Goal: Task Accomplishment & Management: Manage account settings

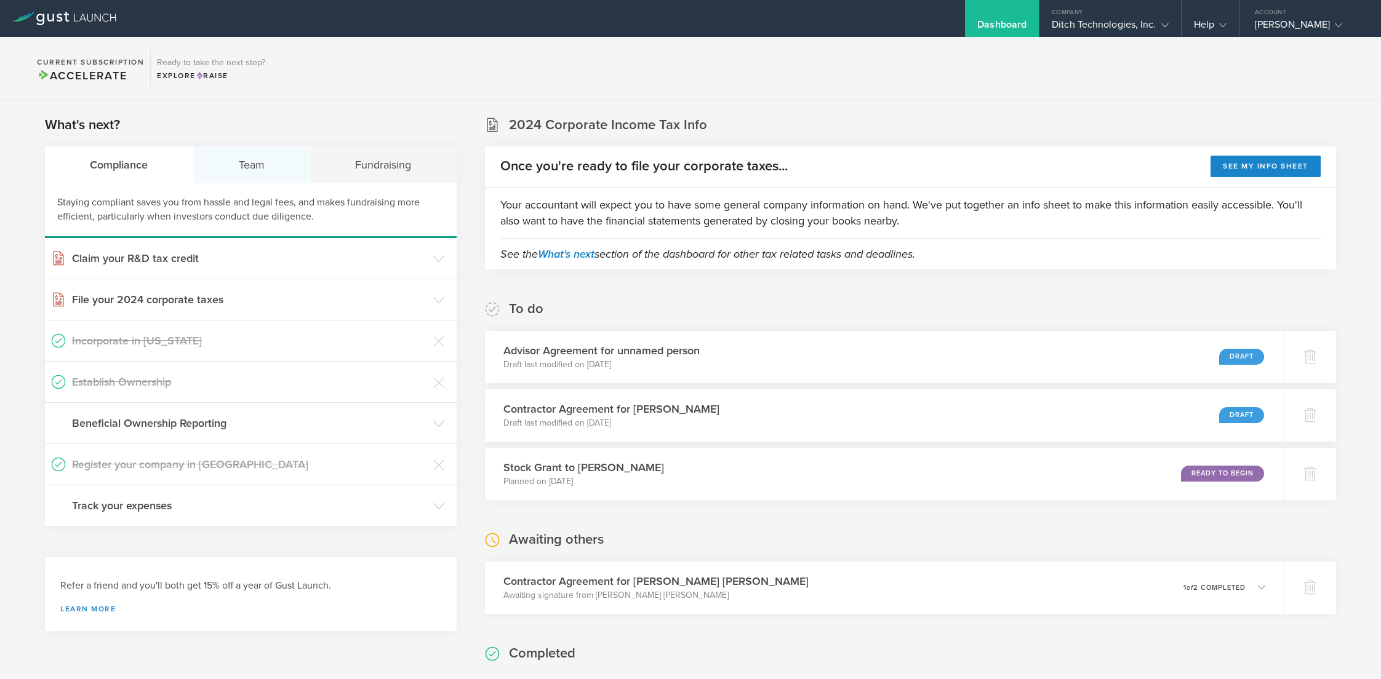
click at [273, 163] on div "Team" at bounding box center [252, 164] width 117 height 37
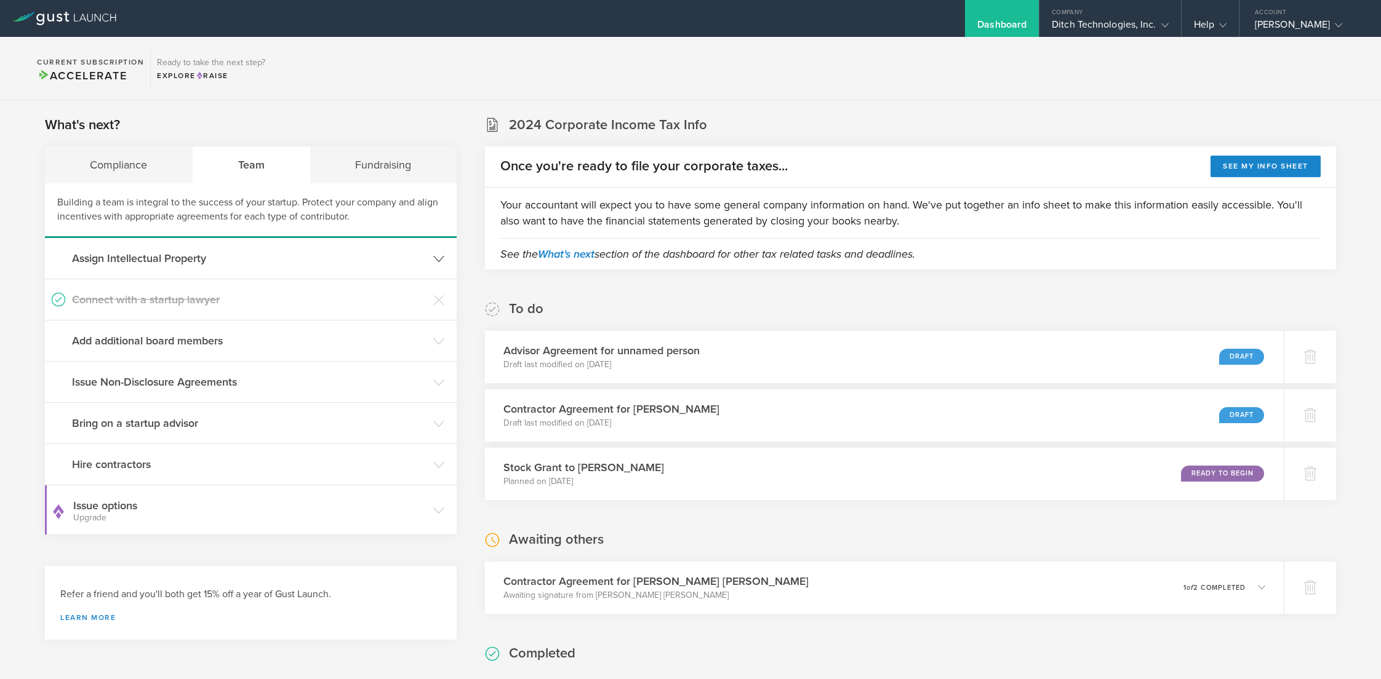
click at [245, 263] on h3 "Assign Intellectual Property" at bounding box center [249, 258] width 355 height 16
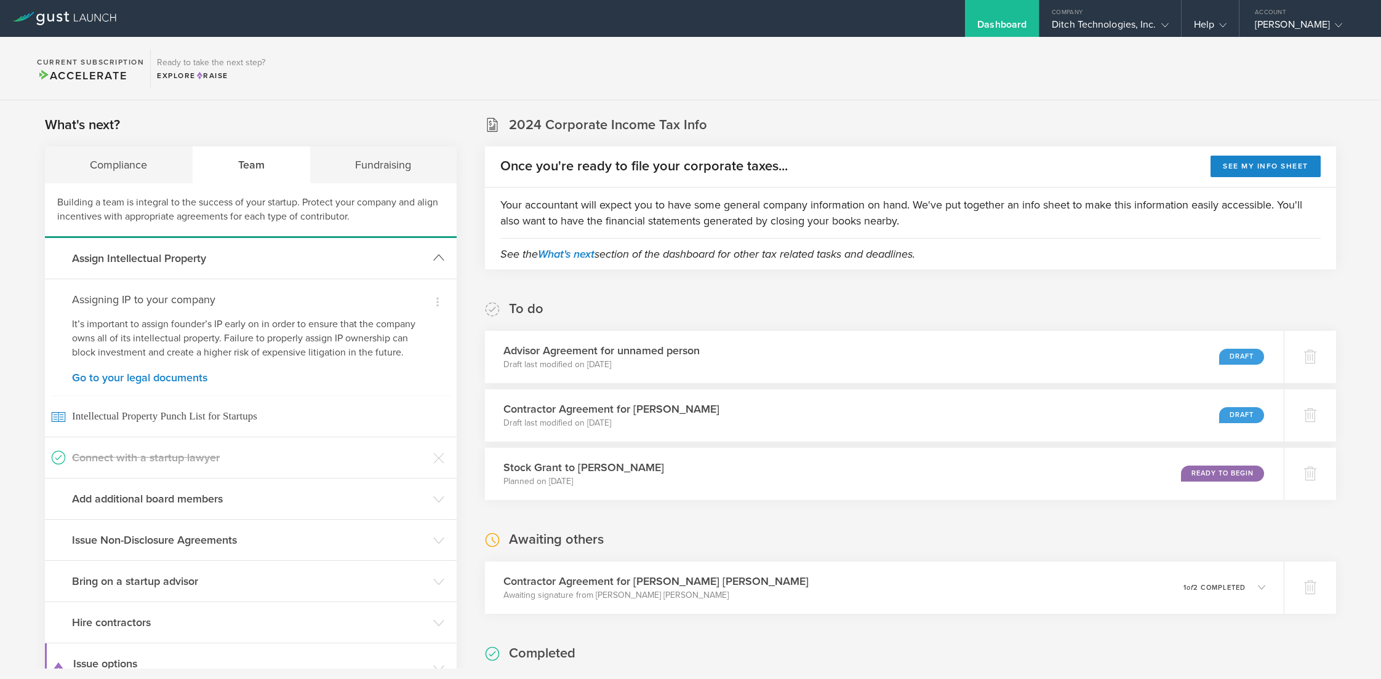
click at [245, 263] on h3 "Assign Intellectual Property" at bounding box center [249, 258] width 355 height 16
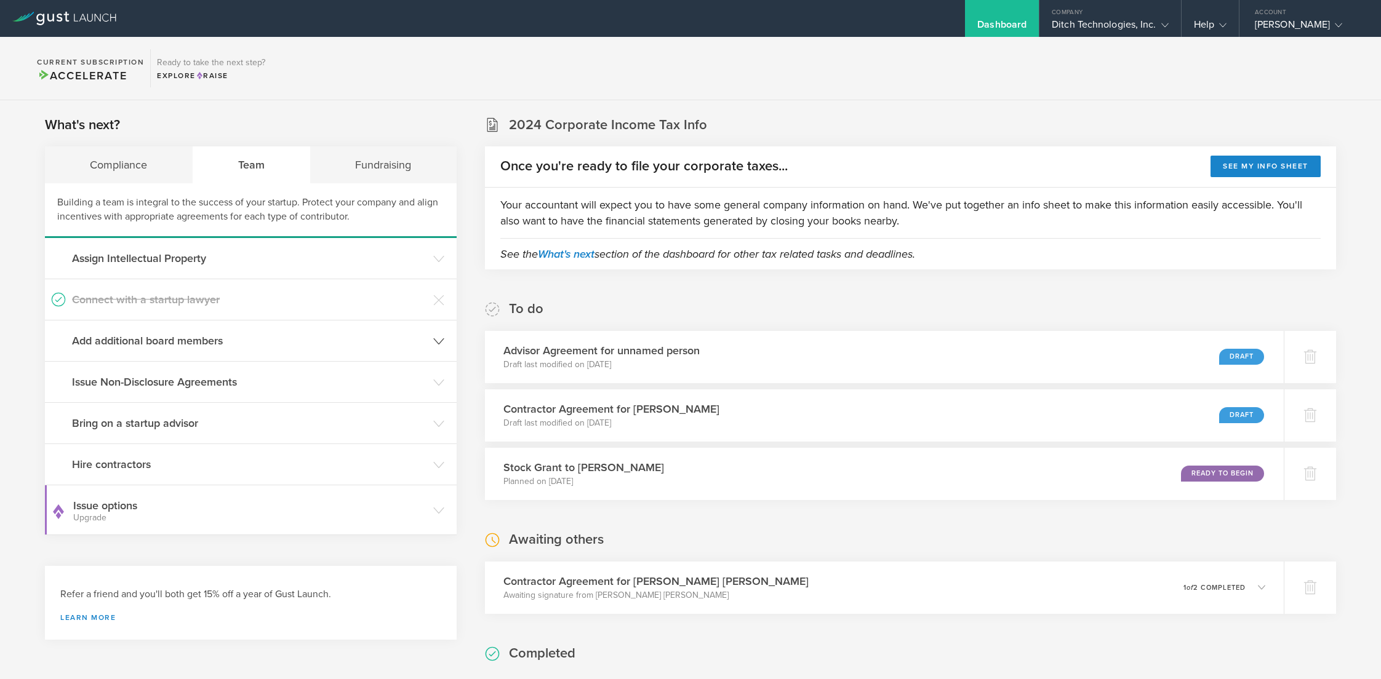
click at [232, 338] on h3 "Add additional board members" at bounding box center [249, 341] width 355 height 16
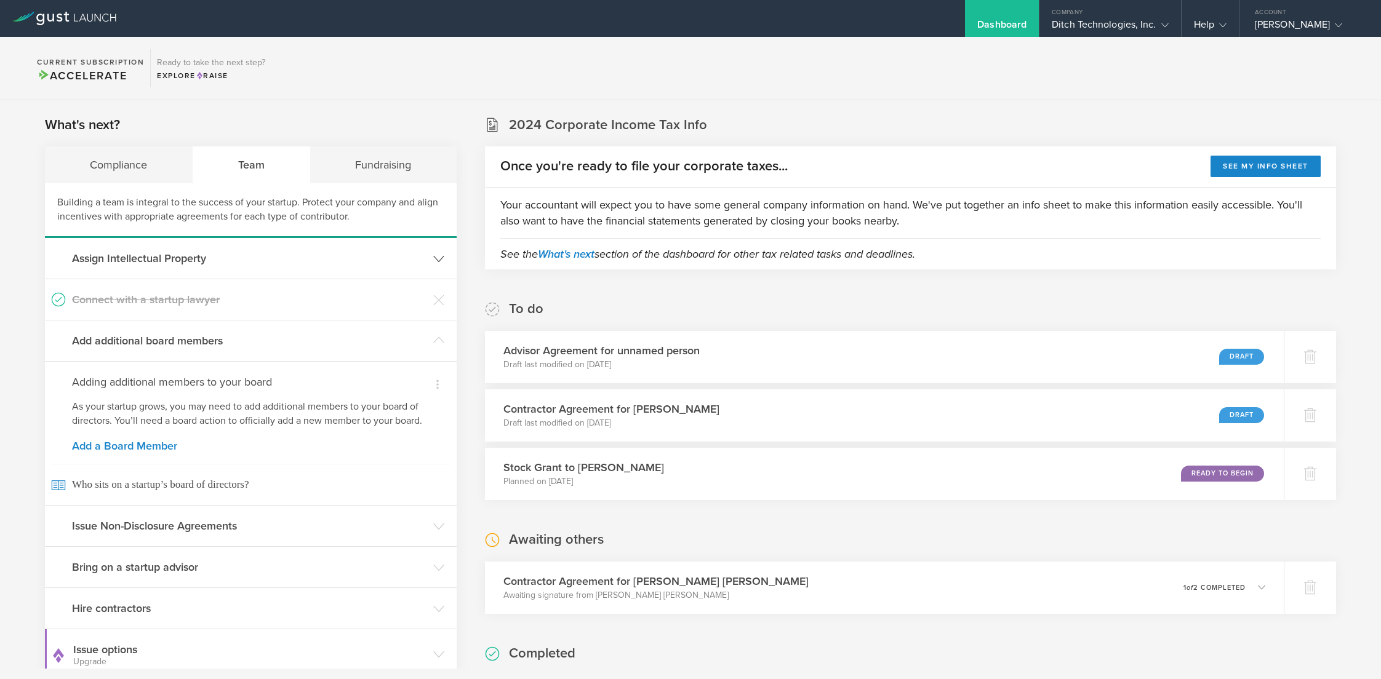
click at [218, 266] on h3 "Assign Intellectual Property" at bounding box center [249, 258] width 355 height 16
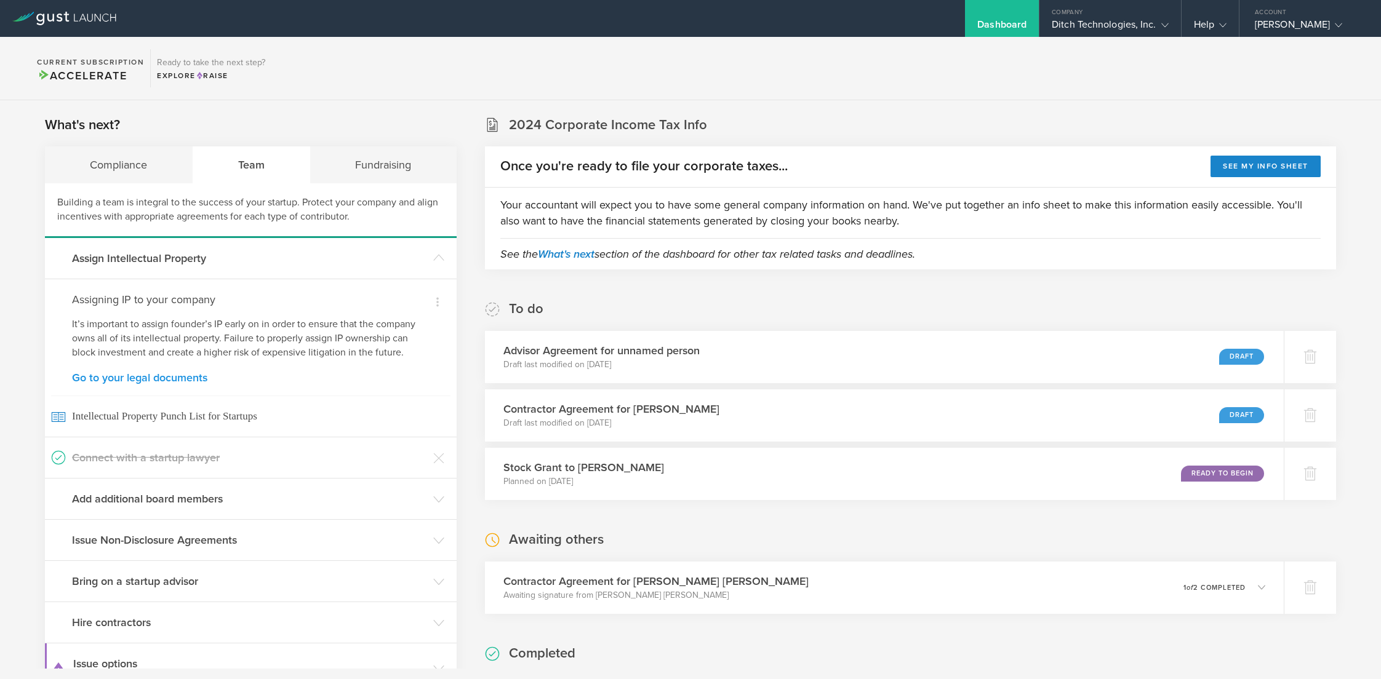
click at [178, 378] on link "Go to your legal documents" at bounding box center [250, 377] width 357 height 11
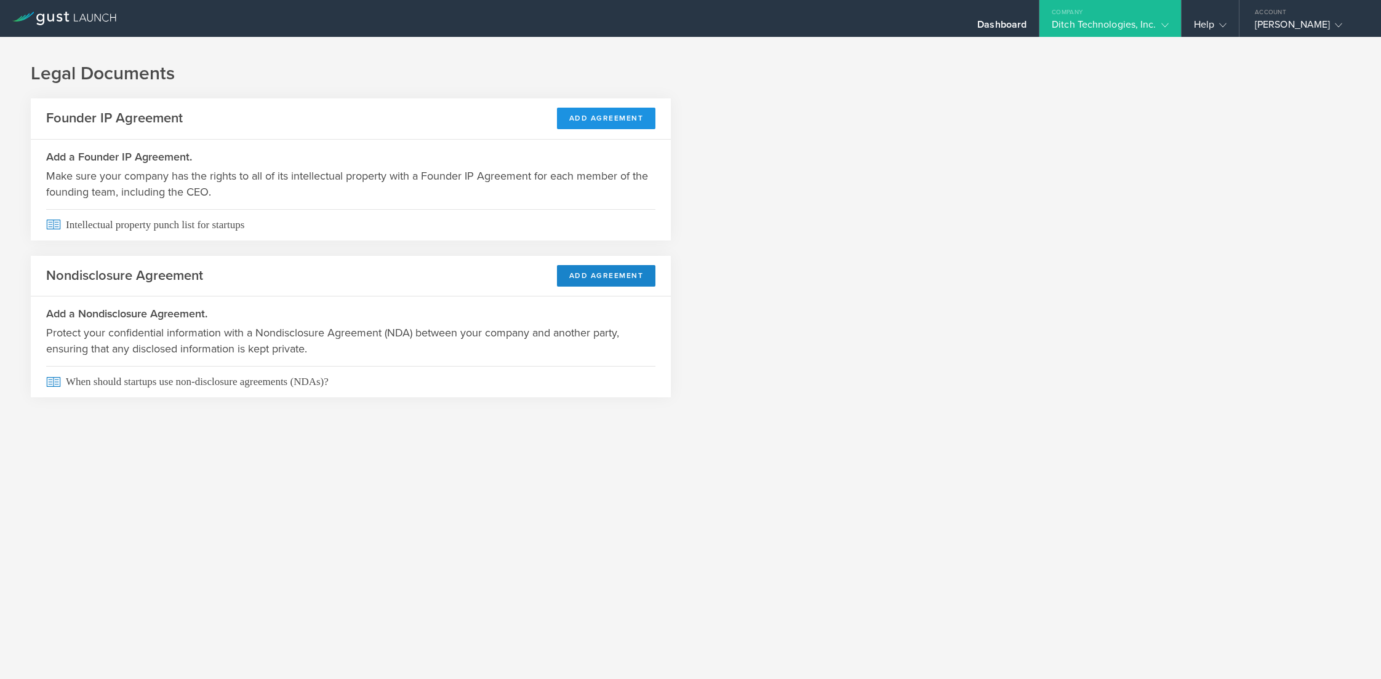
click at [612, 115] on button "Add Agreement" at bounding box center [606, 119] width 99 height 22
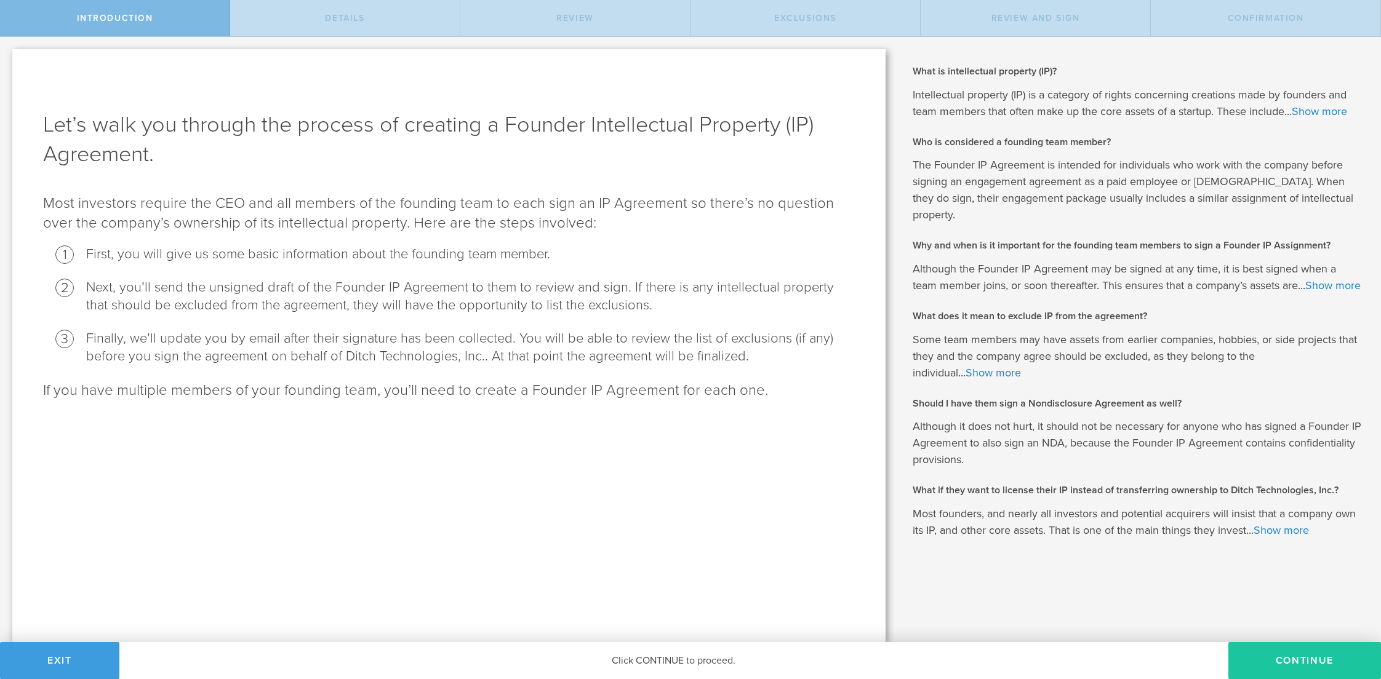
click at [1285, 658] on button "Continue" at bounding box center [1304, 660] width 153 height 37
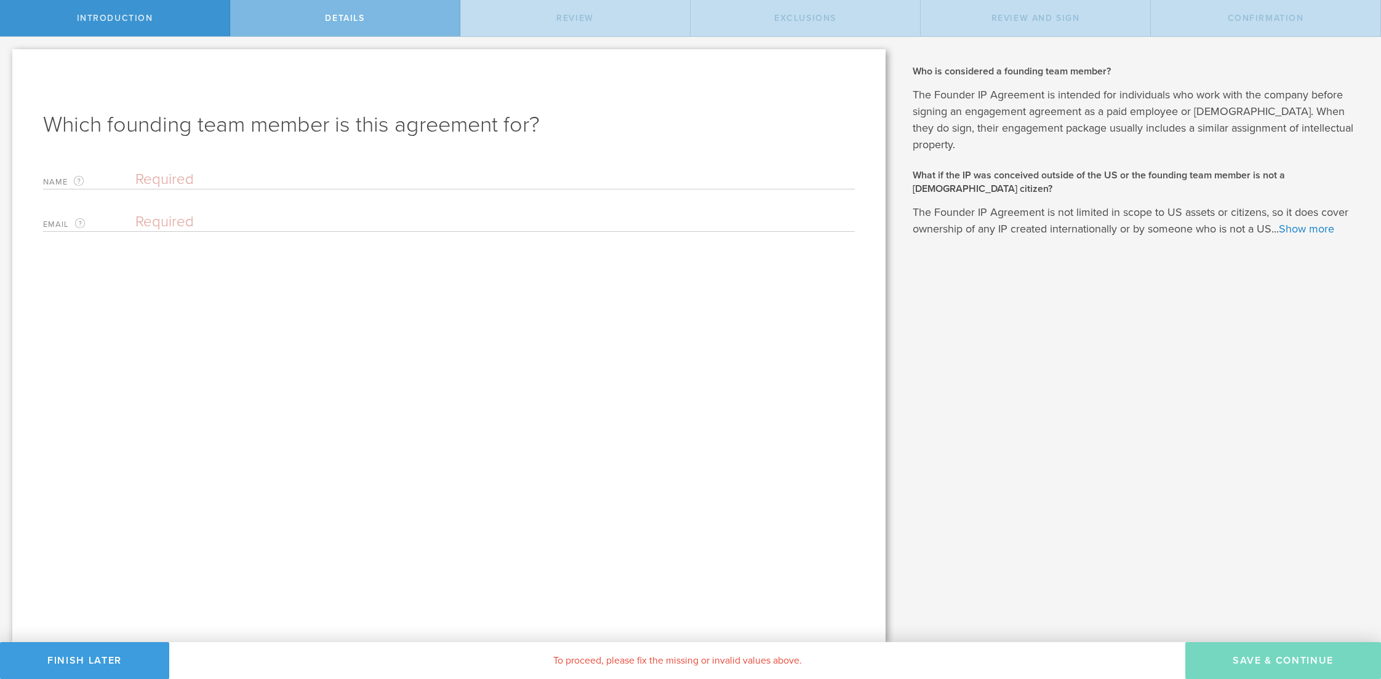
click at [267, 162] on div "Which founding team member is this agreement for? Name The first and last name …" at bounding box center [448, 345] width 873 height 593
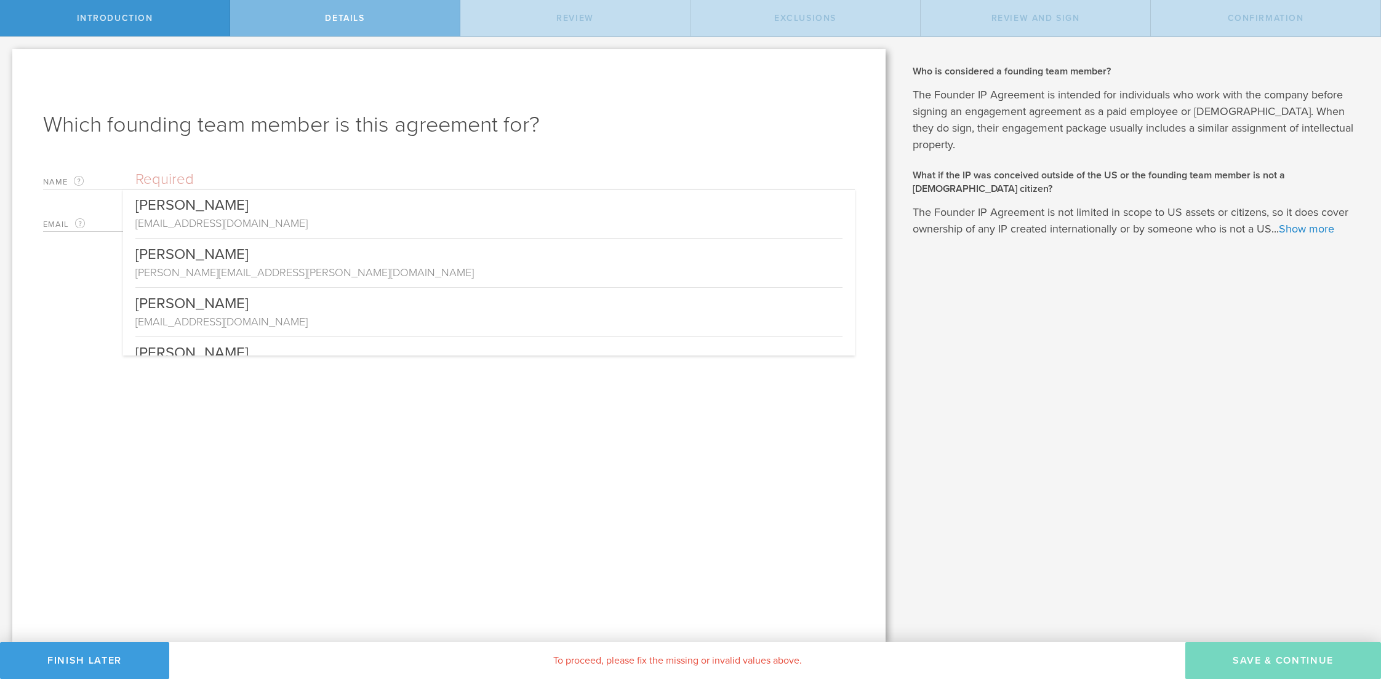
click at [240, 180] on input "text" at bounding box center [494, 179] width 719 height 18
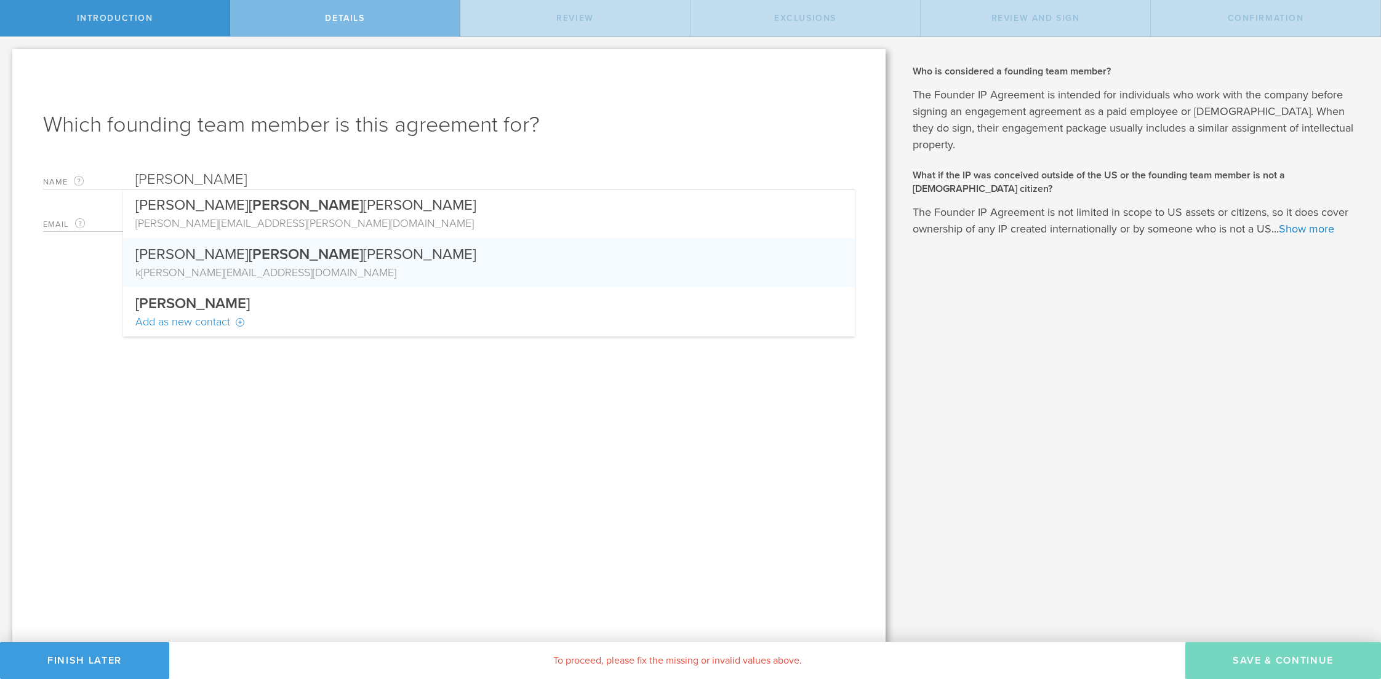
click at [253, 263] on div "Katherine Holl iday Shaw" at bounding box center [488, 251] width 707 height 26
type input "[PERSON_NAME]"
type input "[EMAIL_ADDRESS][DOMAIN_NAME]"
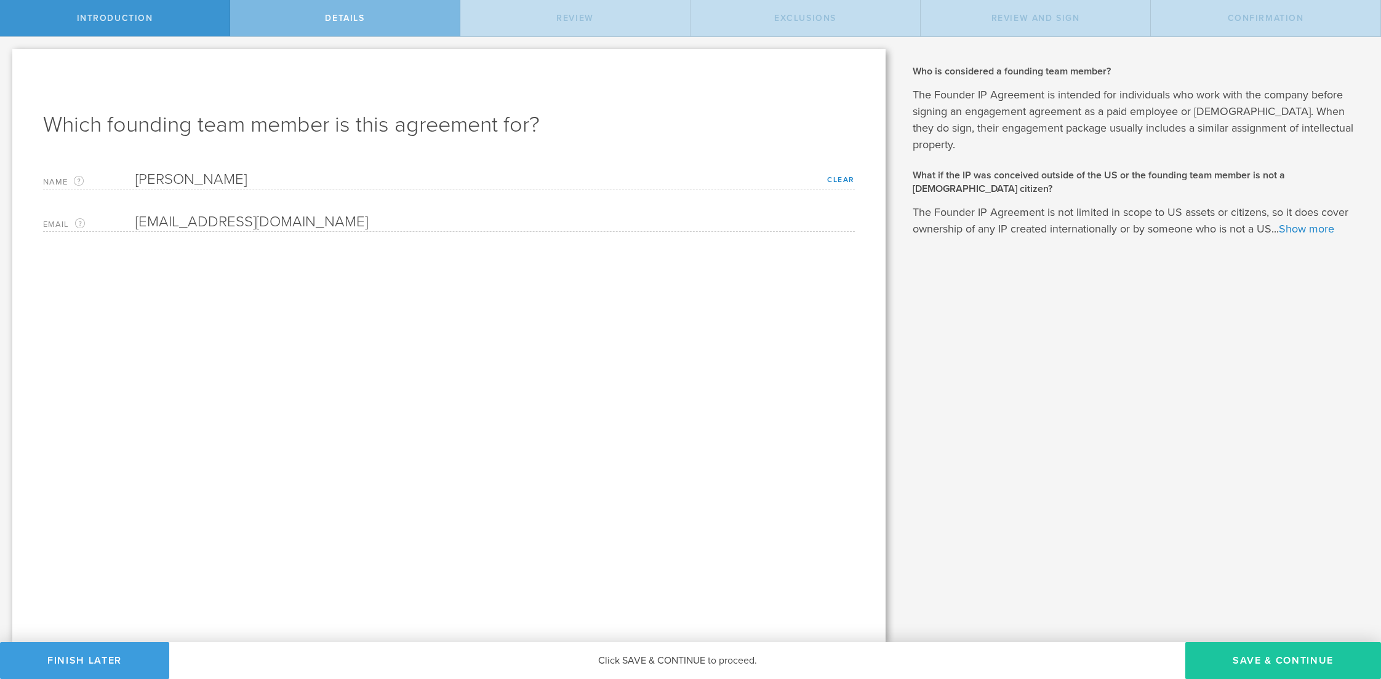
click at [1317, 662] on button "Save & Continue" at bounding box center [1283, 660] width 196 height 37
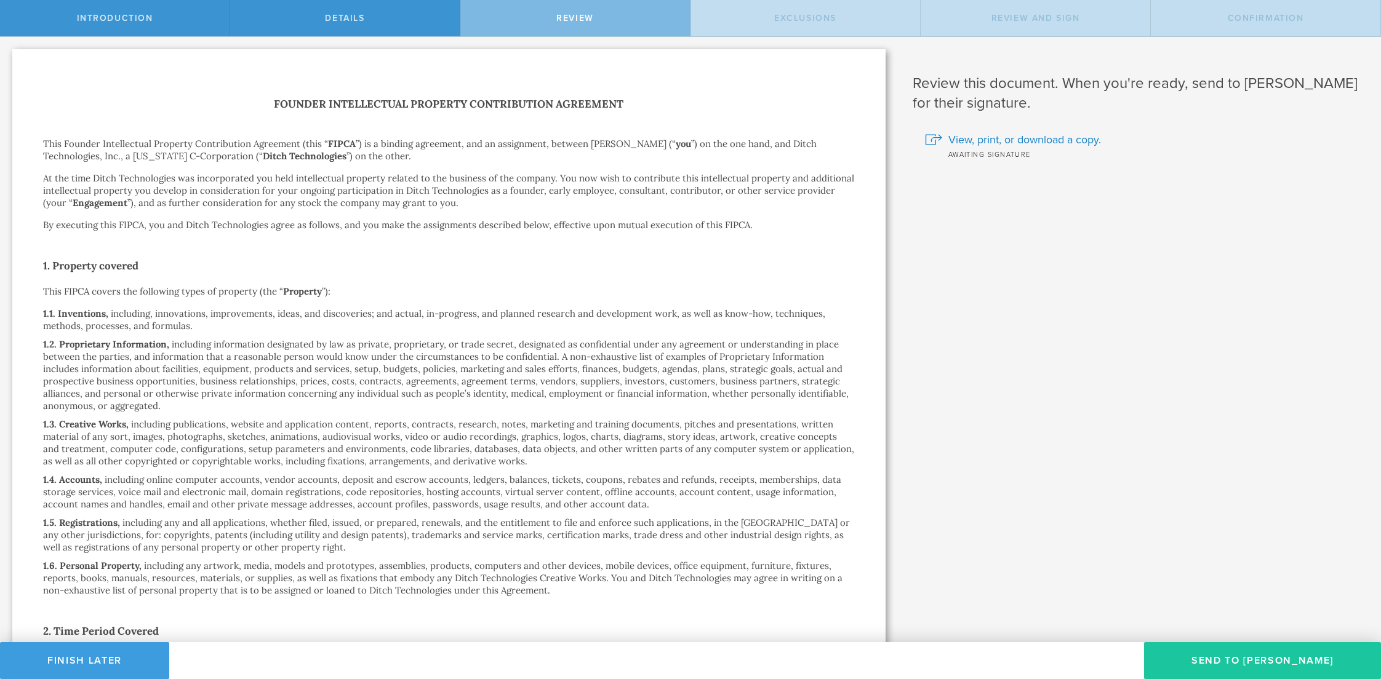
click at [1224, 647] on button "Send To Katherine Holliday Shaw" at bounding box center [1262, 660] width 237 height 37
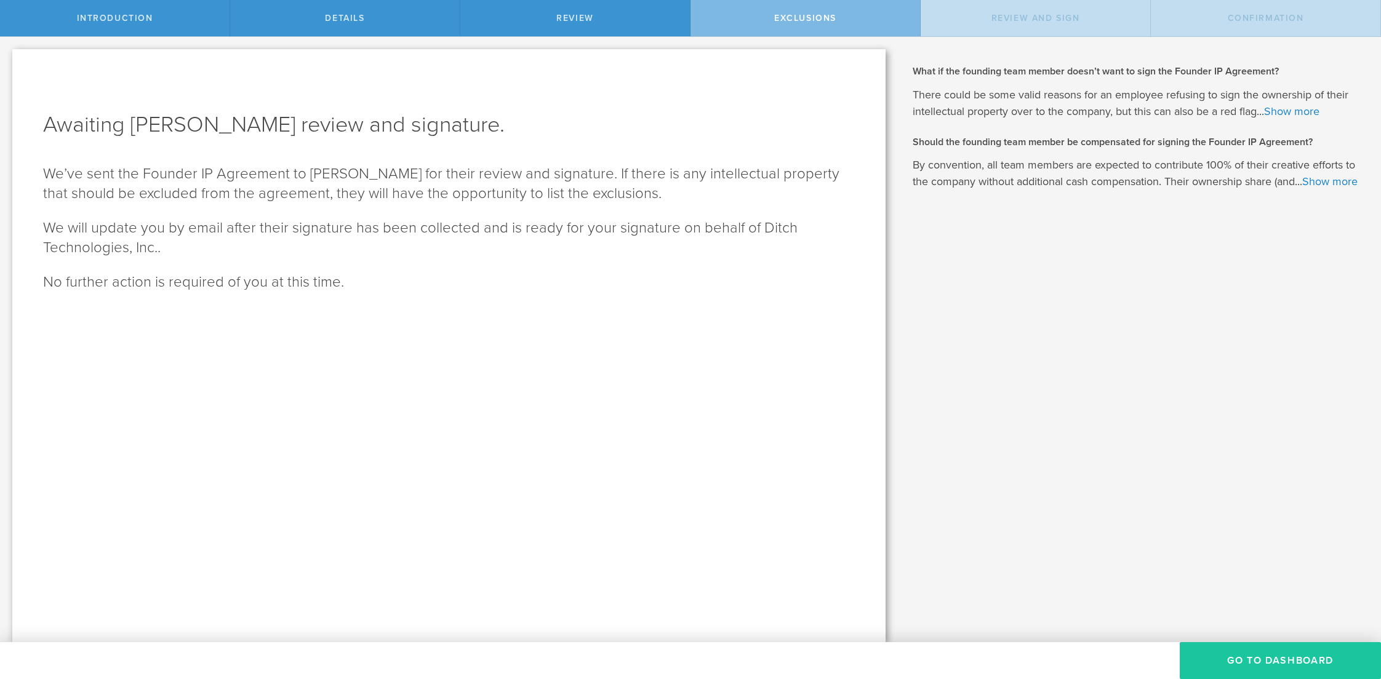
click at [1224, 657] on button "Go To Dashboard" at bounding box center [1280, 660] width 201 height 37
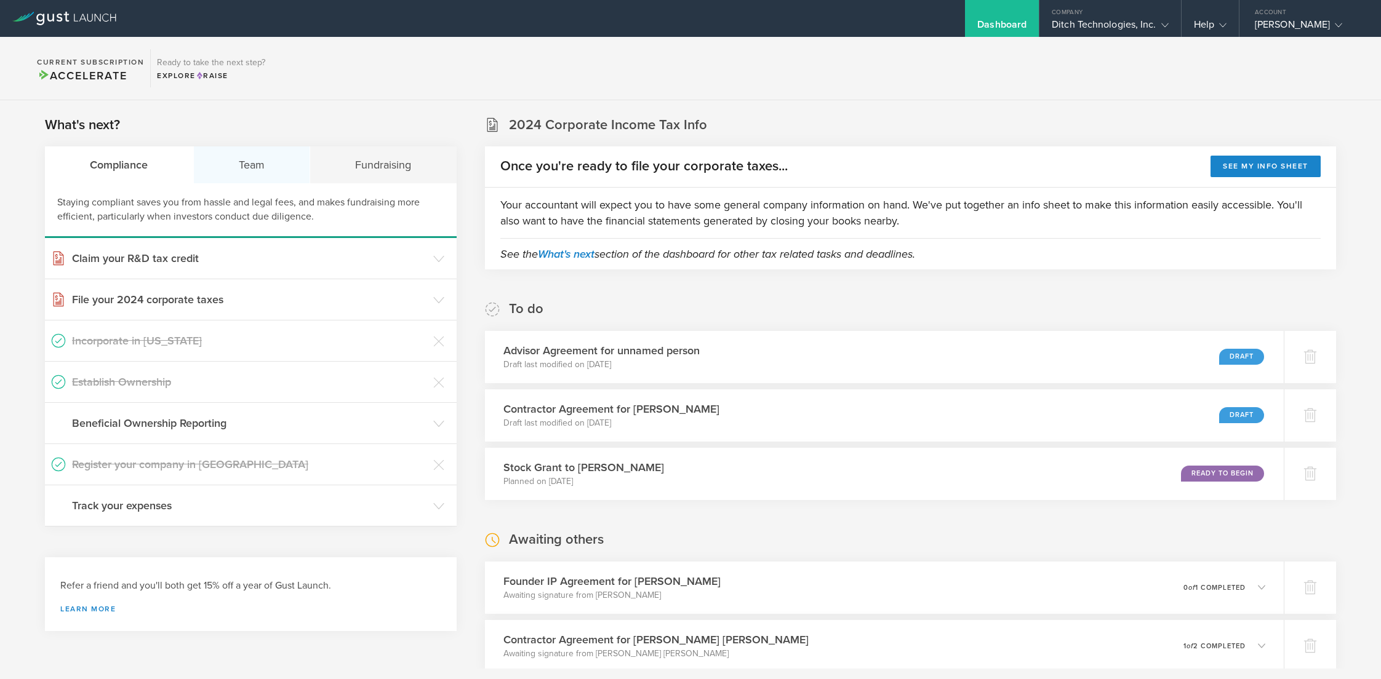
click at [268, 167] on div "Team" at bounding box center [252, 164] width 117 height 37
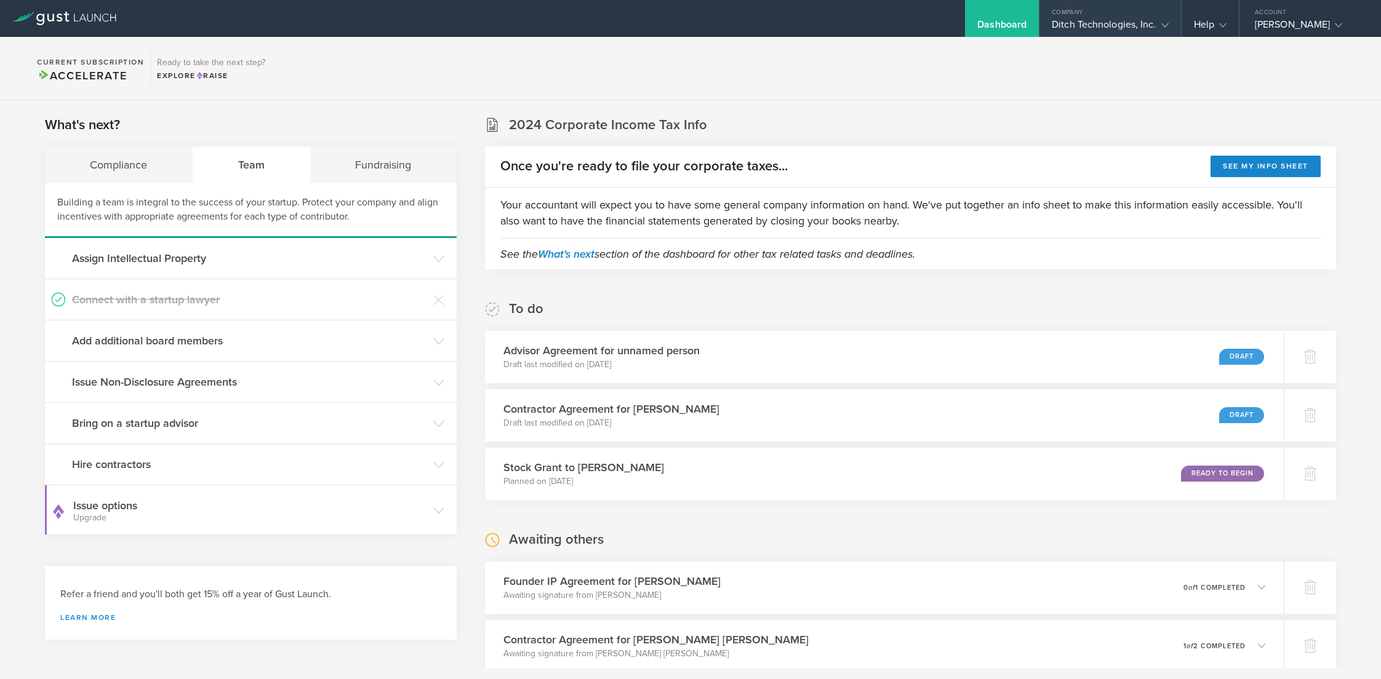
click at [1142, 17] on div "Company" at bounding box center [1109, 9] width 141 height 18
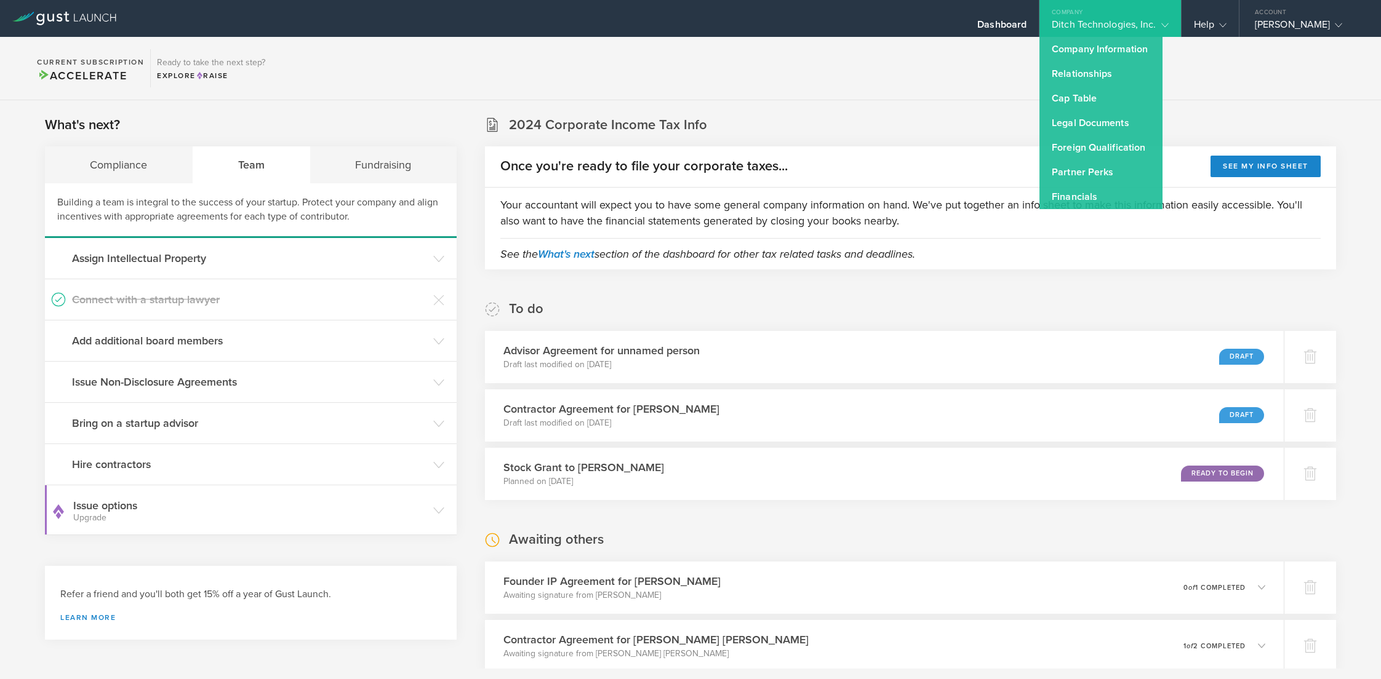
click at [1142, 17] on div "Company" at bounding box center [1109, 9] width 141 height 18
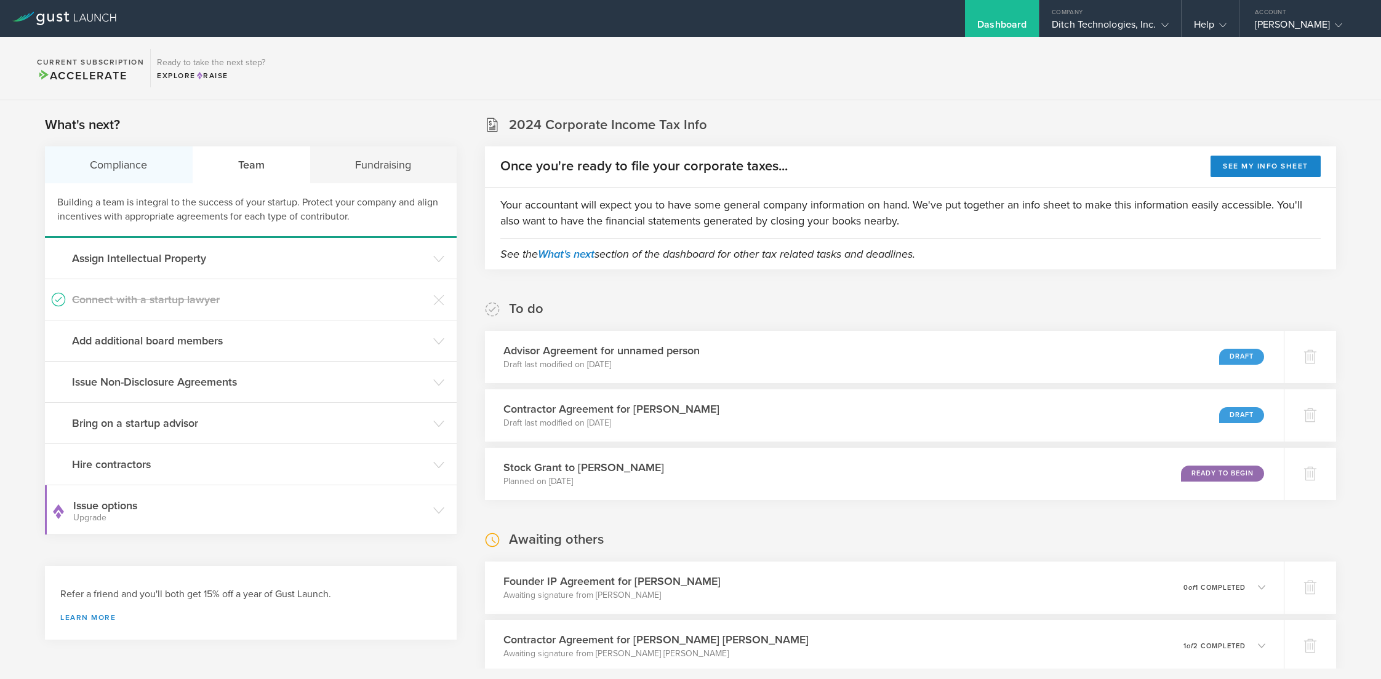
click at [125, 150] on div "Compliance" at bounding box center [119, 164] width 148 height 37
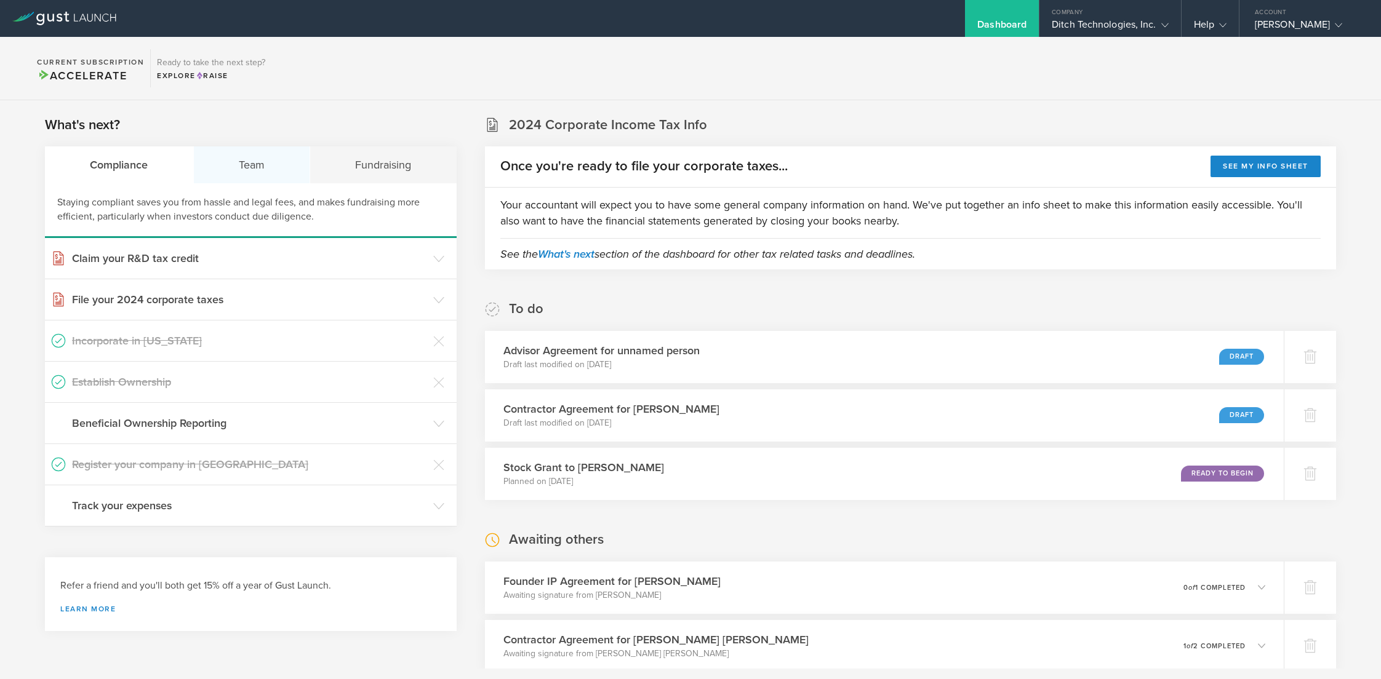
click at [251, 166] on div "Team" at bounding box center [252, 164] width 117 height 37
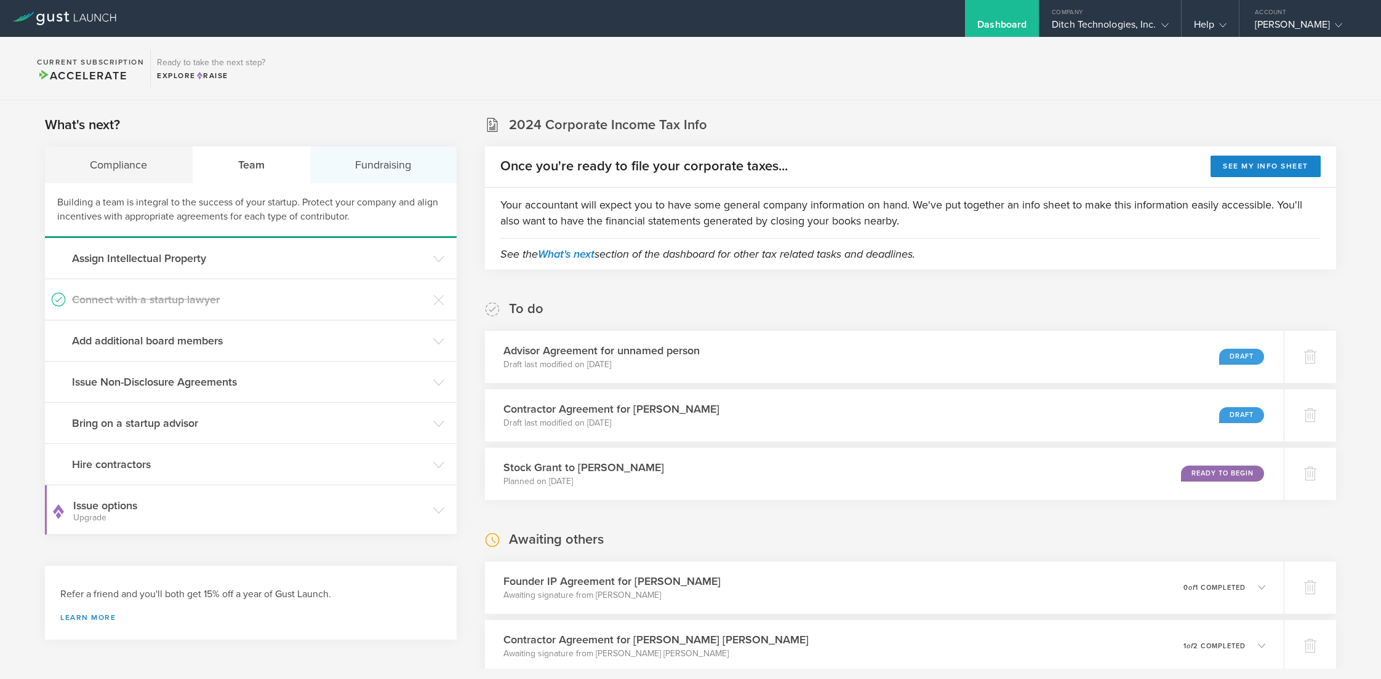
click at [387, 178] on div "Fundraising" at bounding box center [383, 164] width 146 height 37
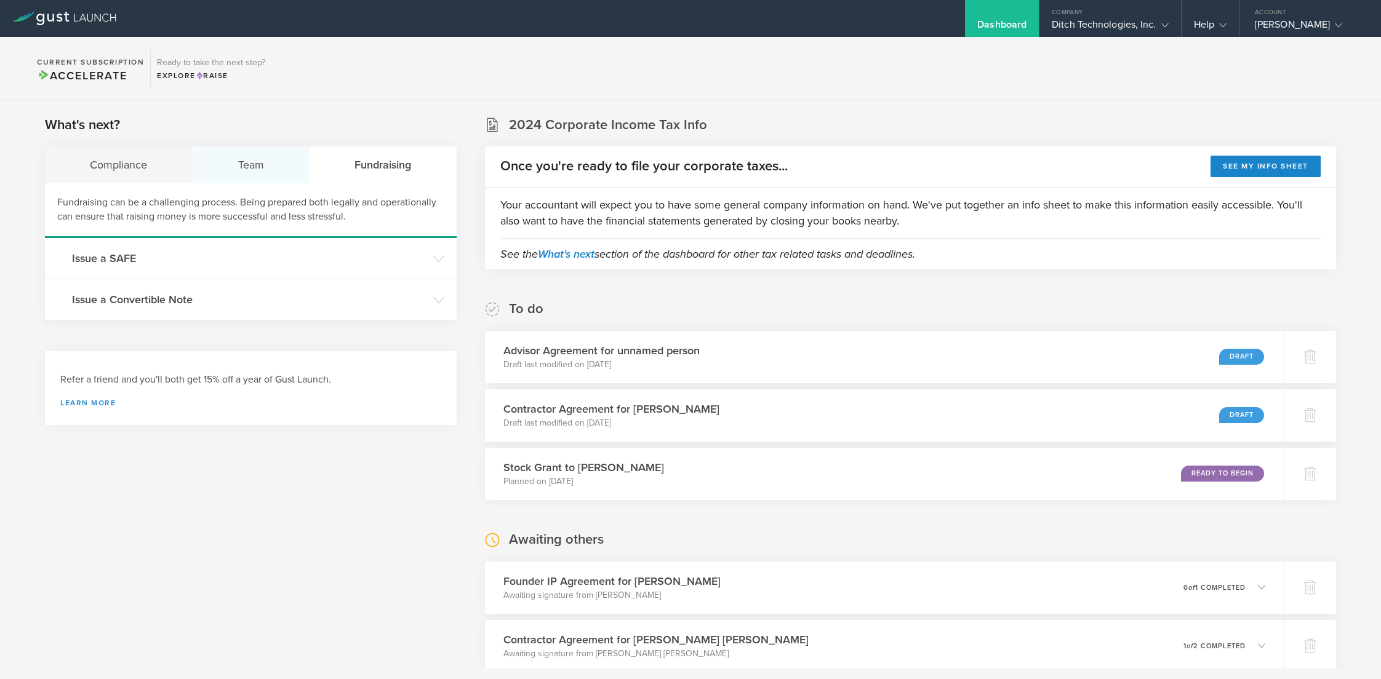
click at [243, 172] on div "Team" at bounding box center [251, 164] width 117 height 37
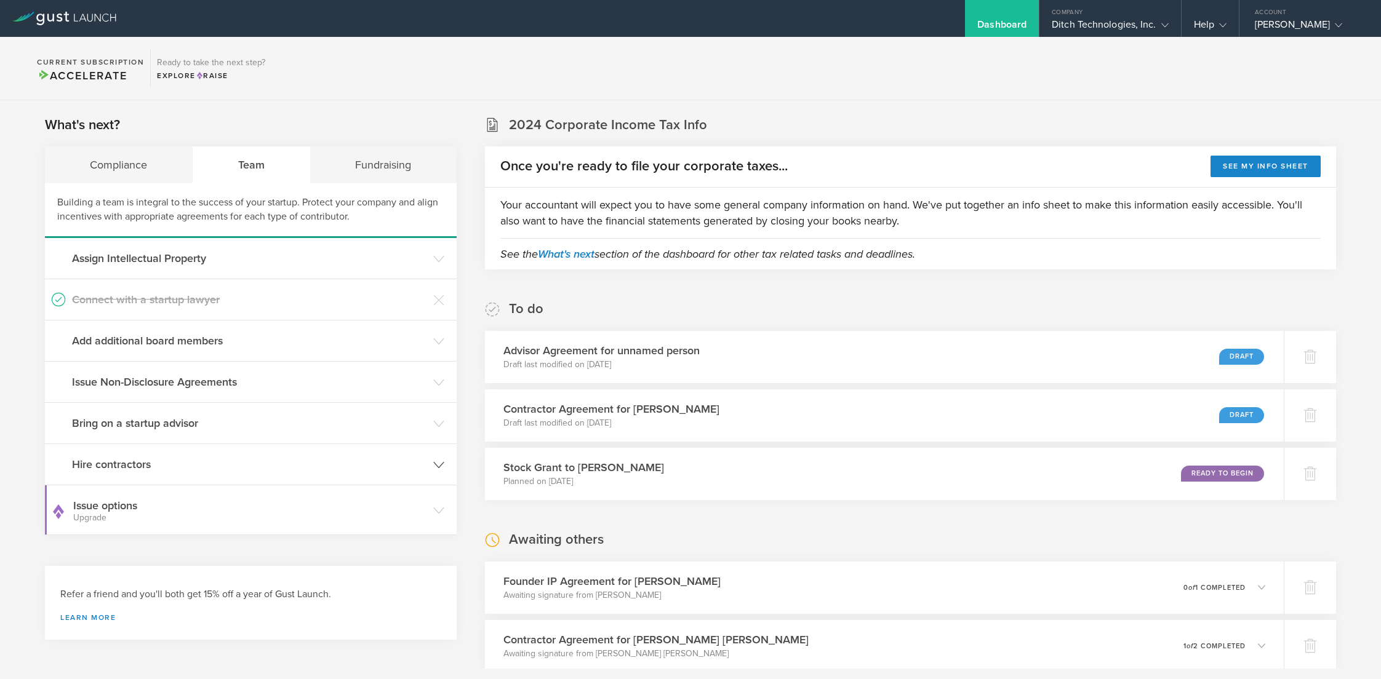
click at [223, 463] on h3 "Hire contractors" at bounding box center [249, 465] width 355 height 16
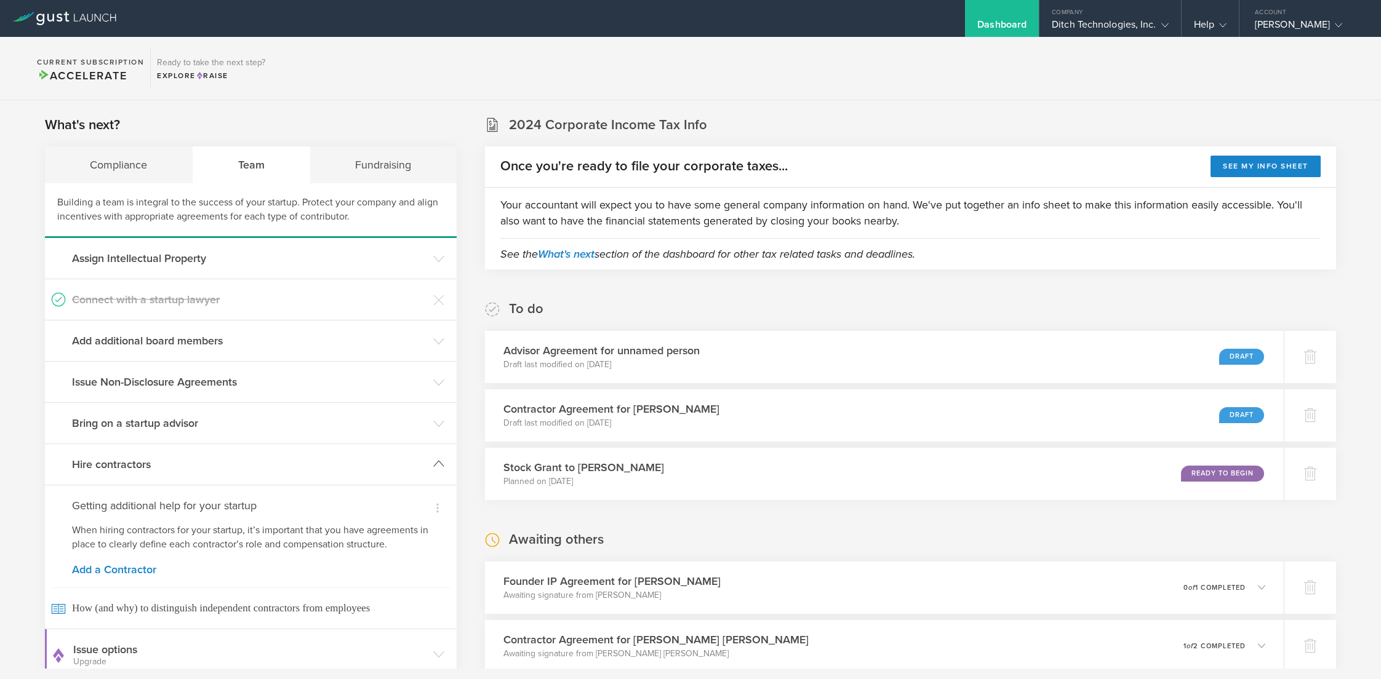
click at [221, 465] on h3 "Hire contractors" at bounding box center [249, 465] width 355 height 16
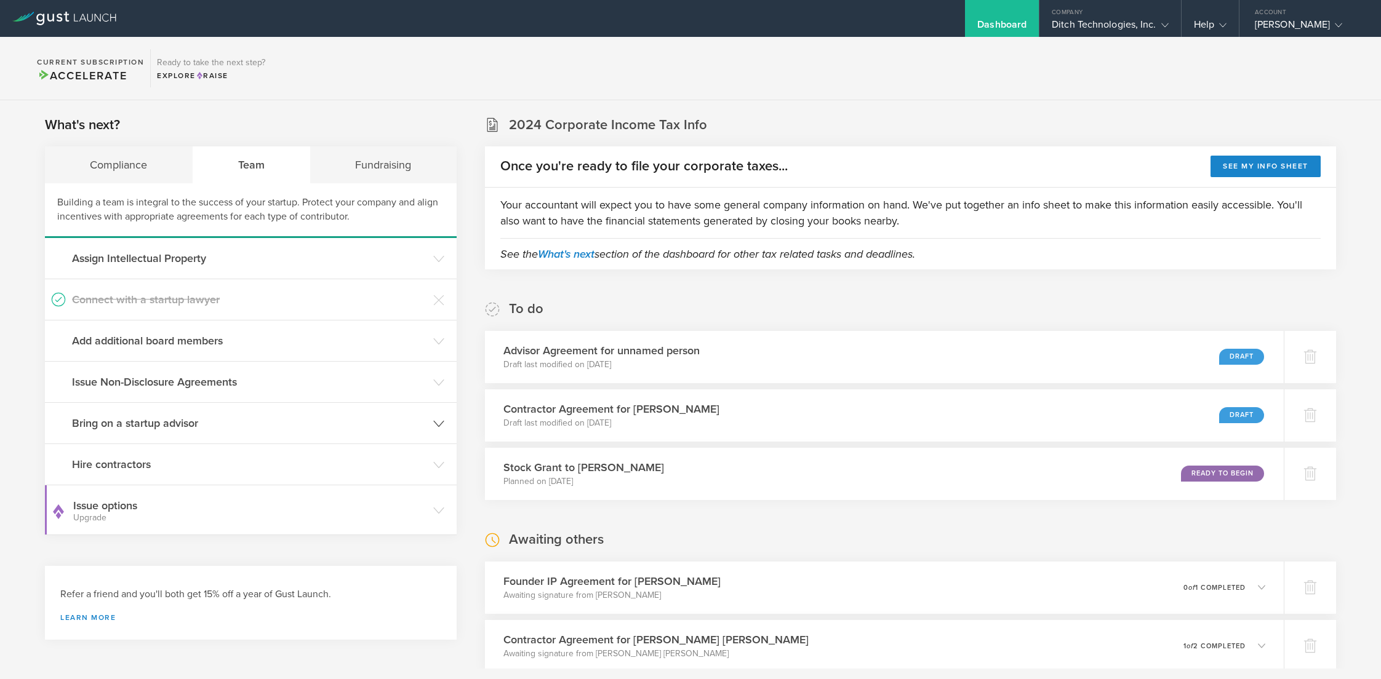
click at [242, 417] on h3 "Bring on a startup advisor" at bounding box center [249, 423] width 355 height 16
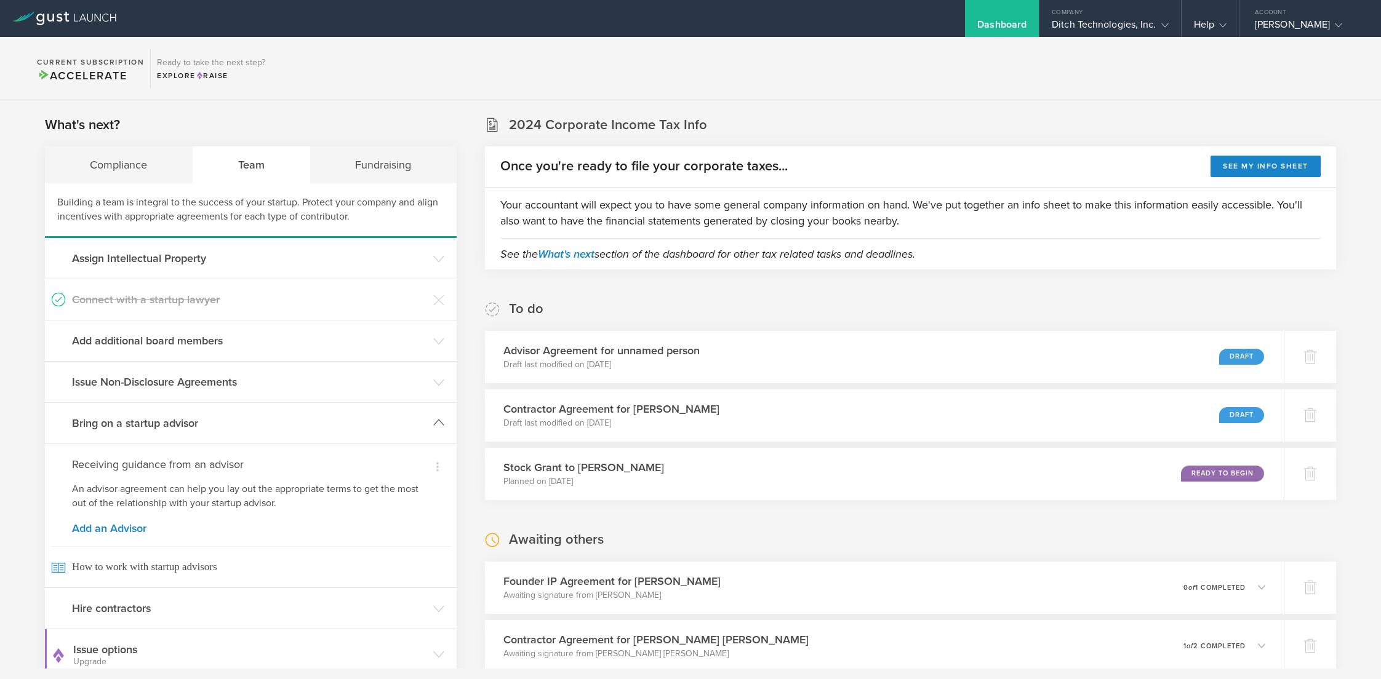
click at [242, 417] on h3 "Bring on a startup advisor" at bounding box center [249, 423] width 355 height 16
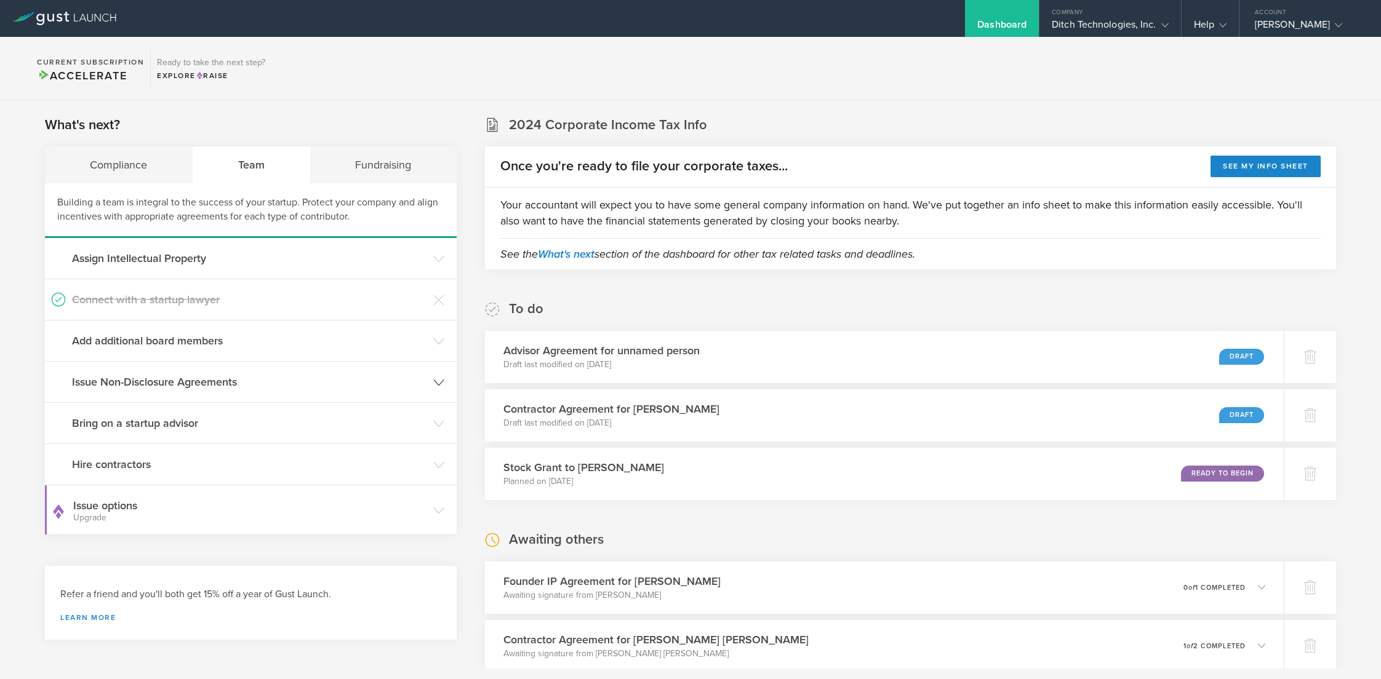
click at [249, 384] on h3 "Issue Non-Disclosure Agreements" at bounding box center [249, 382] width 355 height 16
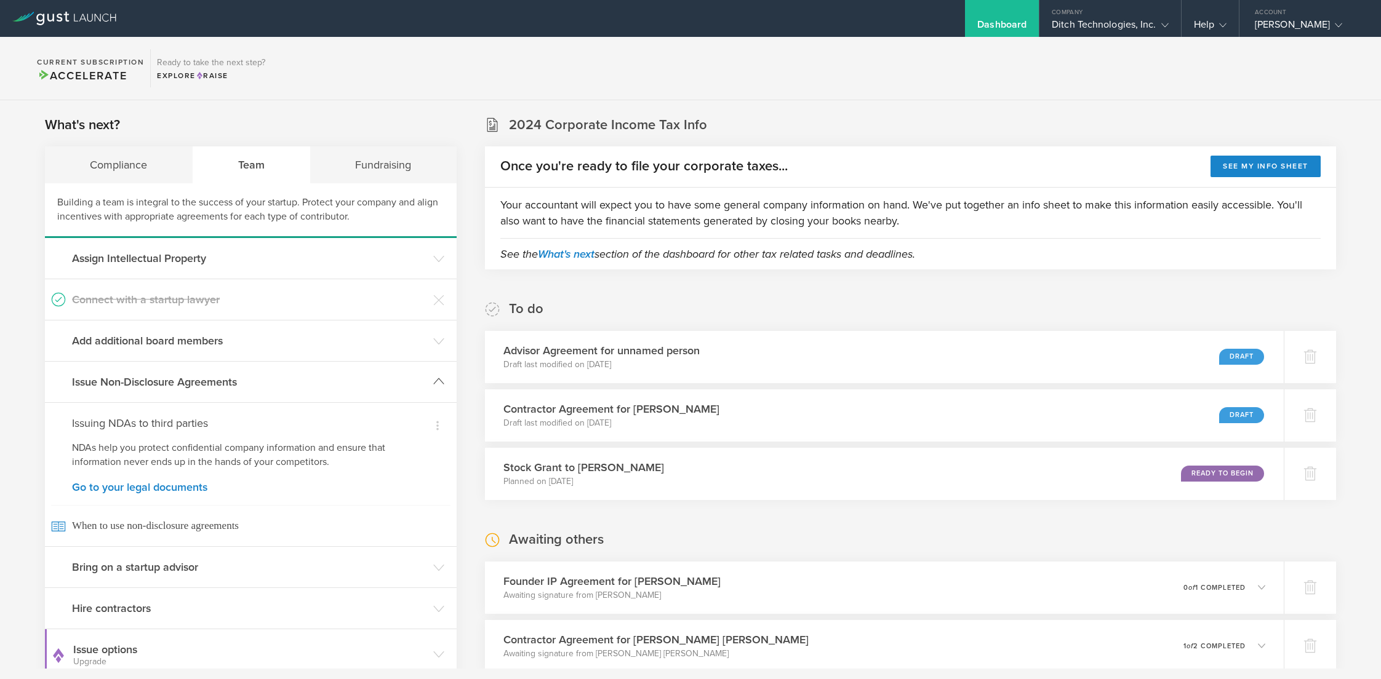
click at [249, 383] on h3 "Issue Non-Disclosure Agreements" at bounding box center [249, 382] width 355 height 16
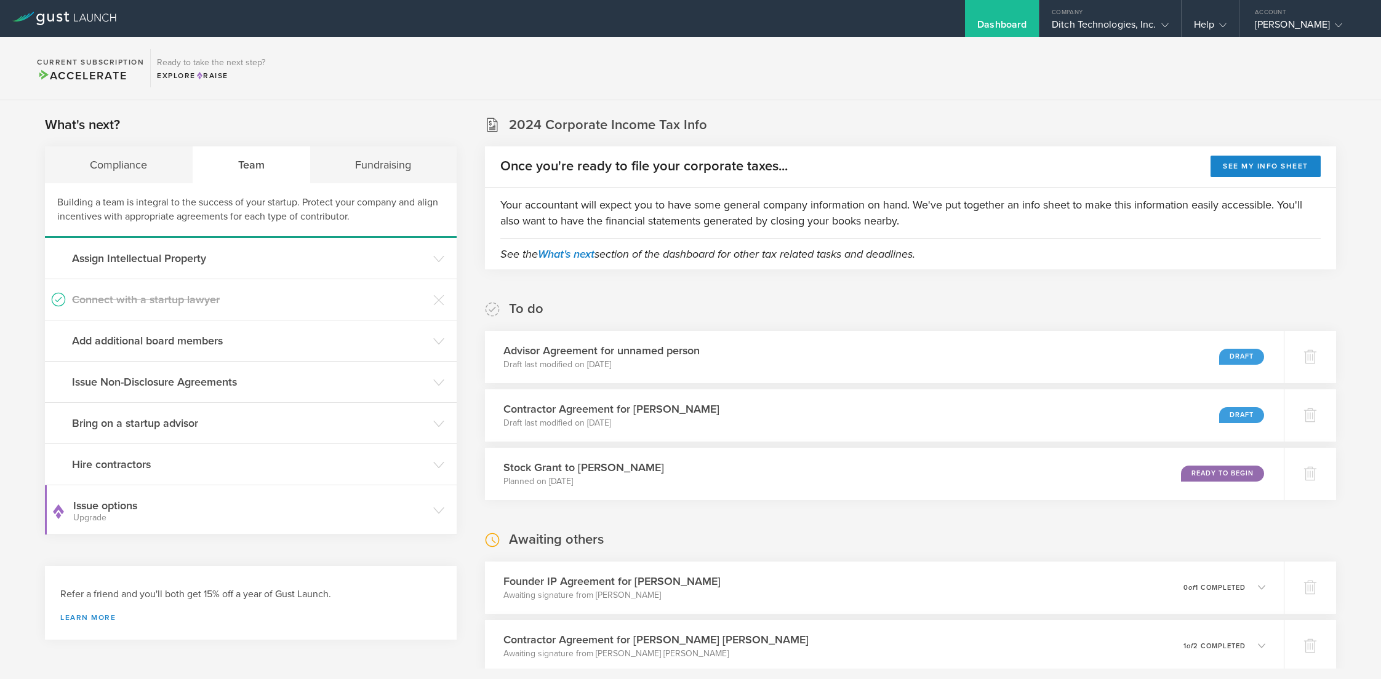
click at [1021, 18] on div "Dashboard" at bounding box center [1001, 27] width 49 height 18
click at [1102, 19] on div "Ditch Technologies, Inc." at bounding box center [1110, 27] width 116 height 18
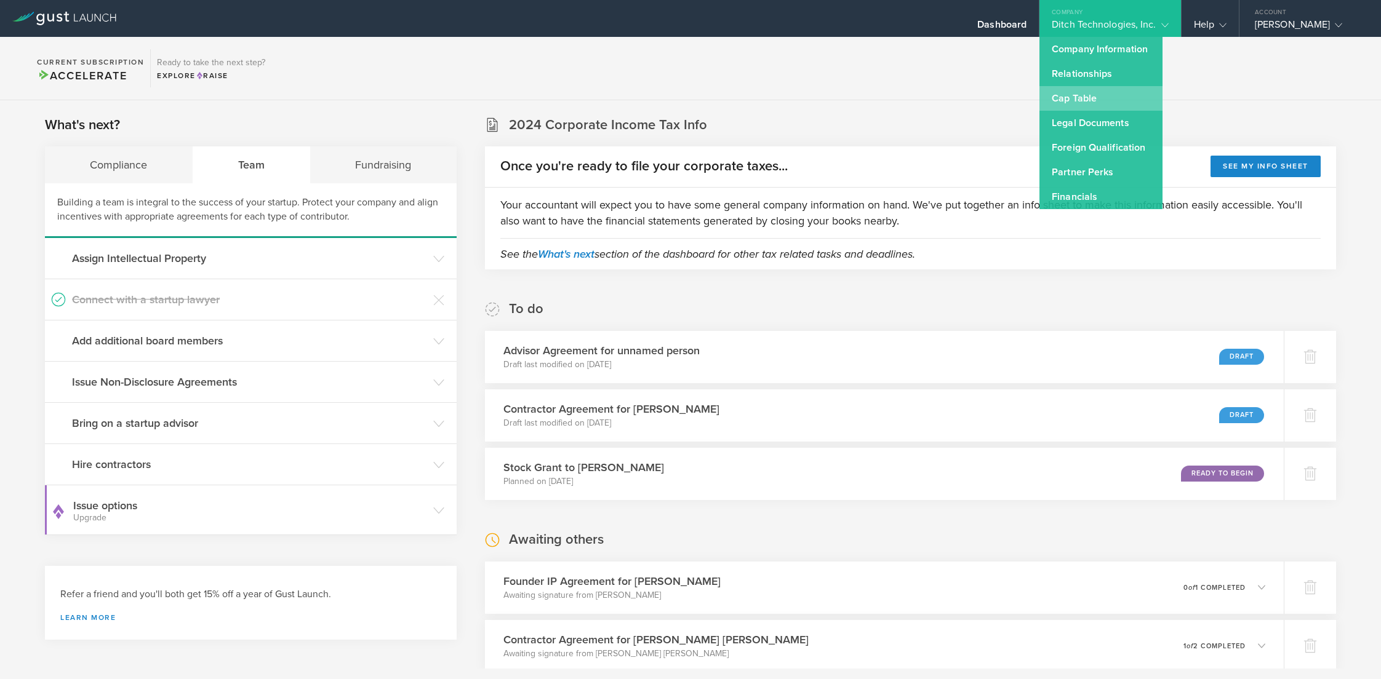
click at [1072, 98] on link "Cap Table" at bounding box center [1100, 98] width 123 height 25
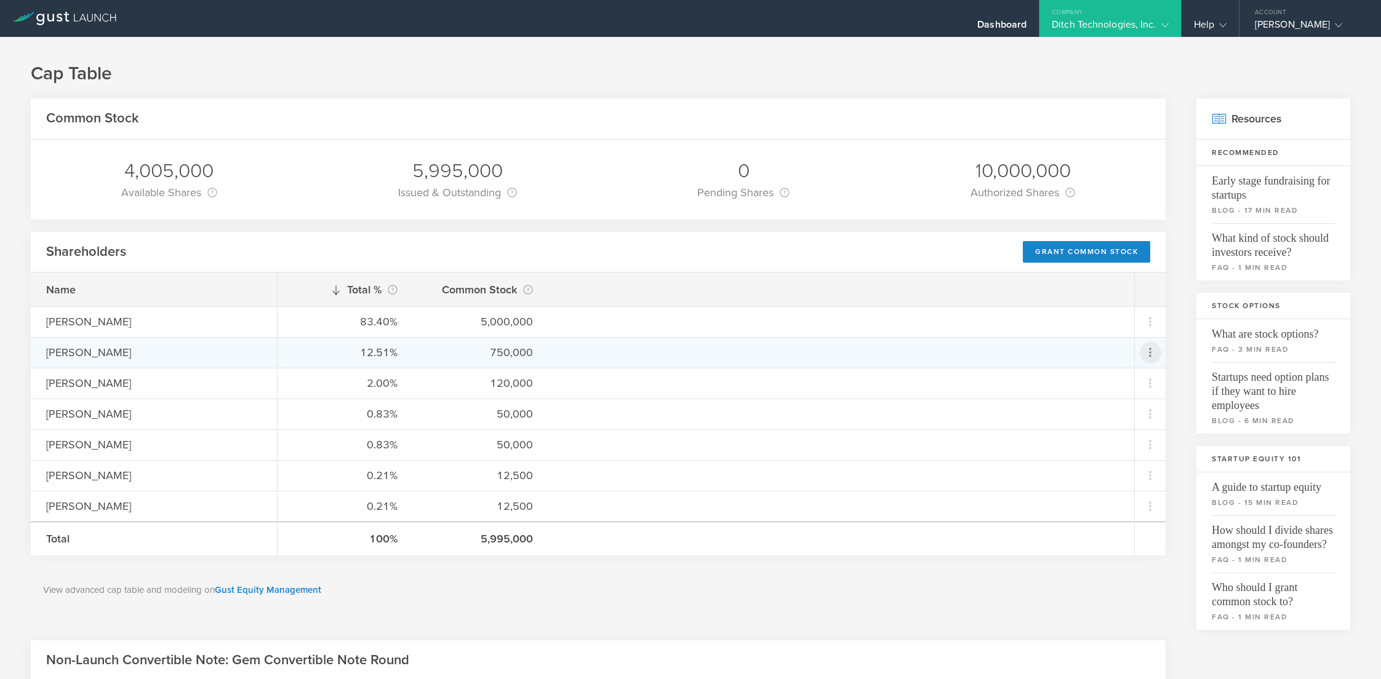
click at [1150, 348] on icon at bounding box center [1150, 352] width 15 height 15
click at [959, 298] on md-backdrop at bounding box center [690, 339] width 1381 height 679
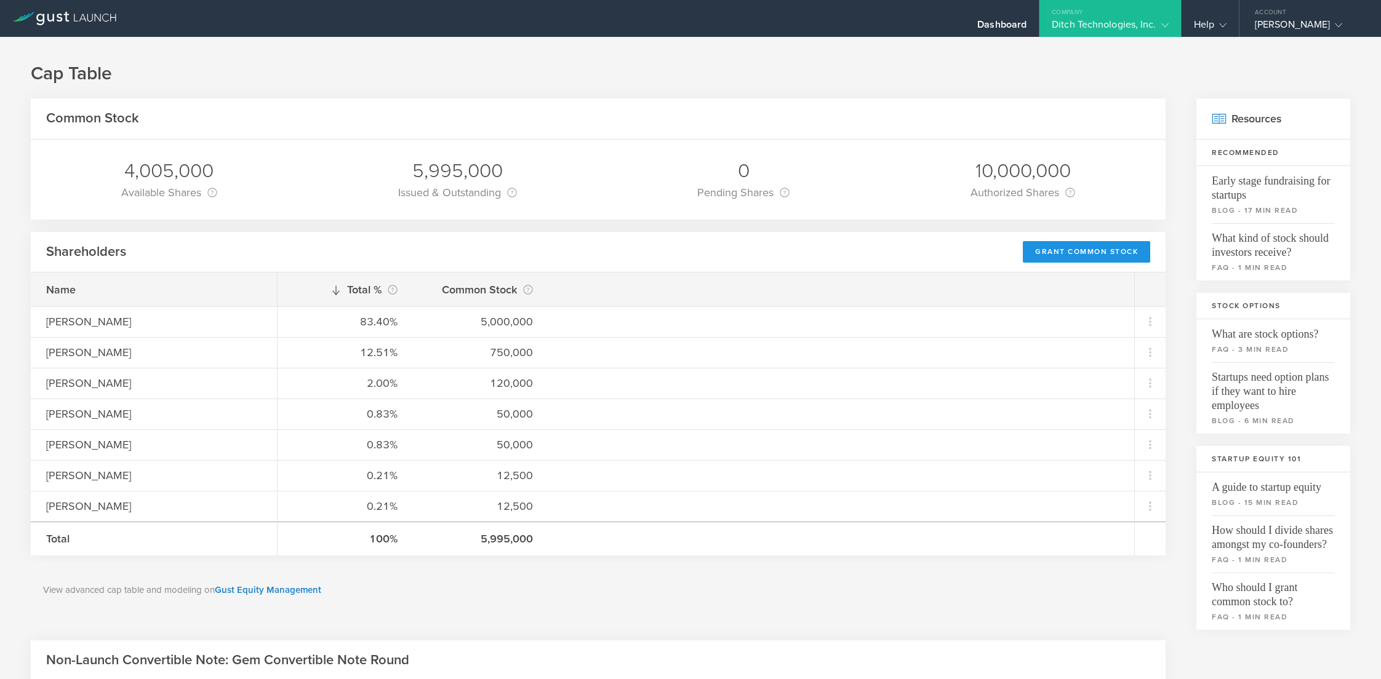
click at [1079, 253] on div "Grant Common Stock" at bounding box center [1086, 252] width 127 height 22
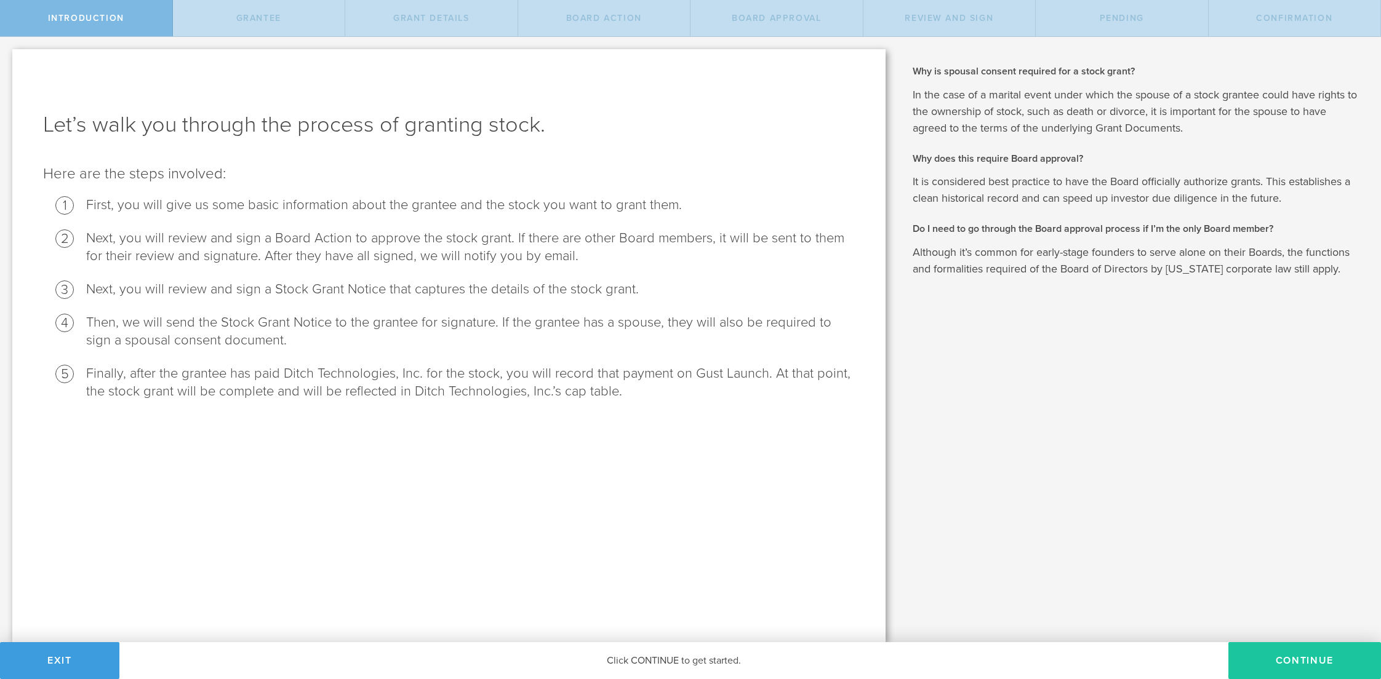
click at [1330, 667] on button "Continue" at bounding box center [1304, 660] width 153 height 37
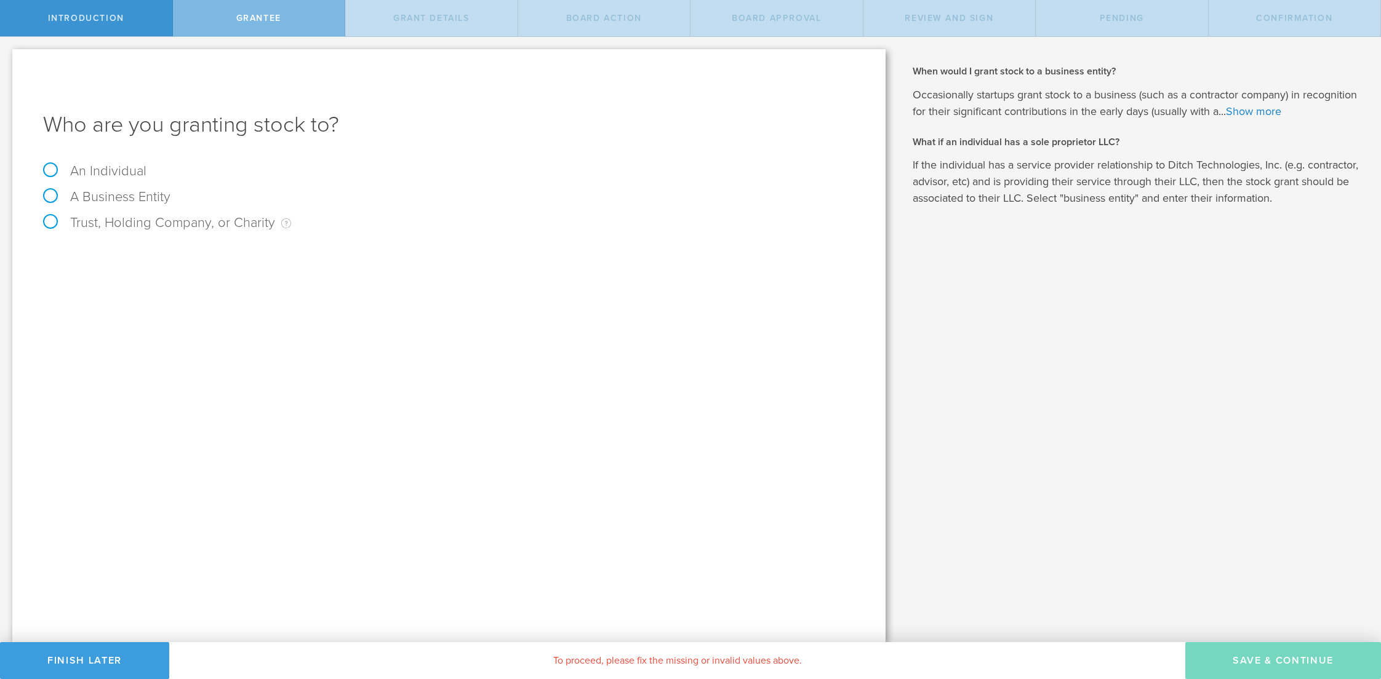
click at [68, 173] on label "An Individual" at bounding box center [94, 171] width 103 height 16
click at [8, 57] on input "An Individual" at bounding box center [4, 47] width 8 height 20
radio input "true"
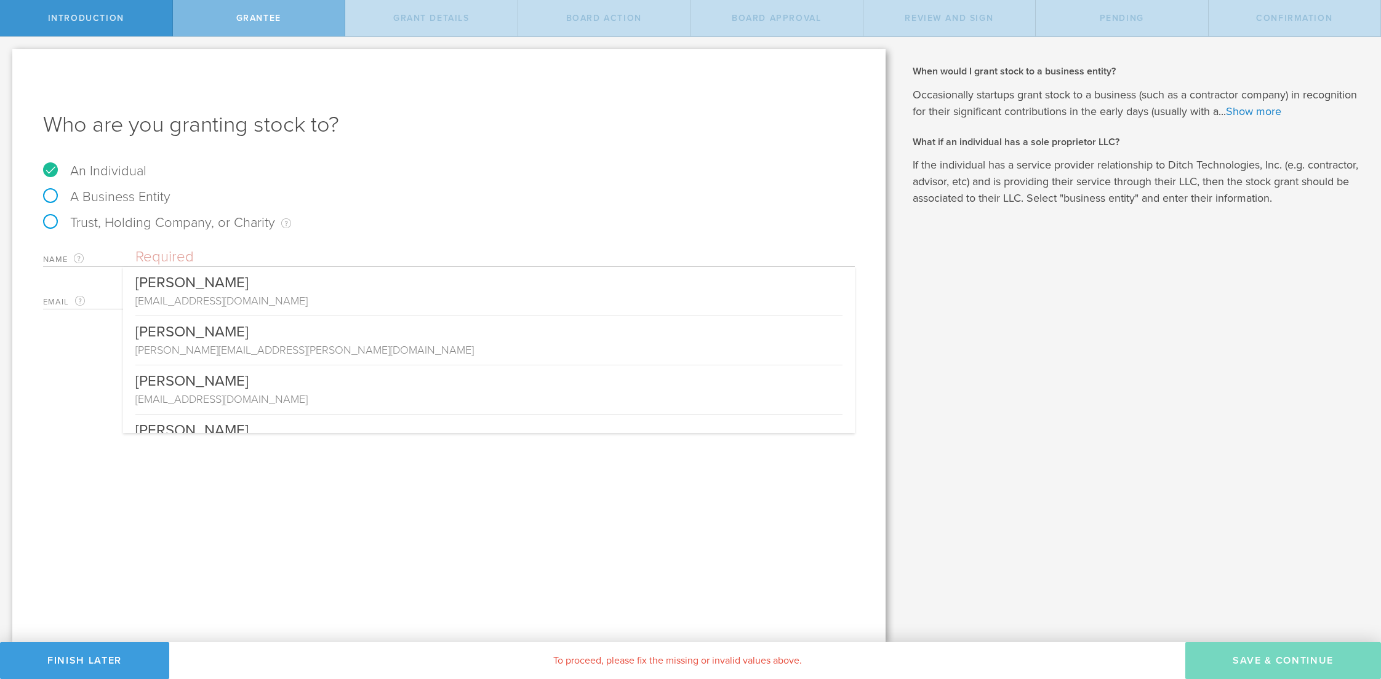
click at [241, 248] on input "text" at bounding box center [494, 257] width 719 height 18
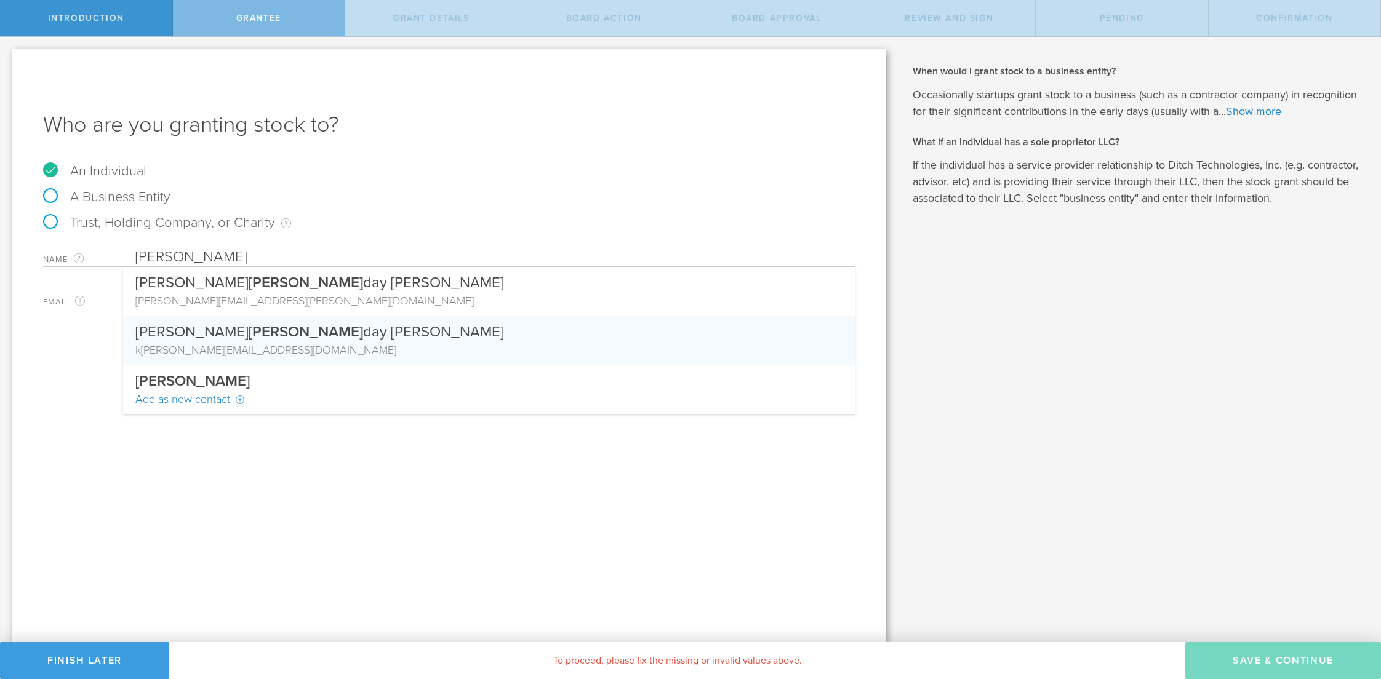
click at [292, 344] on div "k holli dayshaw@gmail.com" at bounding box center [488, 350] width 707 height 16
type input "[PERSON_NAME]"
type input "[EMAIL_ADDRESS][DOMAIN_NAME]"
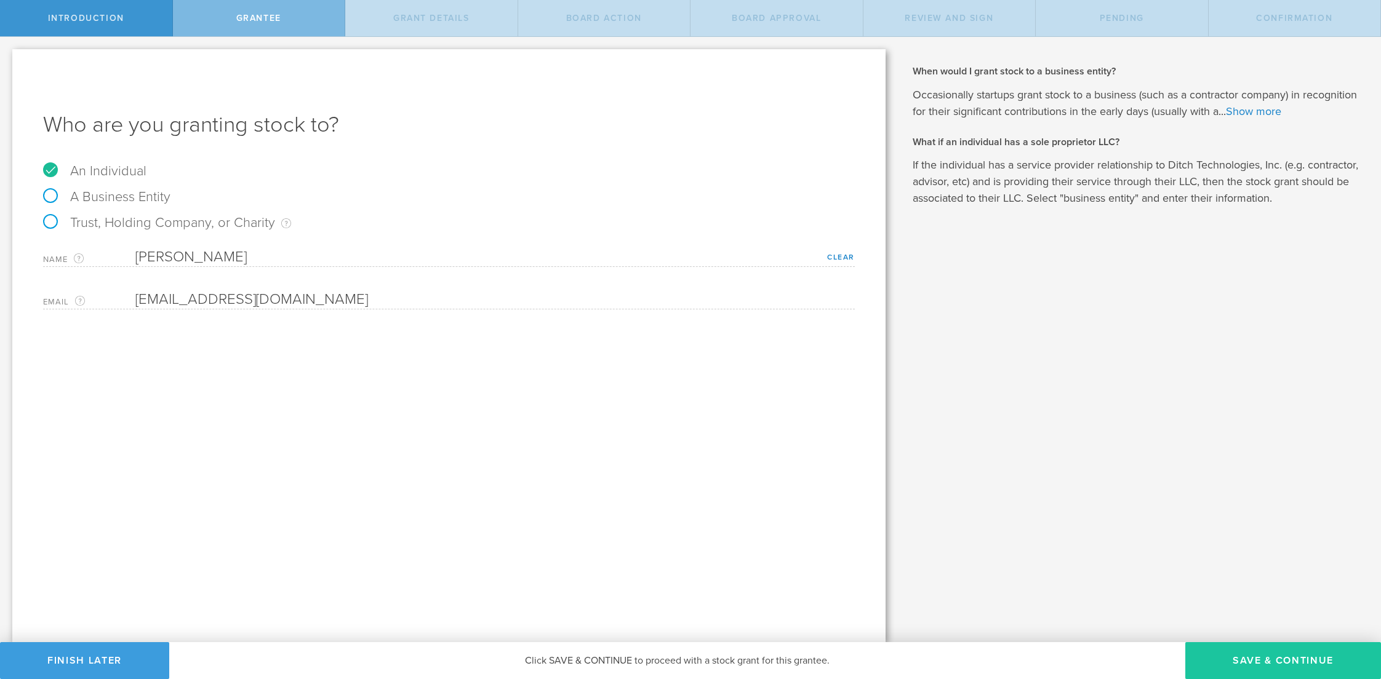
click at [1259, 653] on button "Save & Continue" at bounding box center [1283, 660] width 196 height 37
type input "48"
type input "12"
select select "none"
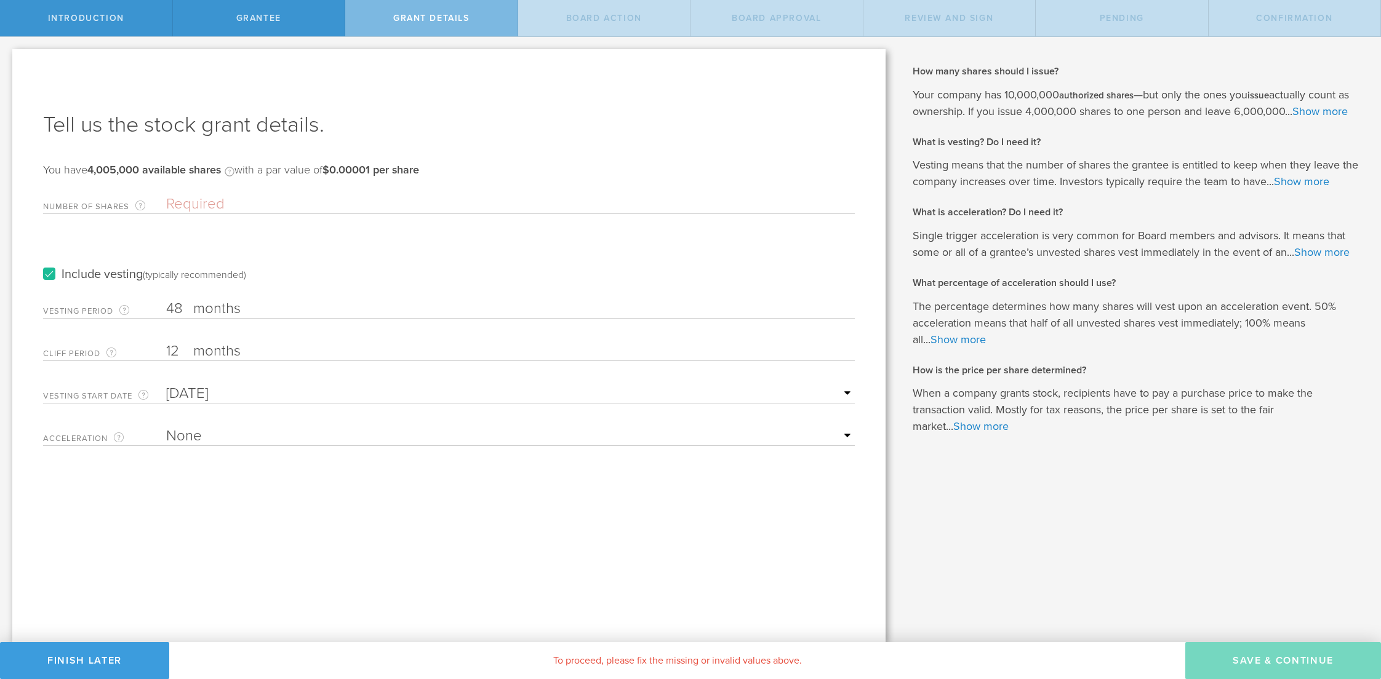
click at [267, 300] on label "months" at bounding box center [254, 310] width 123 height 21
click at [267, 300] on input "48" at bounding box center [510, 309] width 689 height 18
click at [182, 349] on input "12" at bounding box center [510, 351] width 689 height 18
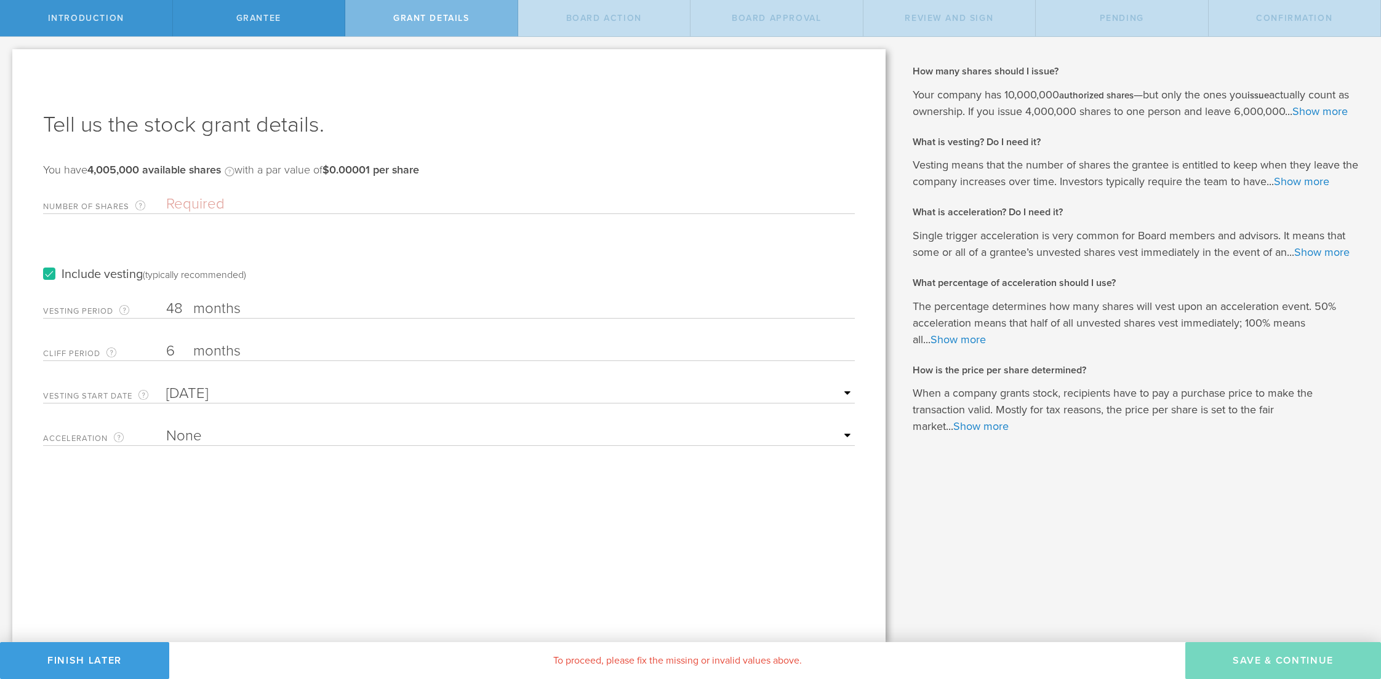
type input "6"
click at [229, 402] on ng-datepicker "Mon Tue Wed Thu Fri Sat Sun" at bounding box center [510, 394] width 689 height 18
click at [229, 398] on input "text" at bounding box center [510, 394] width 689 height 18
click at [190, 396] on input "text" at bounding box center [510, 394] width 689 height 18
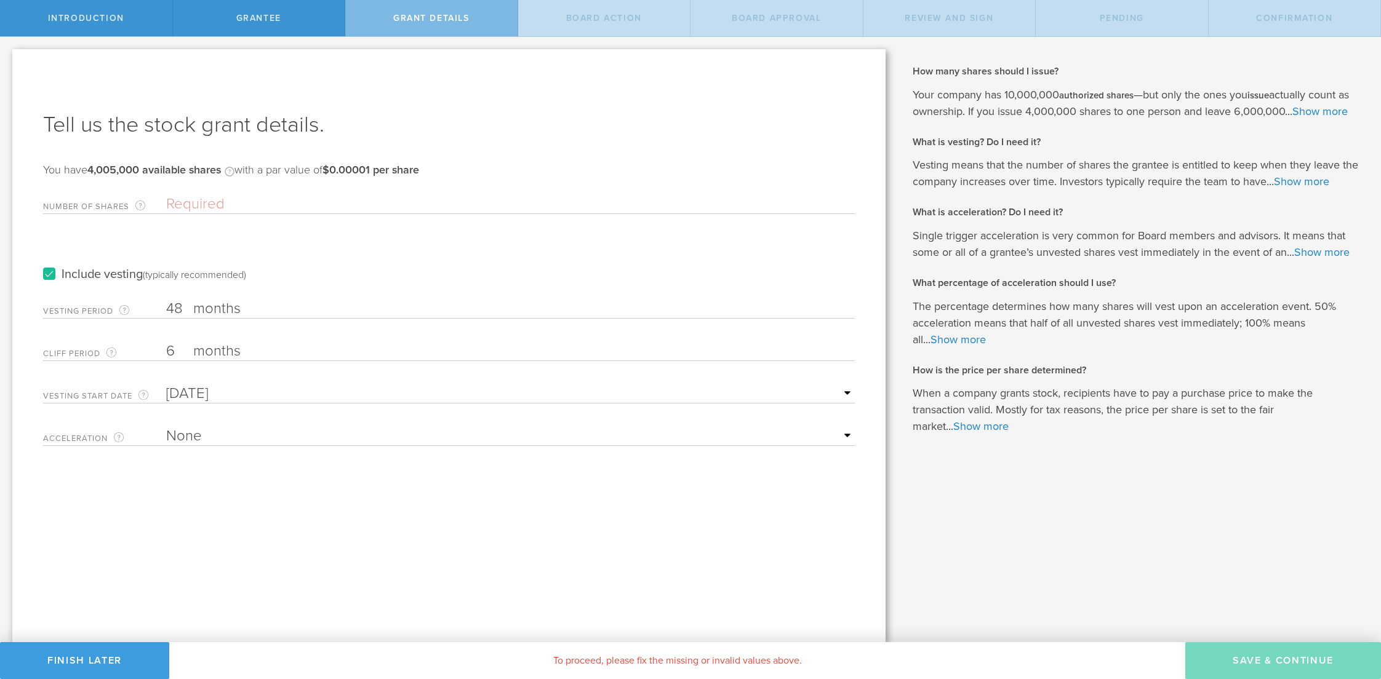
click at [846, 385] on input "text" at bounding box center [510, 394] width 689 height 18
click at [756, 394] on input "text" at bounding box center [510, 394] width 689 height 18
click at [190, 385] on input "text" at bounding box center [510, 394] width 689 height 18
click at [182, 392] on input "text" at bounding box center [510, 394] width 689 height 18
type input "Oct 2, 2025"
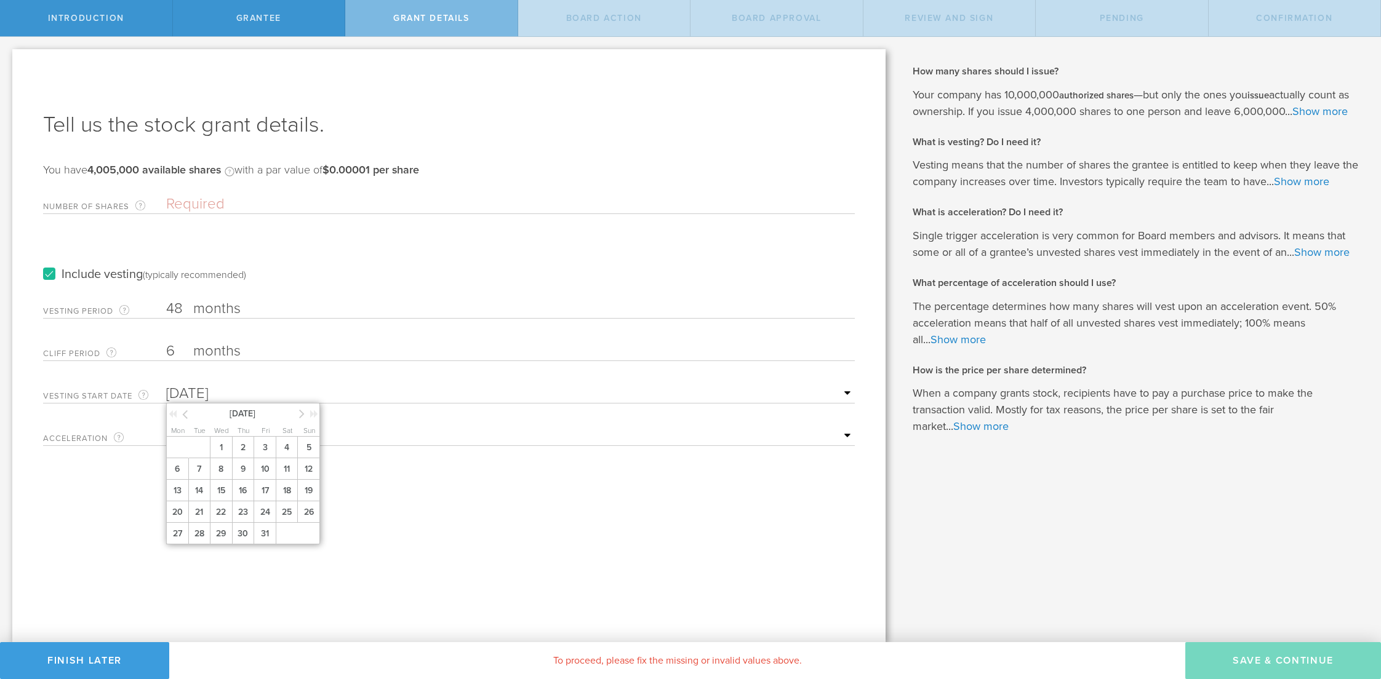
click at [297, 393] on input "Oct 2, 2025" at bounding box center [510, 394] width 689 height 18
click at [185, 411] on icon at bounding box center [185, 414] width 6 height 15
click at [284, 493] on span "20" at bounding box center [287, 491] width 22 height 22
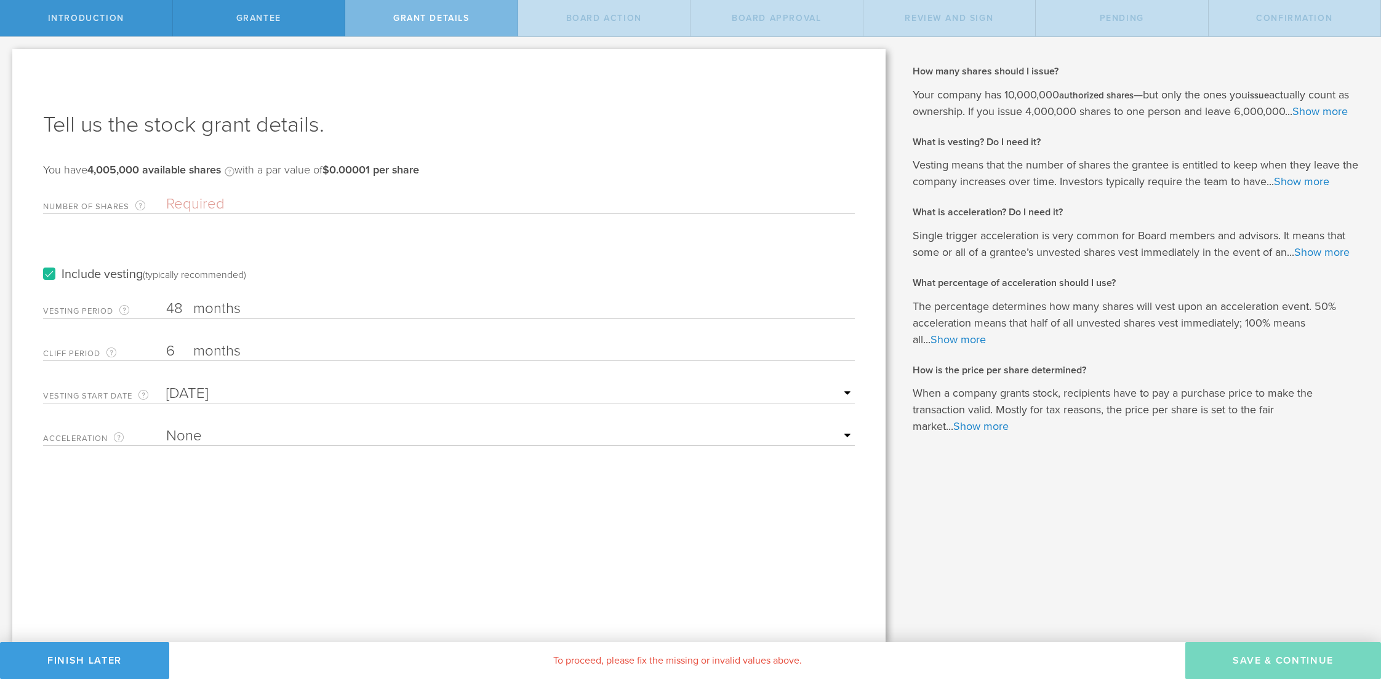
click at [272, 439] on select "None Single Trigger Double Trigger" at bounding box center [510, 436] width 689 height 18
select select "double"
click at [166, 427] on select "None Single Trigger Double Trigger" at bounding box center [510, 436] width 689 height 18
click at [274, 476] on select "25% Acceleration 50% Acceleration 75% Acceleration 100% Acceleration" at bounding box center [510, 478] width 689 height 18
select select "100"
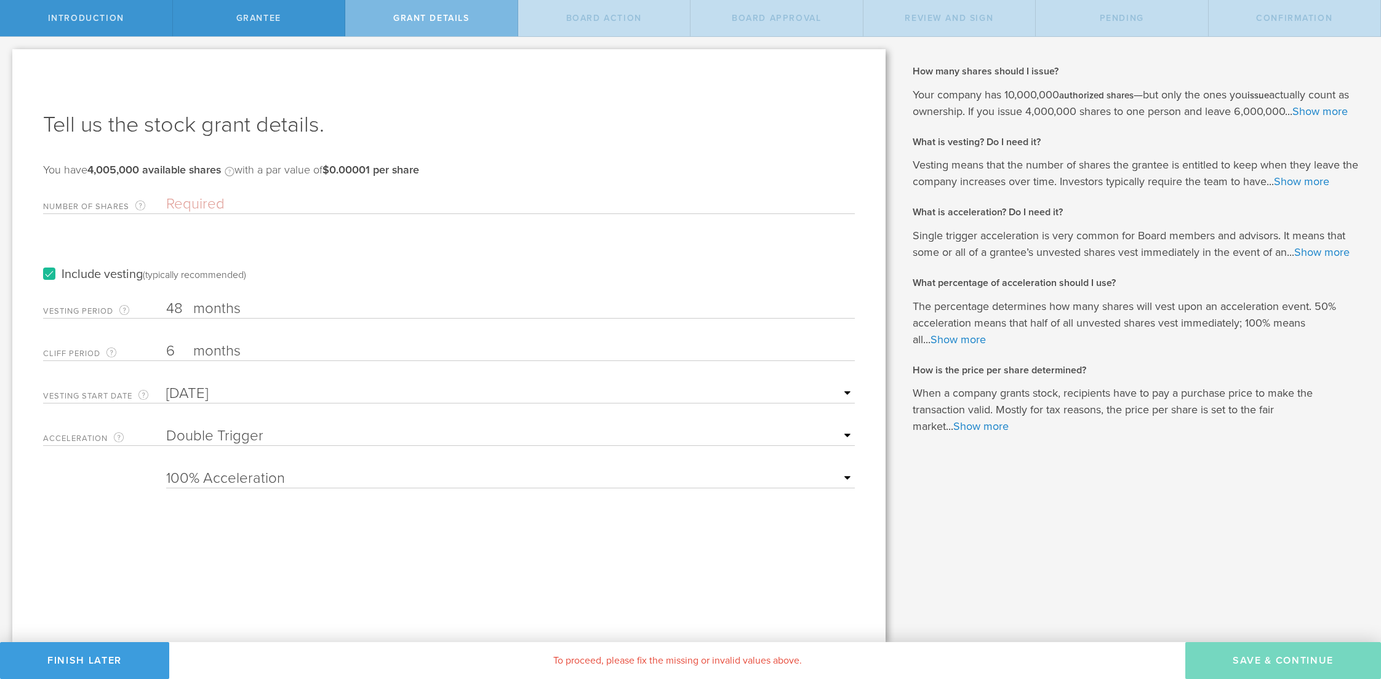
click at [166, 469] on select "25% Acceleration 50% Acceleration 75% Acceleration 100% Acceleration" at bounding box center [510, 478] width 689 height 18
click at [197, 205] on input "Number of Shares The total amount of stock the company is granting to this reci…" at bounding box center [510, 204] width 689 height 18
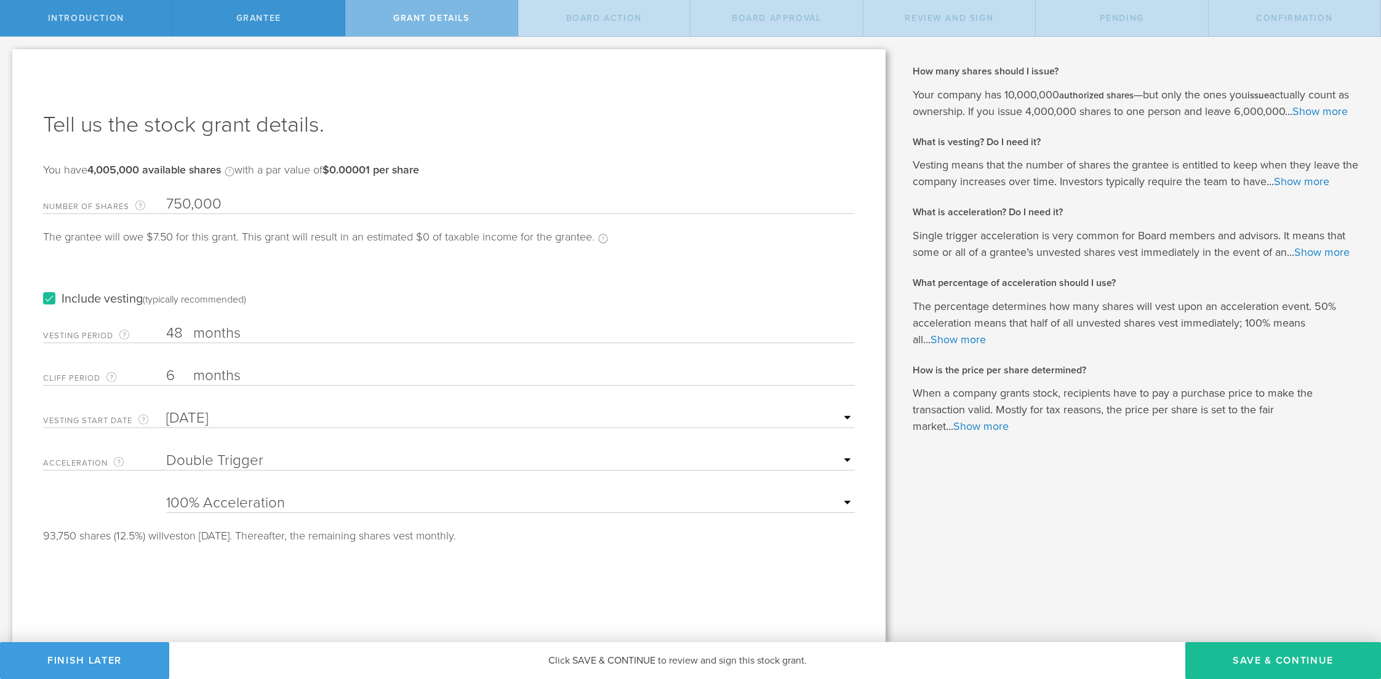
type input "750,000"
click at [271, 252] on div "The grantee will owe $7.50 for this grant. This grant will result in an estimat…" at bounding box center [325, 243] width 565 height 25
click at [228, 370] on label "months" at bounding box center [254, 377] width 123 height 21
click at [228, 370] on input "6" at bounding box center [510, 376] width 689 height 18
click at [332, 602] on div "Tell us the stock grant details. You have 4,005,000 available shares Available …" at bounding box center [448, 345] width 873 height 593
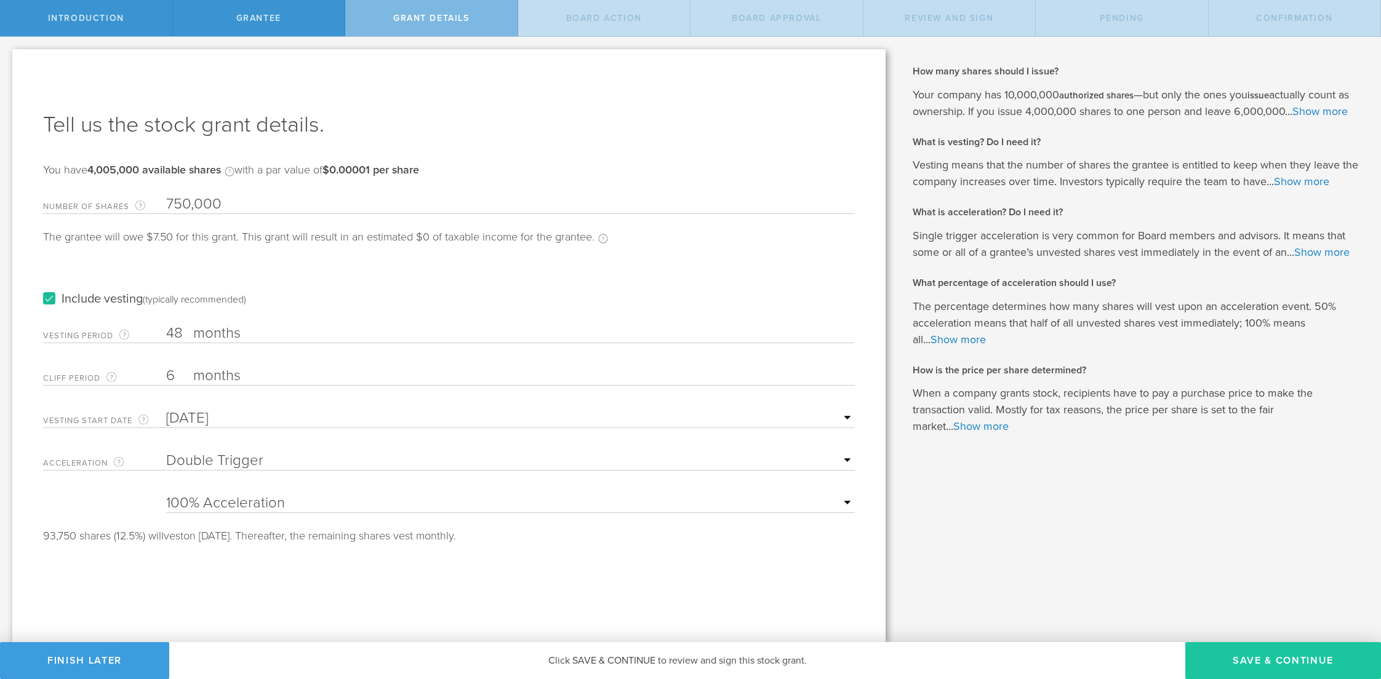
click at [1240, 659] on button "Save & Continue" at bounding box center [1283, 660] width 196 height 37
click at [85, 663] on button "Finish Later" at bounding box center [84, 660] width 169 height 37
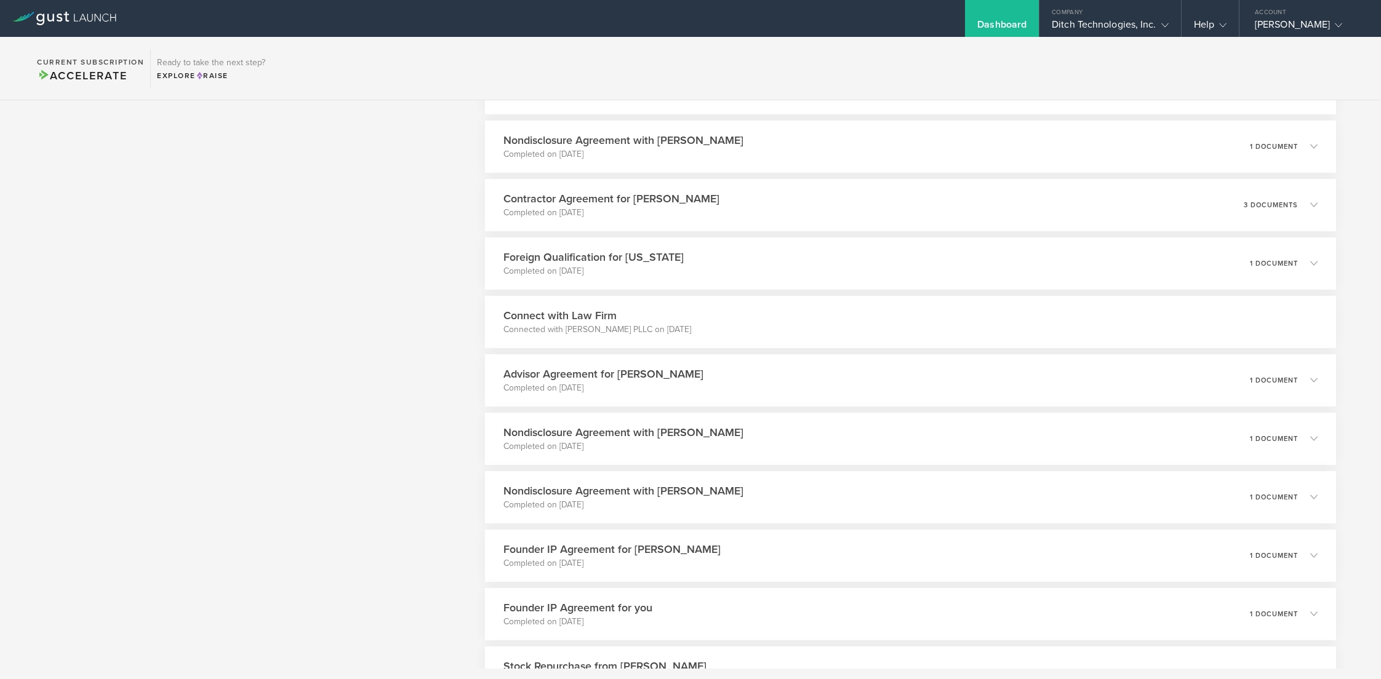
scroll to position [3955, 0]
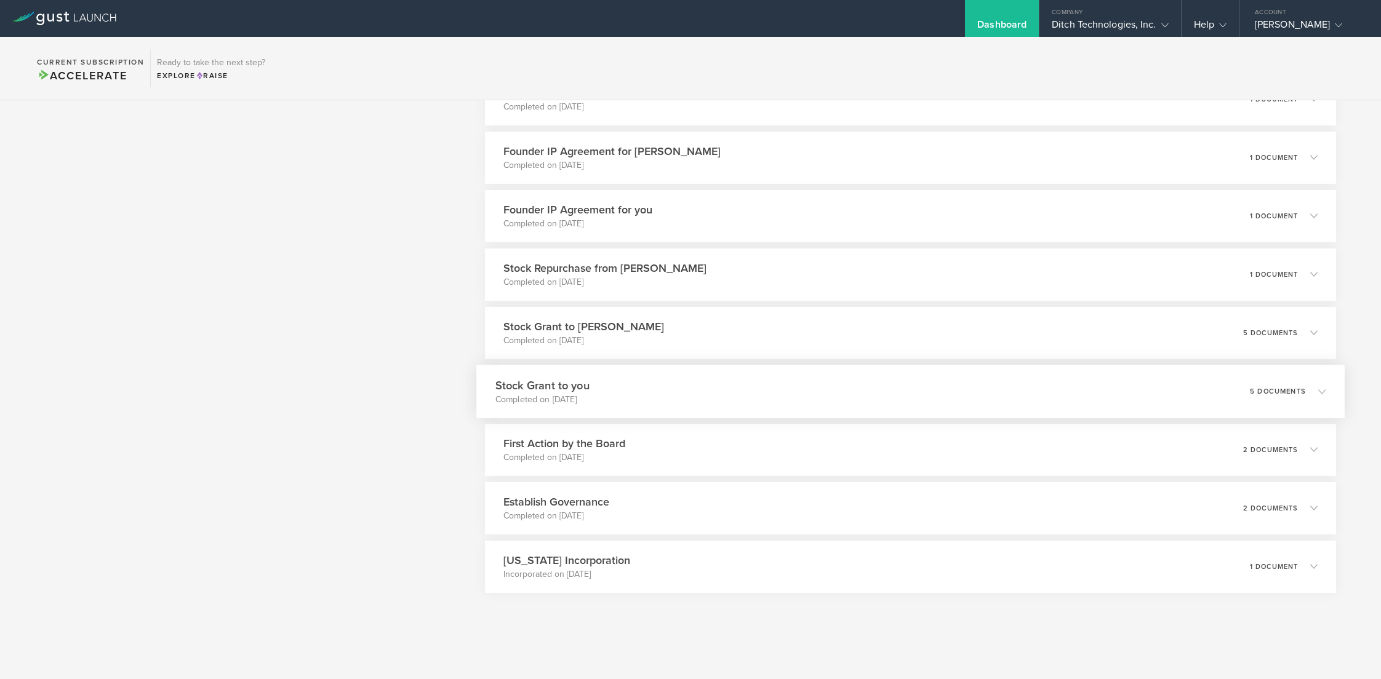
click at [1152, 402] on div "Stock Grant to you Completed on [DATE] 5 documents" at bounding box center [910, 392] width 868 height 54
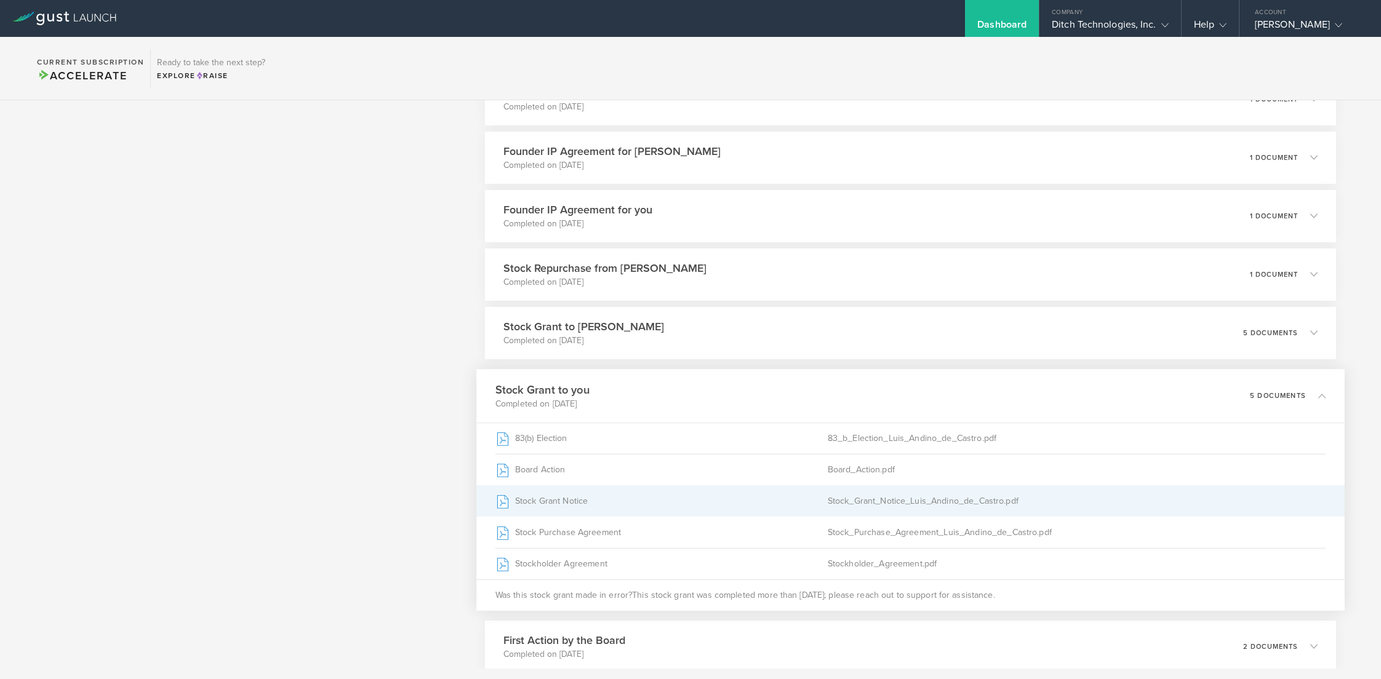
click at [923, 503] on div "Stock_Grant_Notice_Luis_Andino_de_Castro.pdf" at bounding box center [1076, 500] width 498 height 31
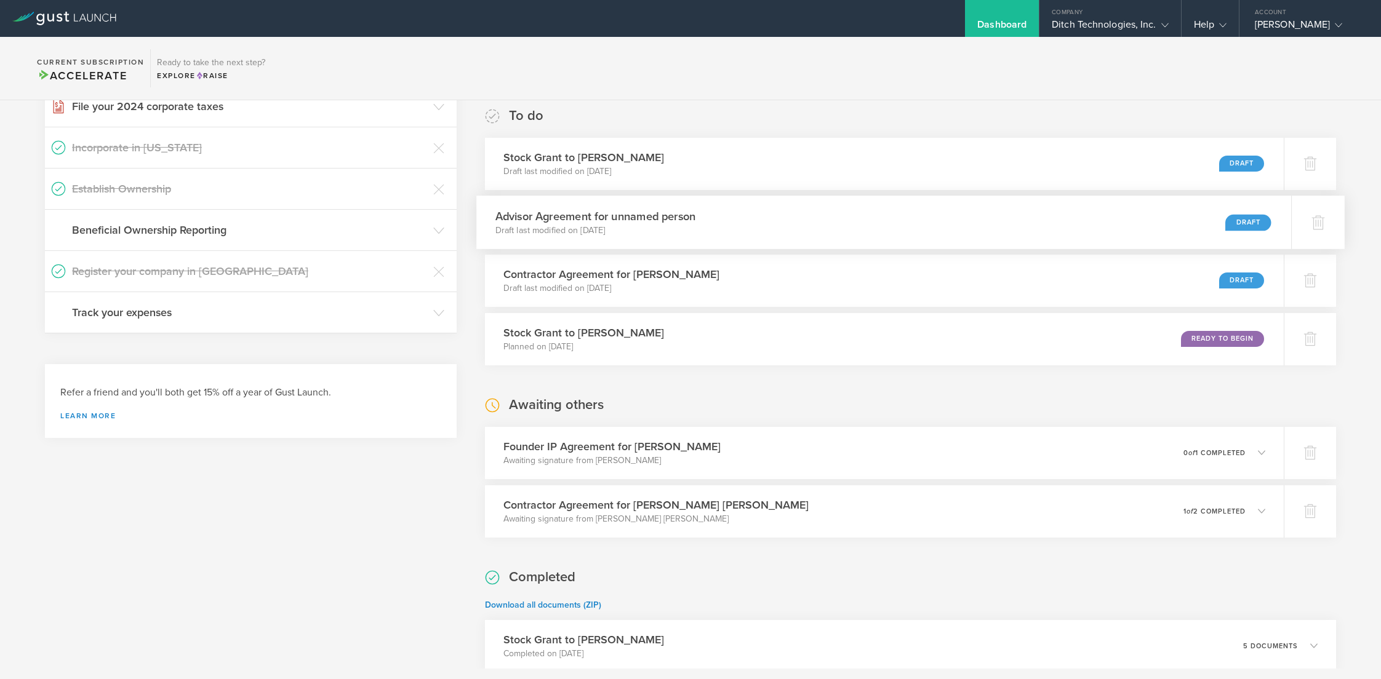
scroll to position [0, 0]
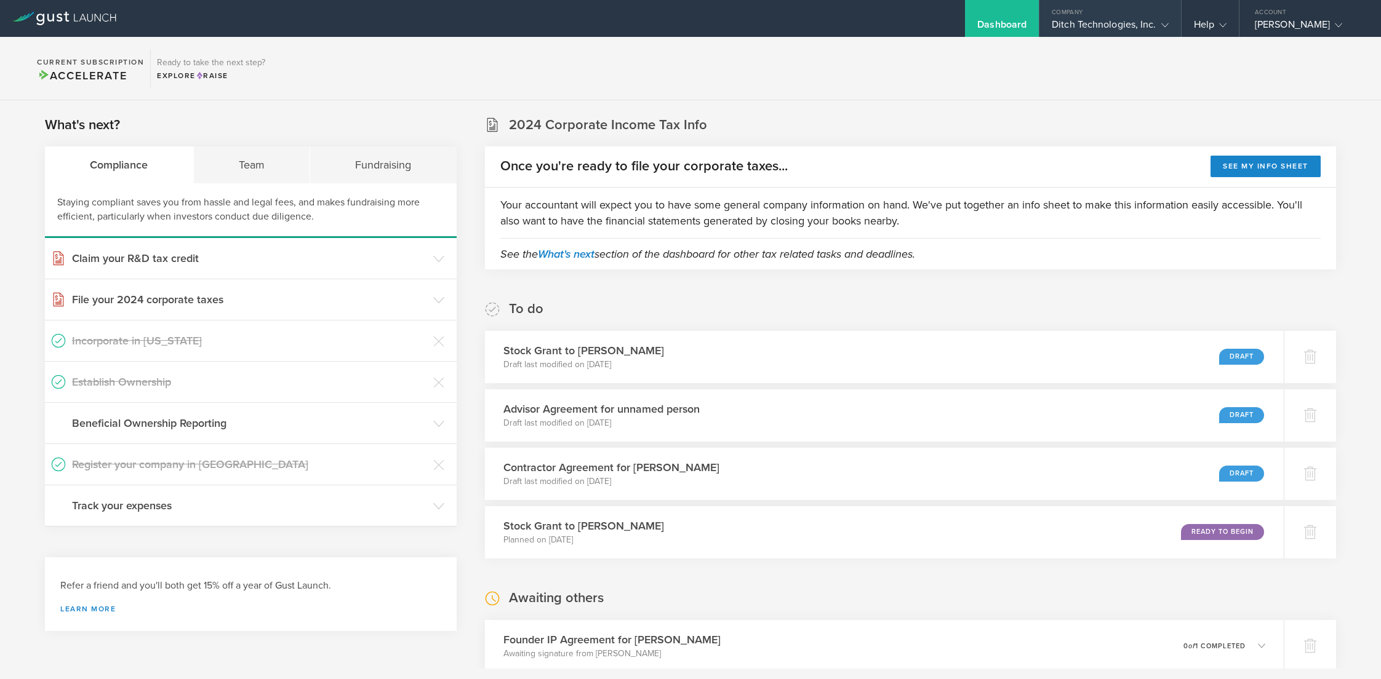
click at [1117, 17] on div "Company" at bounding box center [1109, 9] width 141 height 18
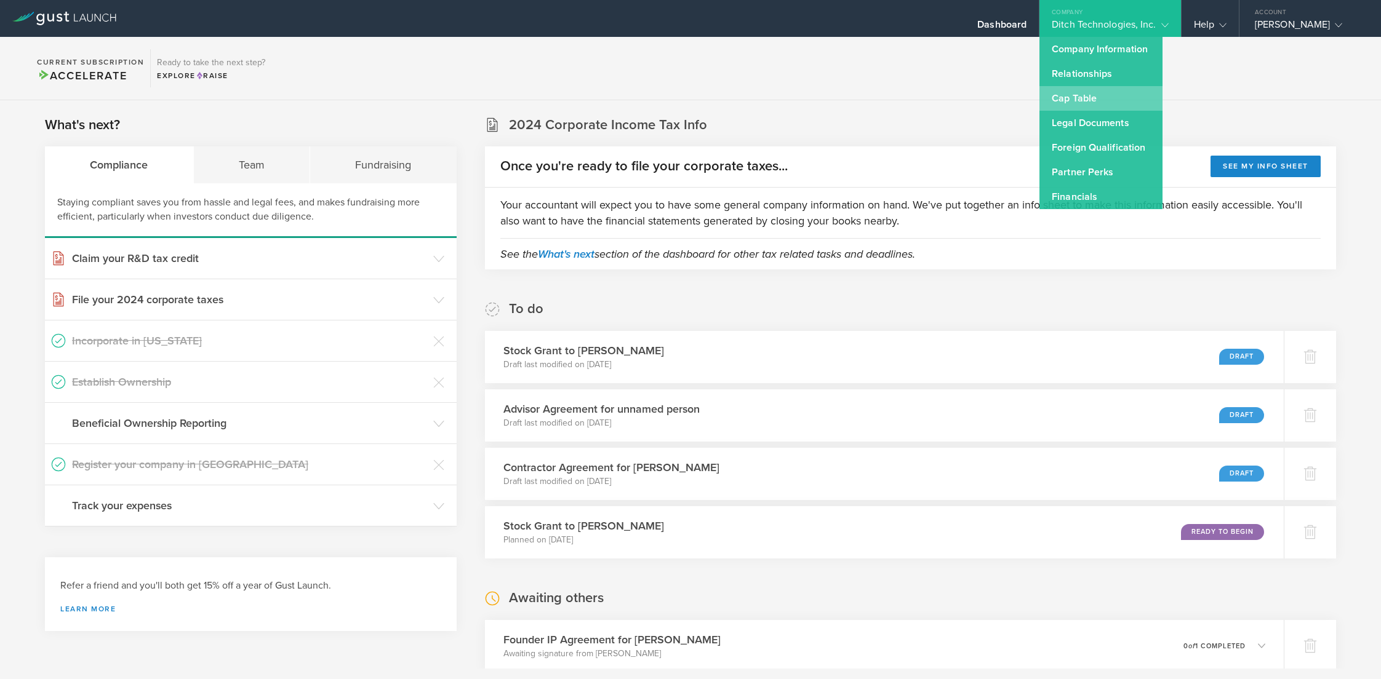
click at [1093, 95] on link "Cap Table" at bounding box center [1100, 98] width 123 height 25
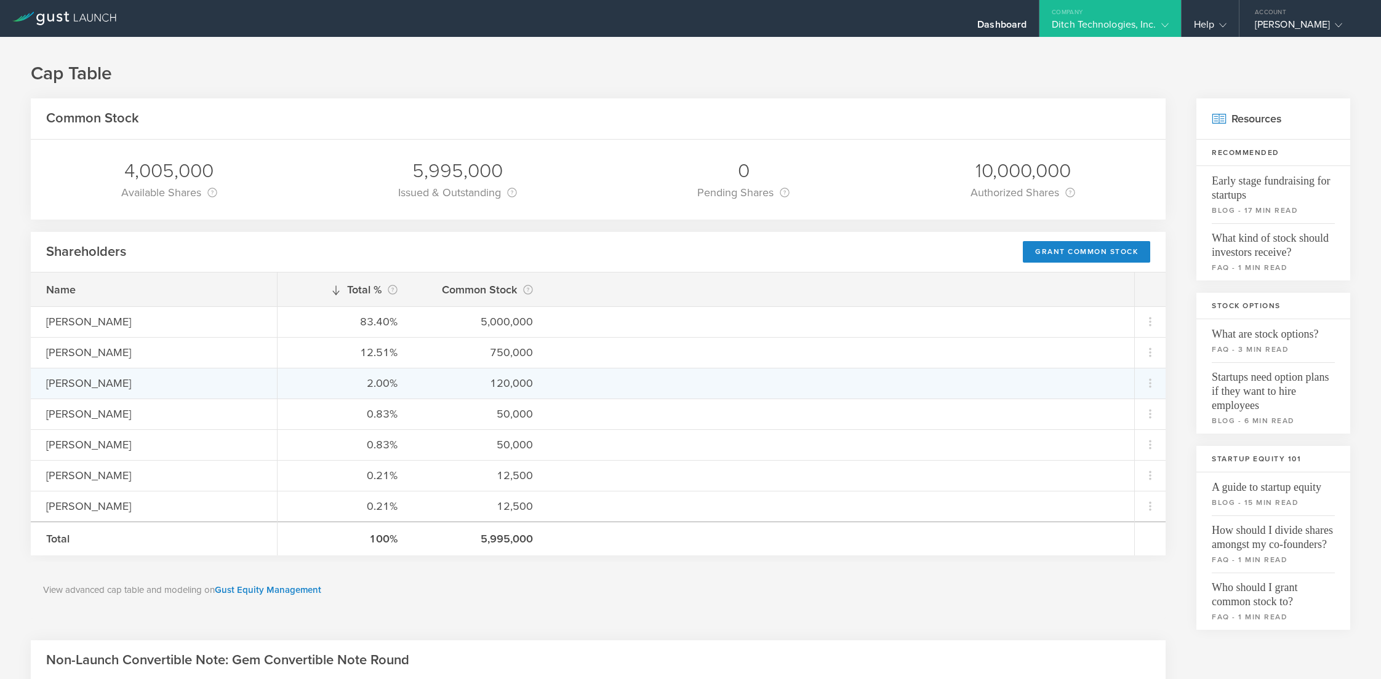
click at [161, 393] on div "Katherine Holliday Shaw" at bounding box center [154, 383] width 246 height 31
click at [1130, 387] on div "2.00% 120,000" at bounding box center [705, 383] width 856 height 31
click at [1141, 387] on icon at bounding box center [1151, 384] width 22 height 22
click at [1152, 380] on md-backdrop at bounding box center [690, 339] width 1381 height 679
click at [97, 380] on div "Katherine Holliday Shaw" at bounding box center [153, 383] width 215 height 16
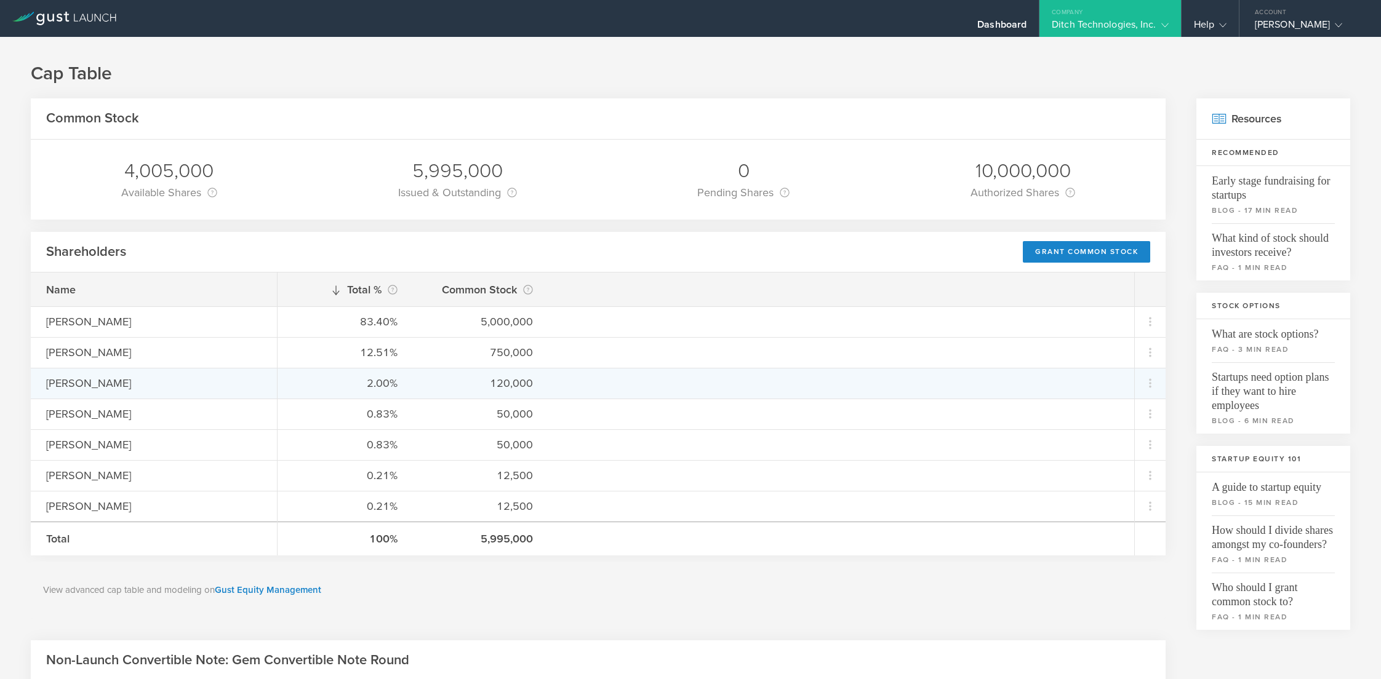
click at [97, 380] on div "Katherine Holliday Shaw" at bounding box center [153, 383] width 215 height 16
click at [97, 380] on div "[PERSON_NAME]" at bounding box center [153, 383] width 215 height 16
click at [106, 375] on div "[PERSON_NAME]" at bounding box center [154, 383] width 246 height 31
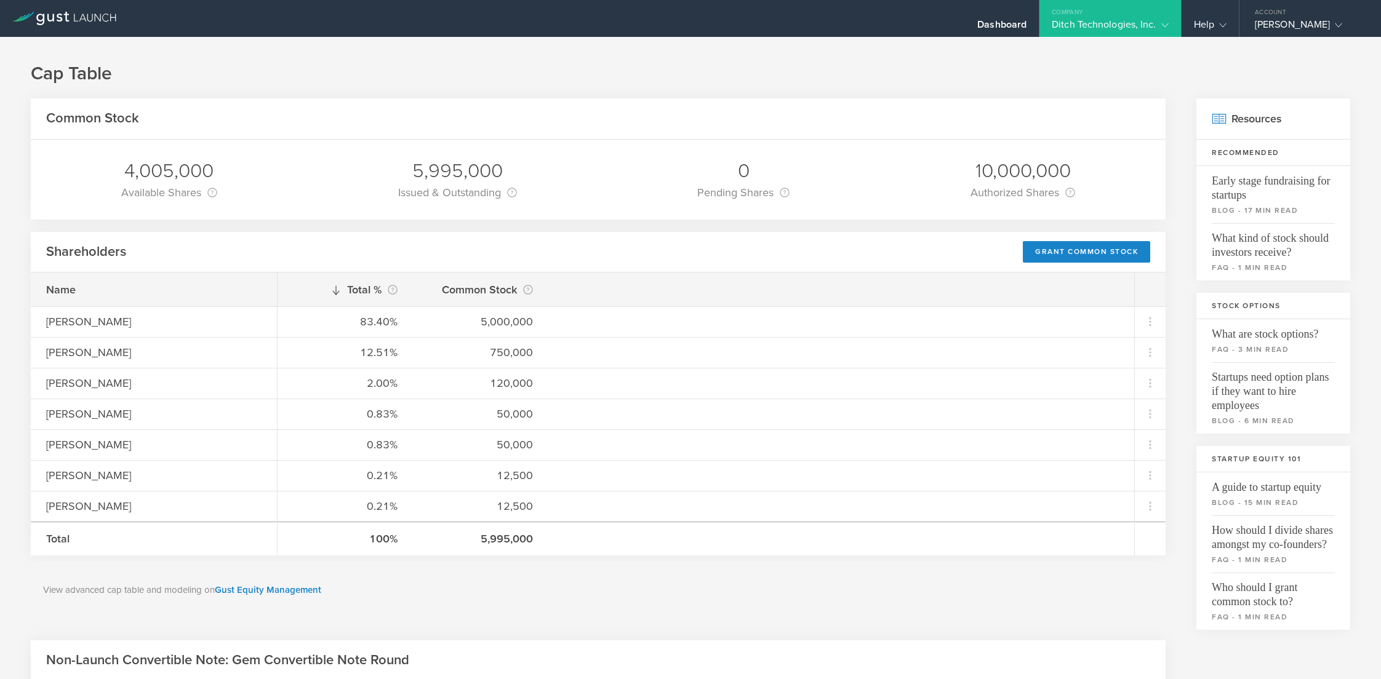
click at [1132, 15] on div "Company" at bounding box center [1109, 9] width 141 height 18
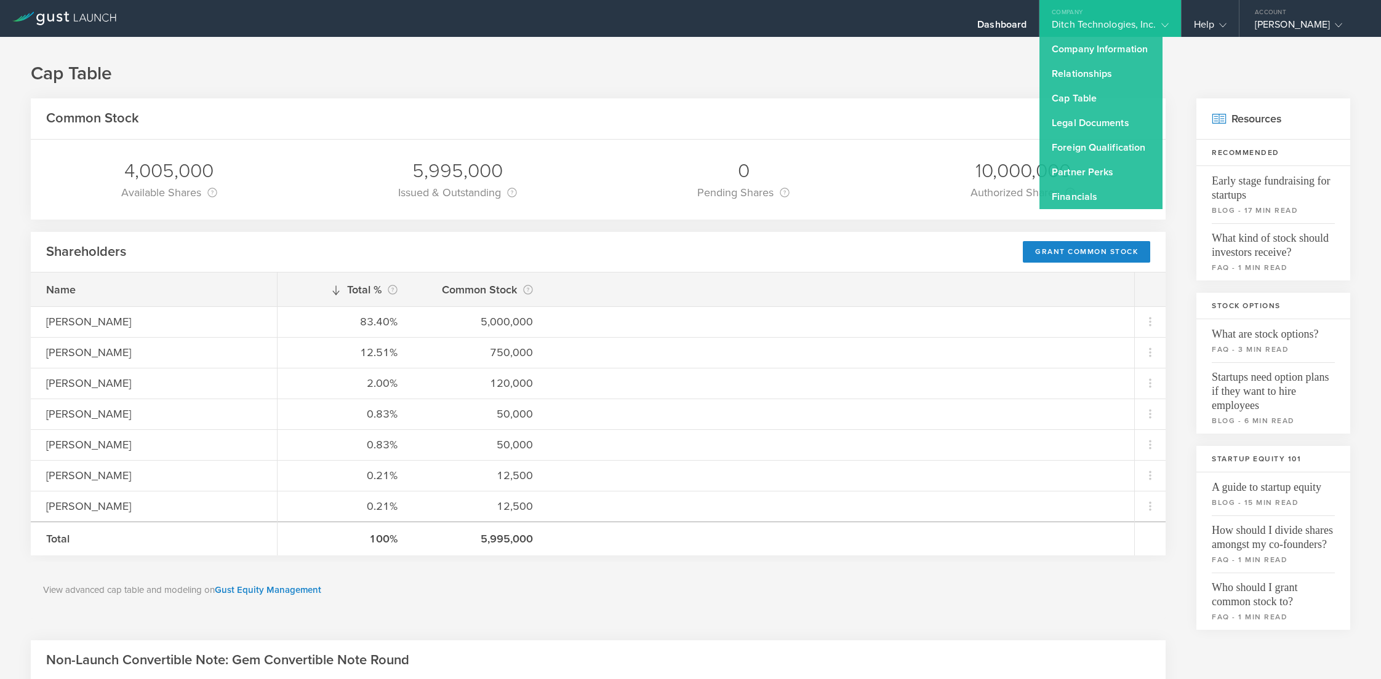
click at [1020, 251] on div "Shareholders Grant Common Stock" at bounding box center [598, 252] width 1135 height 41
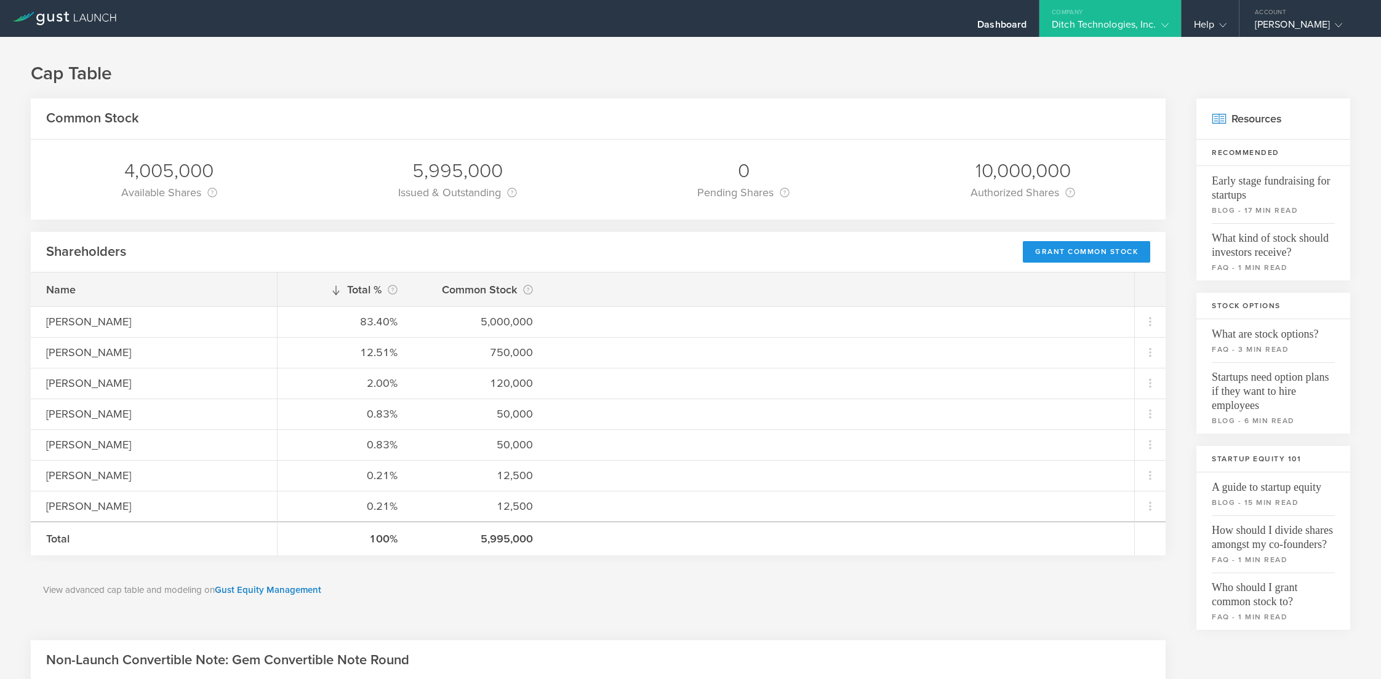
click at [1057, 253] on div "Grant Common Stock" at bounding box center [1086, 252] width 127 height 22
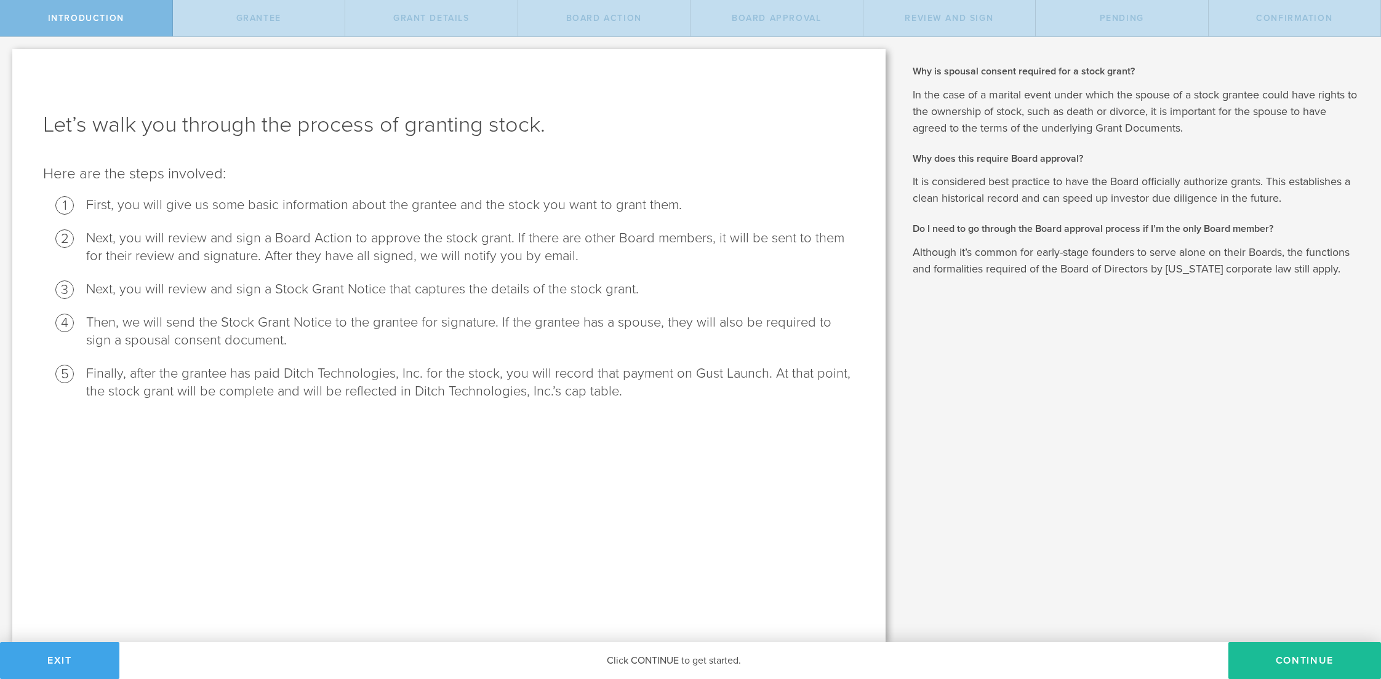
click at [58, 659] on button "Exit" at bounding box center [59, 660] width 119 height 37
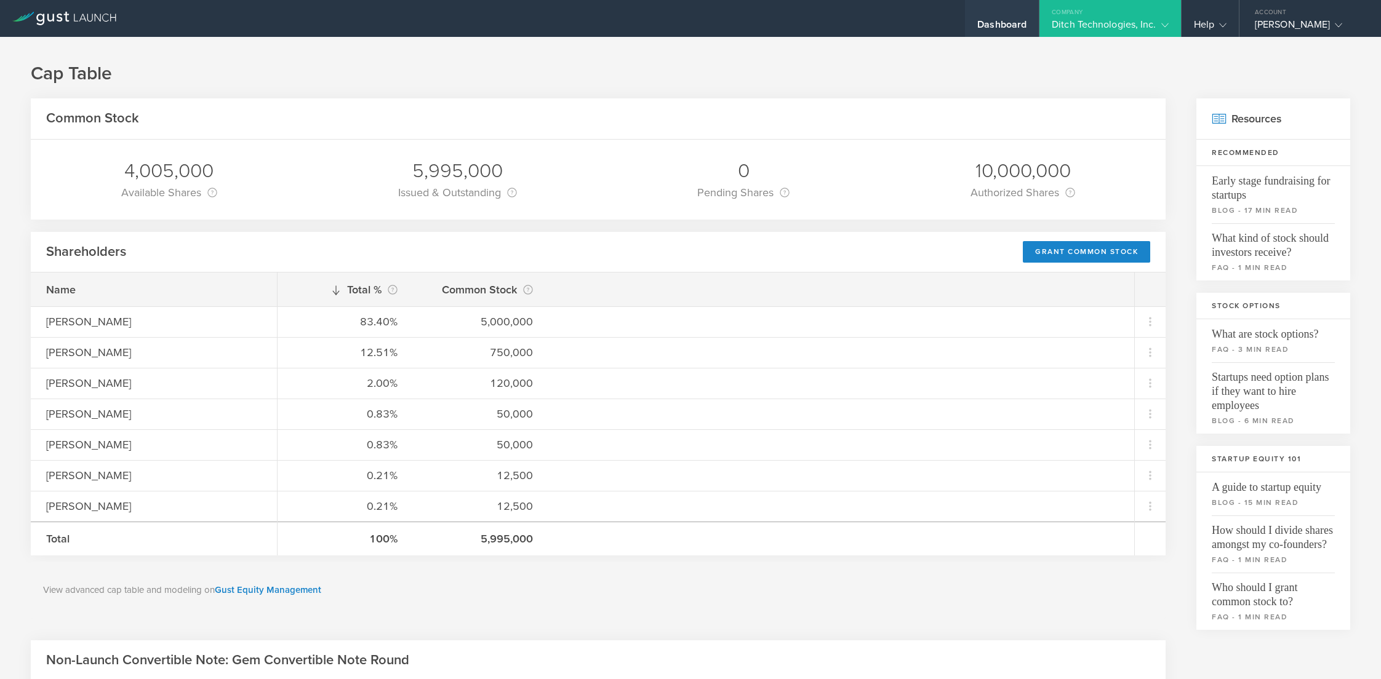
click at [1014, 22] on div "Dashboard" at bounding box center [1001, 27] width 49 height 18
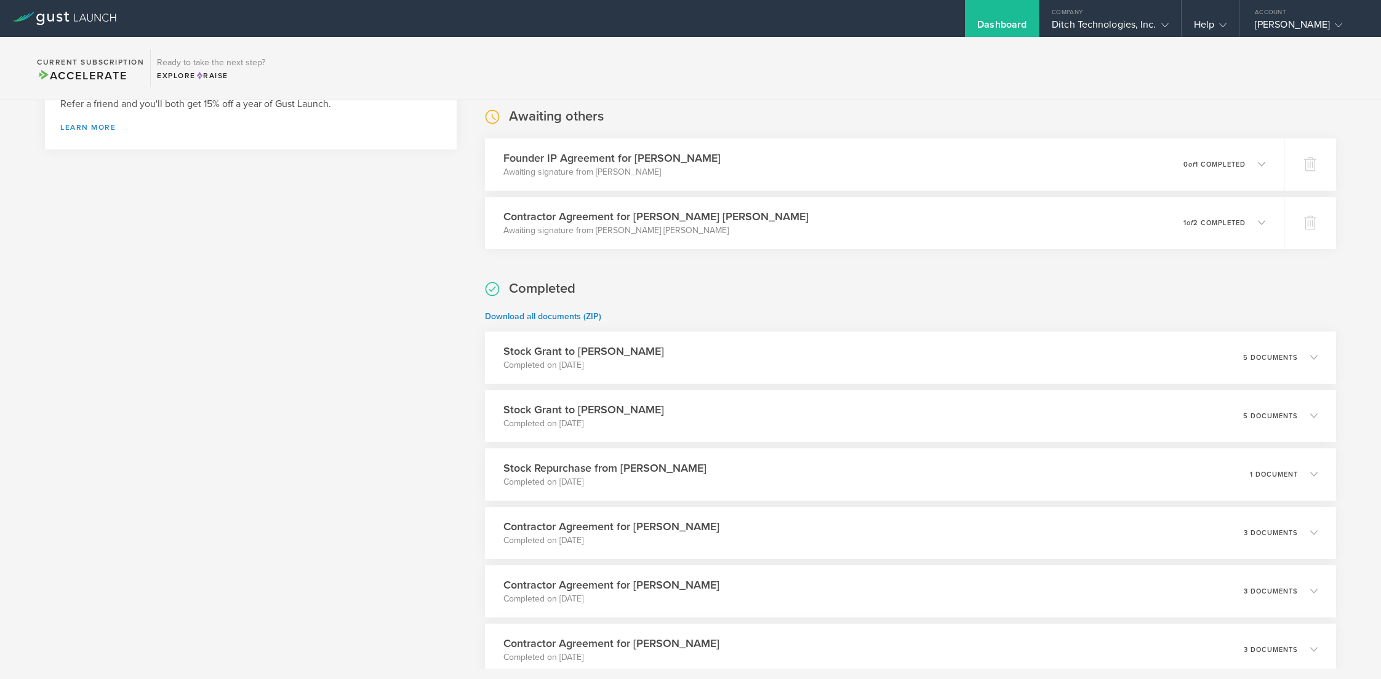
scroll to position [505, 0]
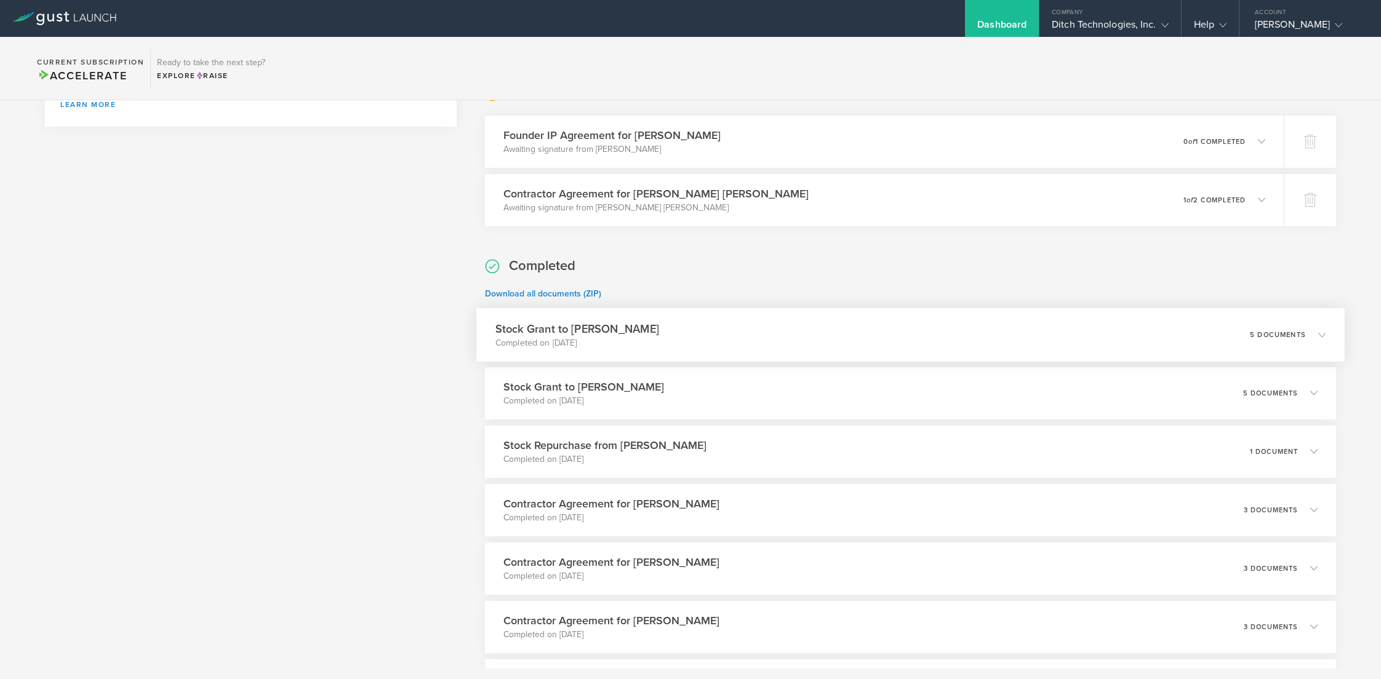
click at [1304, 343] on div "5 documents" at bounding box center [1288, 334] width 76 height 21
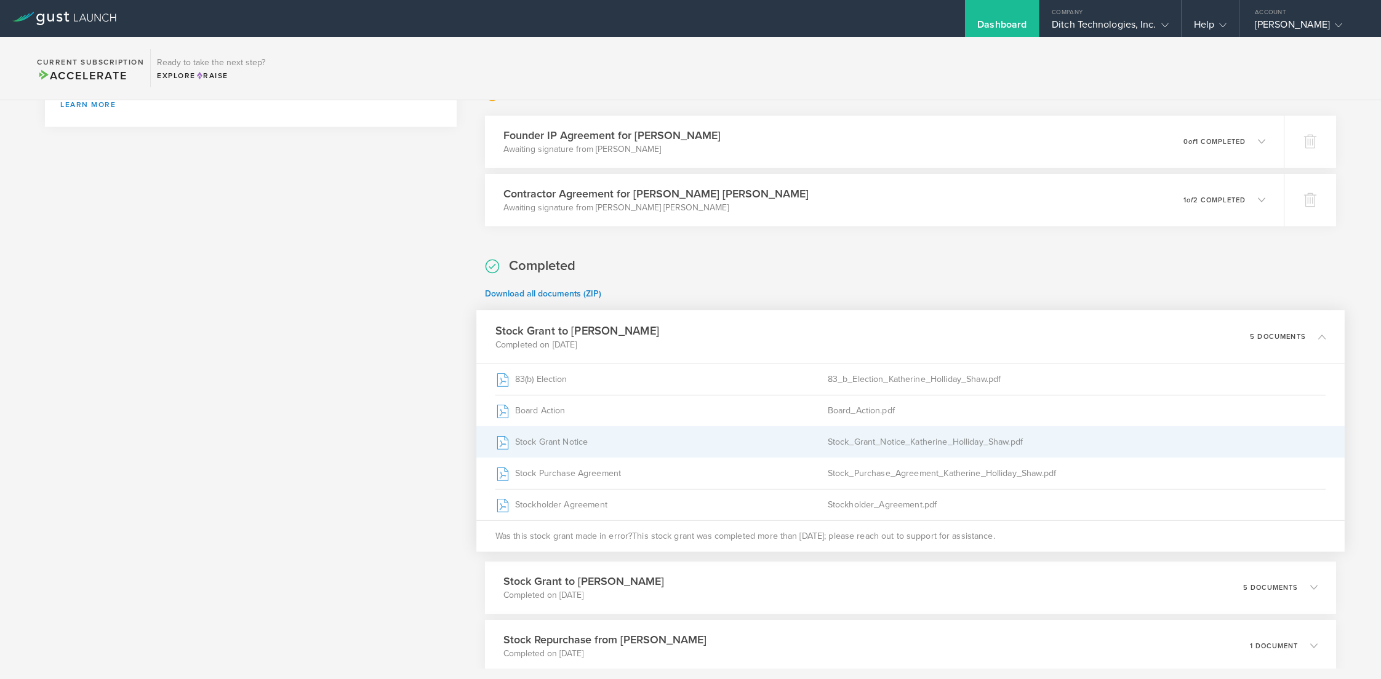
click at [918, 432] on div "Stock_Grant_Notice_Katherine_Holliday_Shaw.pdf" at bounding box center [1076, 441] width 498 height 31
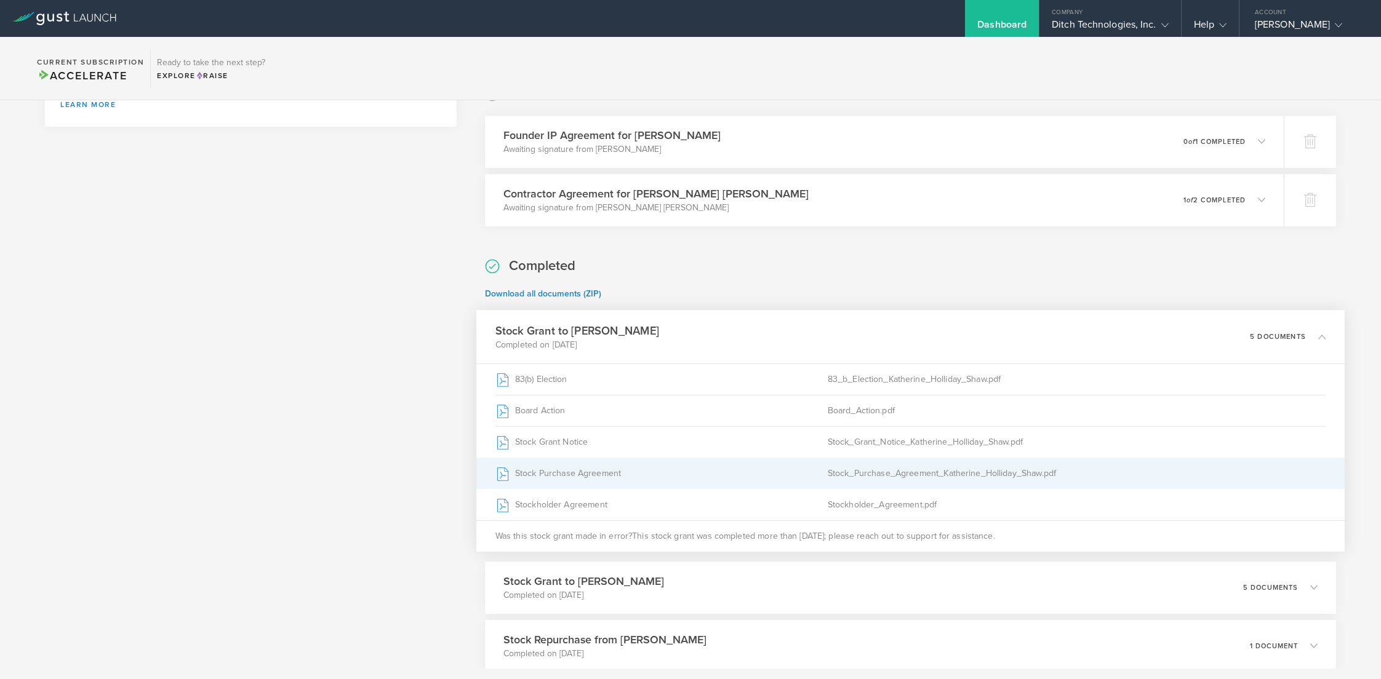
click at [897, 474] on div "Stock_Purchase_Agreement_Katherine_Holliday_Shaw.pdf" at bounding box center [1076, 473] width 498 height 31
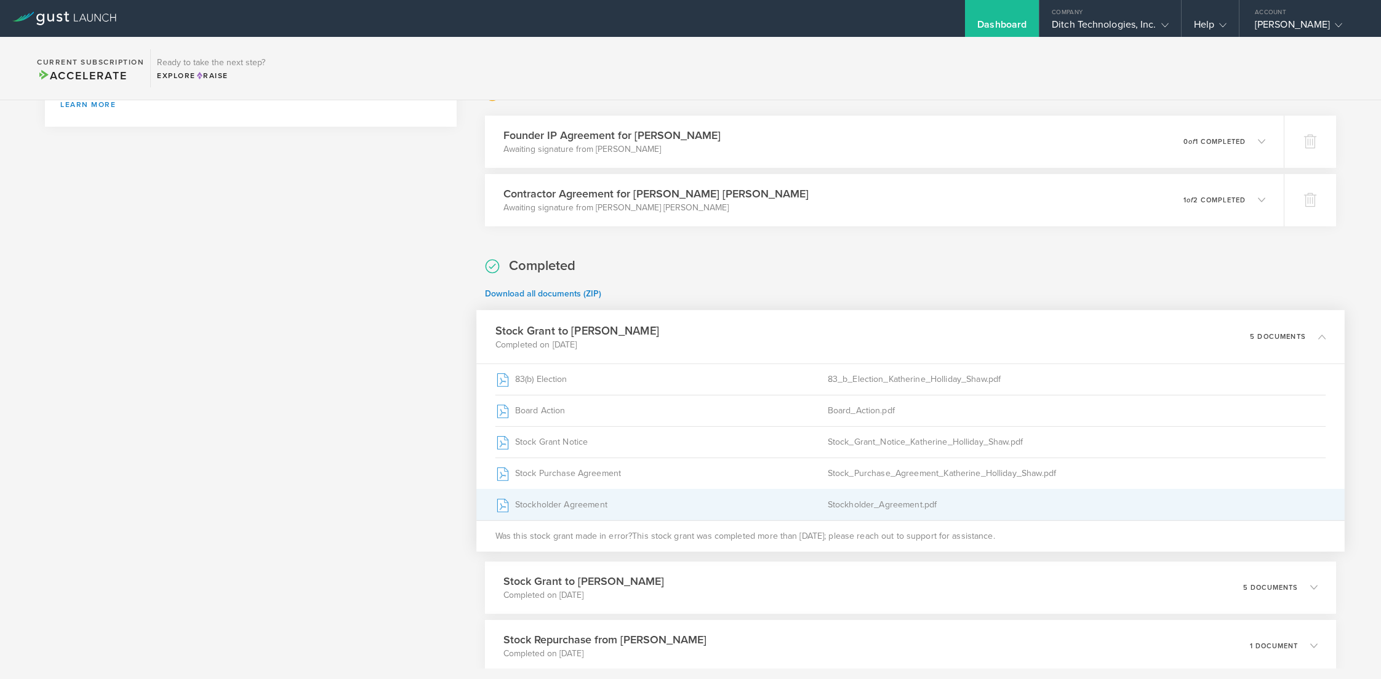
click at [893, 512] on div "Stockholder_Agreement.pdf" at bounding box center [1076, 504] width 498 height 31
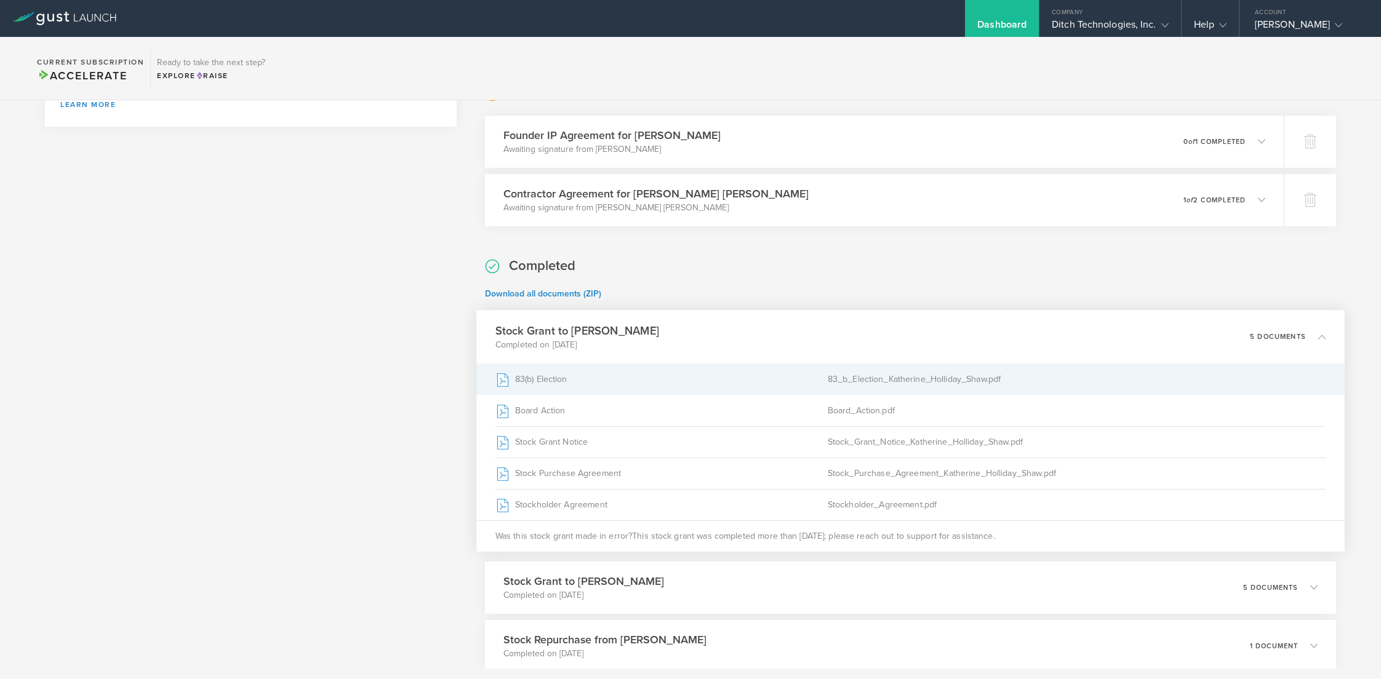
click at [863, 382] on div "83_b_Election_Katherine_Holliday_Shaw.pdf" at bounding box center [1076, 379] width 498 height 31
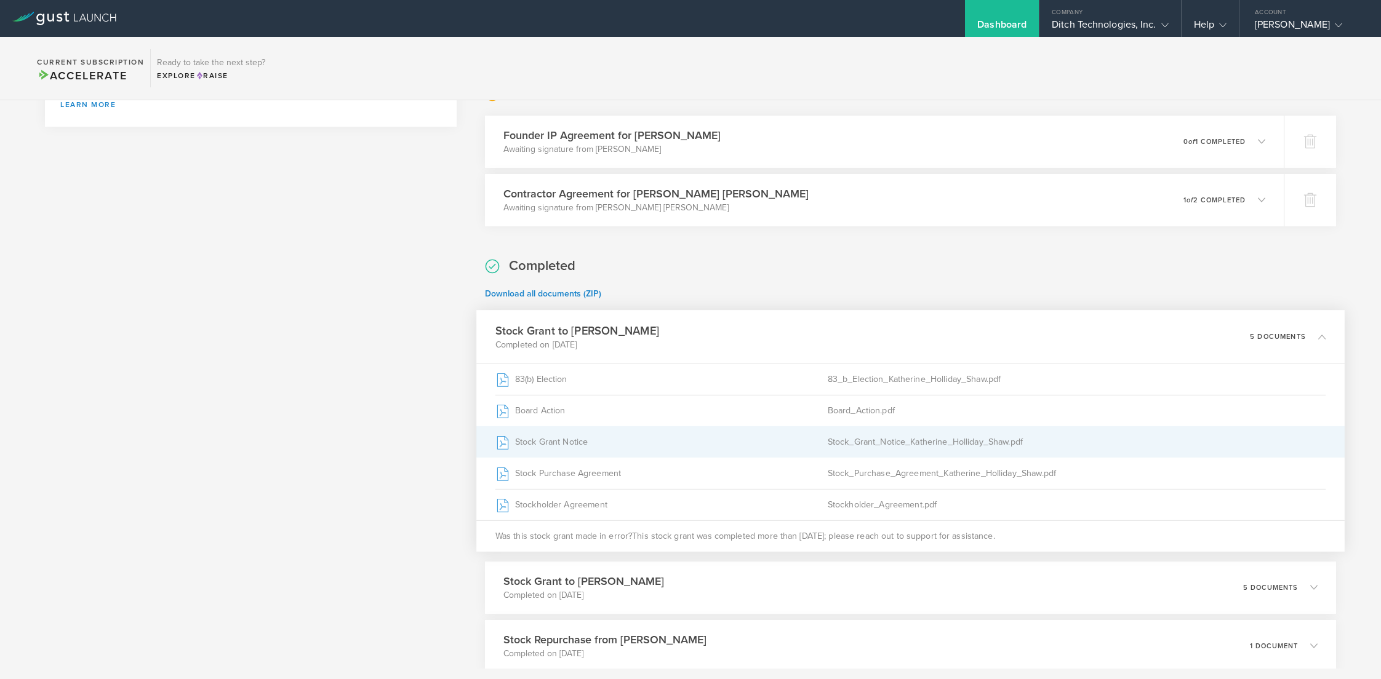
scroll to position [0, 0]
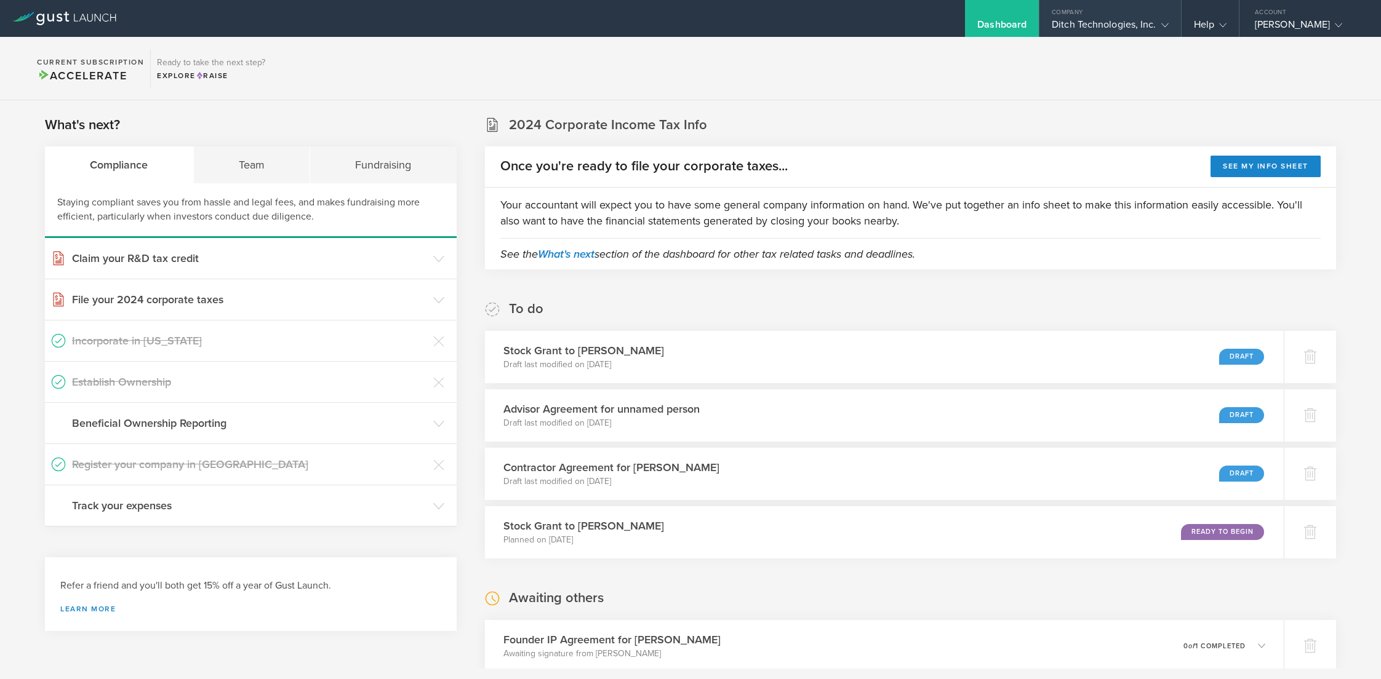
click at [1090, 17] on div "Company" at bounding box center [1109, 9] width 141 height 18
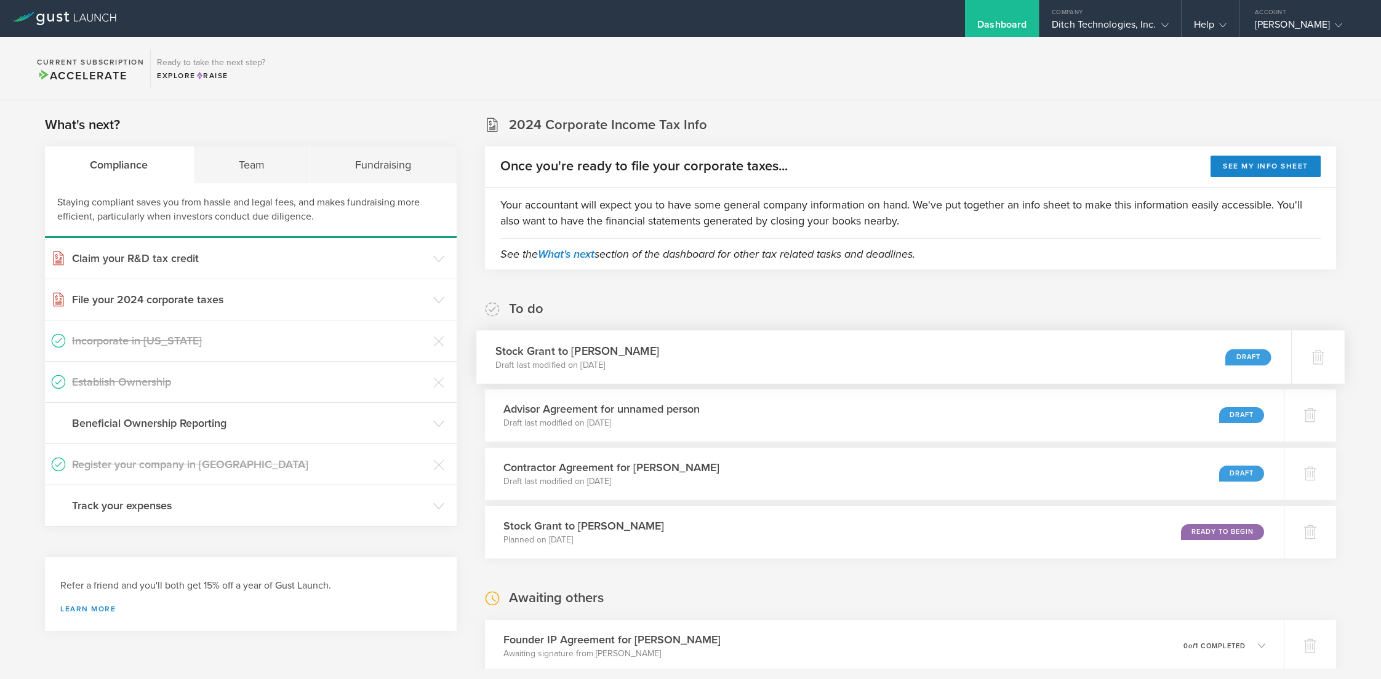
click at [1193, 352] on div "Stock Grant to Katherine Holliday Shaw Draft last modified on Oct 2, 2025 Draft" at bounding box center [883, 357] width 815 height 54
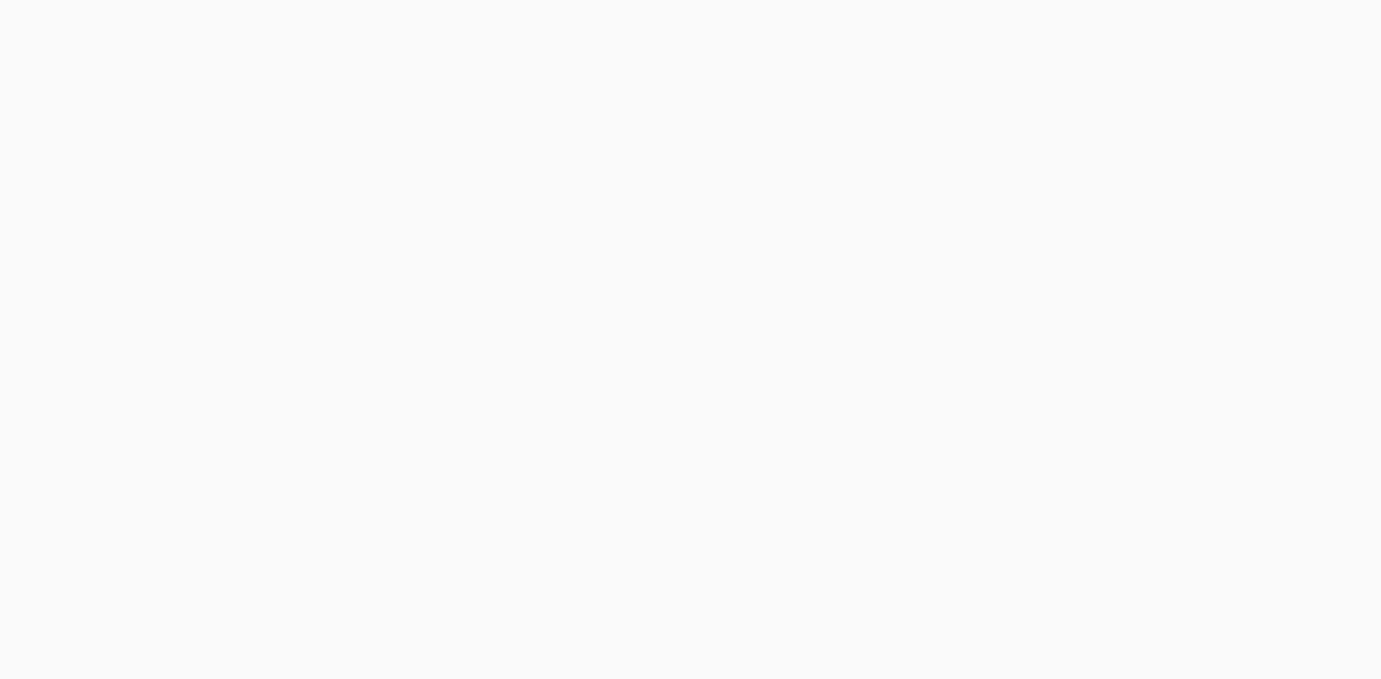
select select "double"
select select "100"
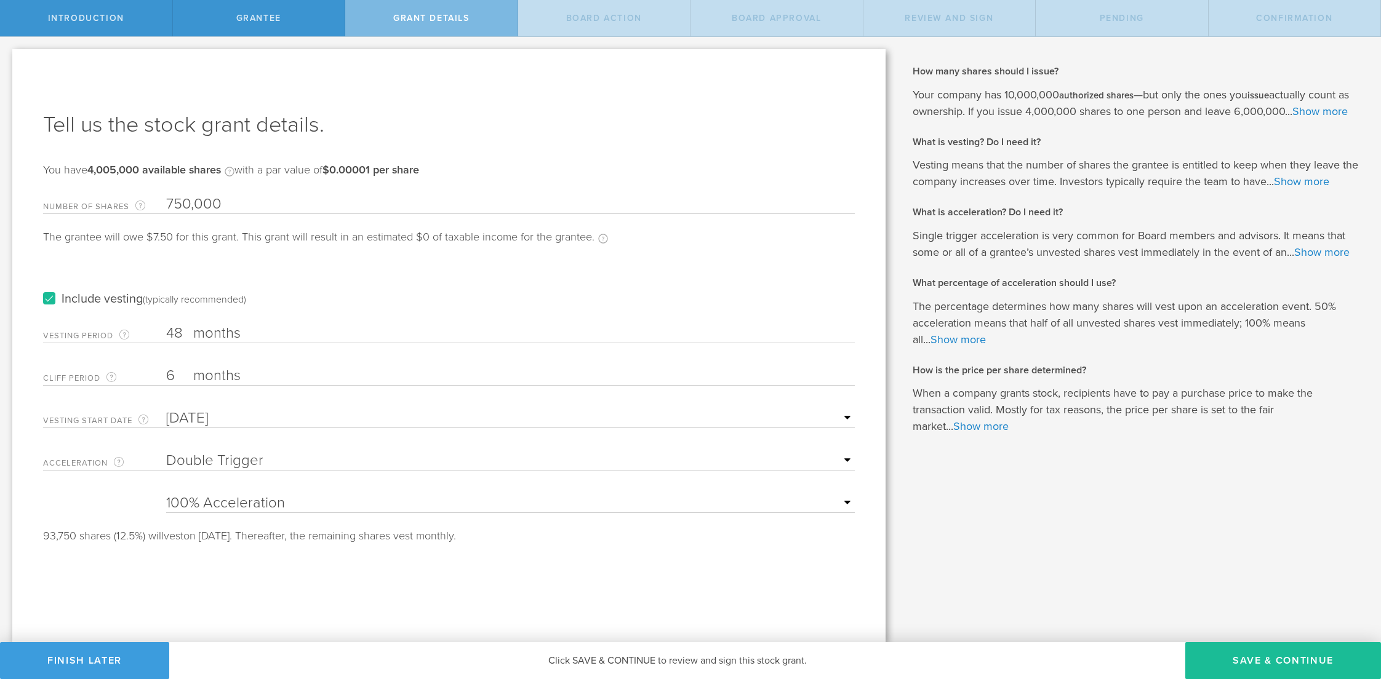
click at [238, 202] on input "750,000" at bounding box center [510, 204] width 689 height 18
type input "630,000"
click at [1282, 665] on button "Save & Continue" at bounding box center [1283, 660] width 196 height 37
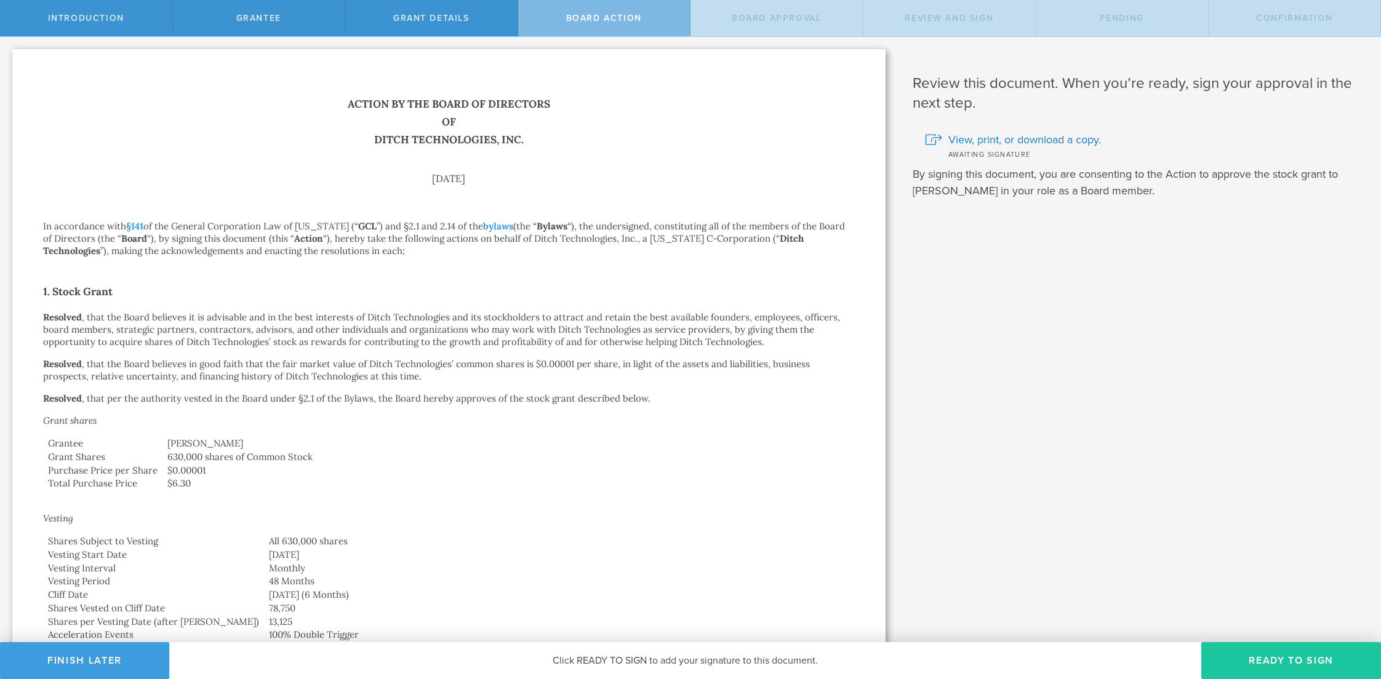
click at [1272, 655] on button "Ready to Sign" at bounding box center [1291, 660] width 180 height 37
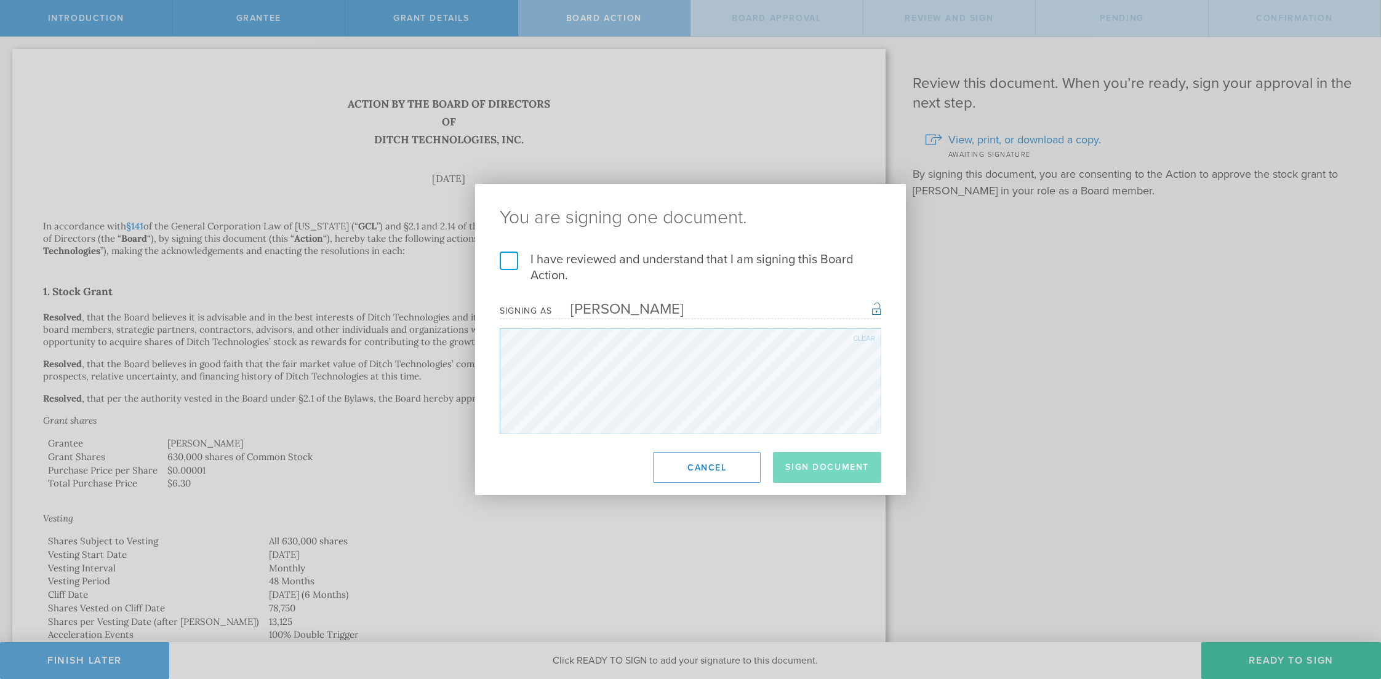
click at [511, 264] on label "I have reviewed and understand that I am signing this Board Action." at bounding box center [690, 268] width 381 height 32
click at [0, 0] on input "I have reviewed and understand that I am signing this Board Action." at bounding box center [0, 0] width 0 height 0
click at [807, 470] on button "Sign Document" at bounding box center [827, 467] width 108 height 31
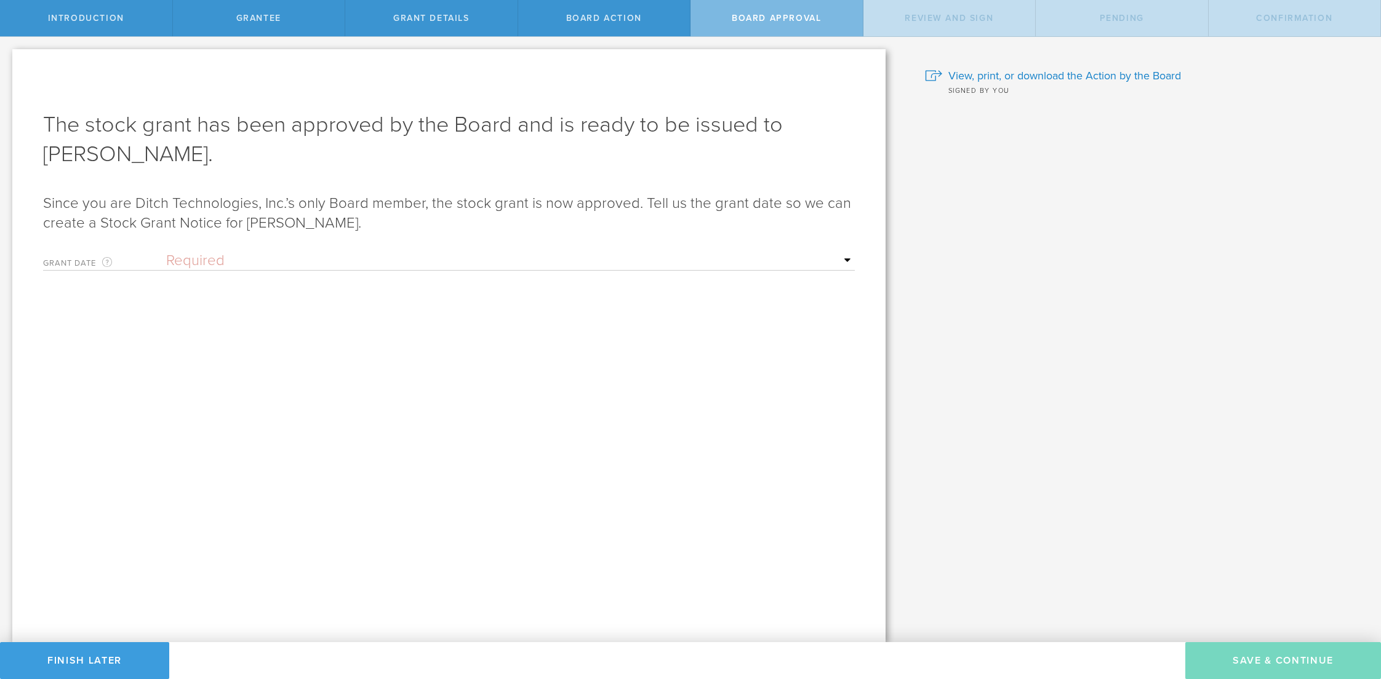
click at [556, 272] on form "Grant Date This is the date on which the recipient is granted the stock. This d…" at bounding box center [449, 328] width 812 height 166
click at [516, 258] on select "Required Upon grantee's signature A specific date" at bounding box center [510, 261] width 689 height 18
select select "uponGranteeSignature"
click at [166, 252] on select "Required Upon grantee's signature A specific date" at bounding box center [510, 261] width 689 height 18
click at [1249, 661] on button "Save & Continue" at bounding box center [1283, 660] width 196 height 37
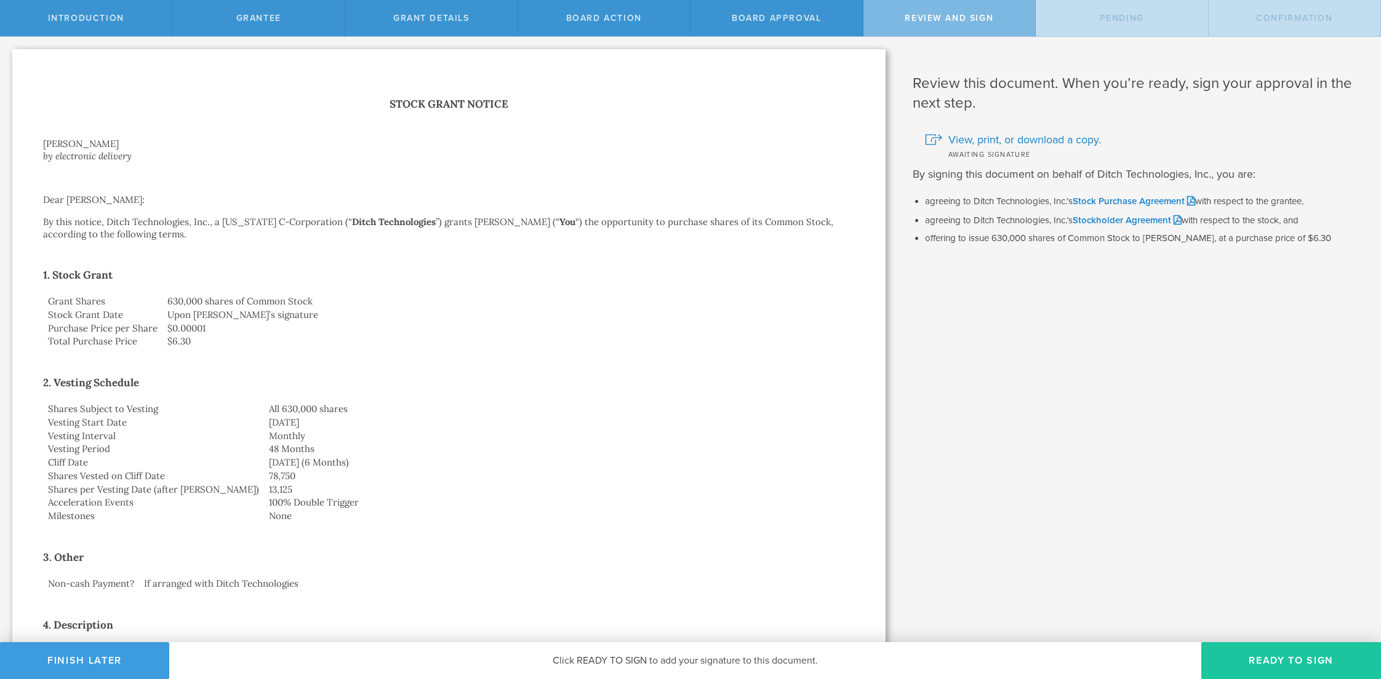
click at [1266, 658] on button "Ready to Sign" at bounding box center [1291, 660] width 180 height 37
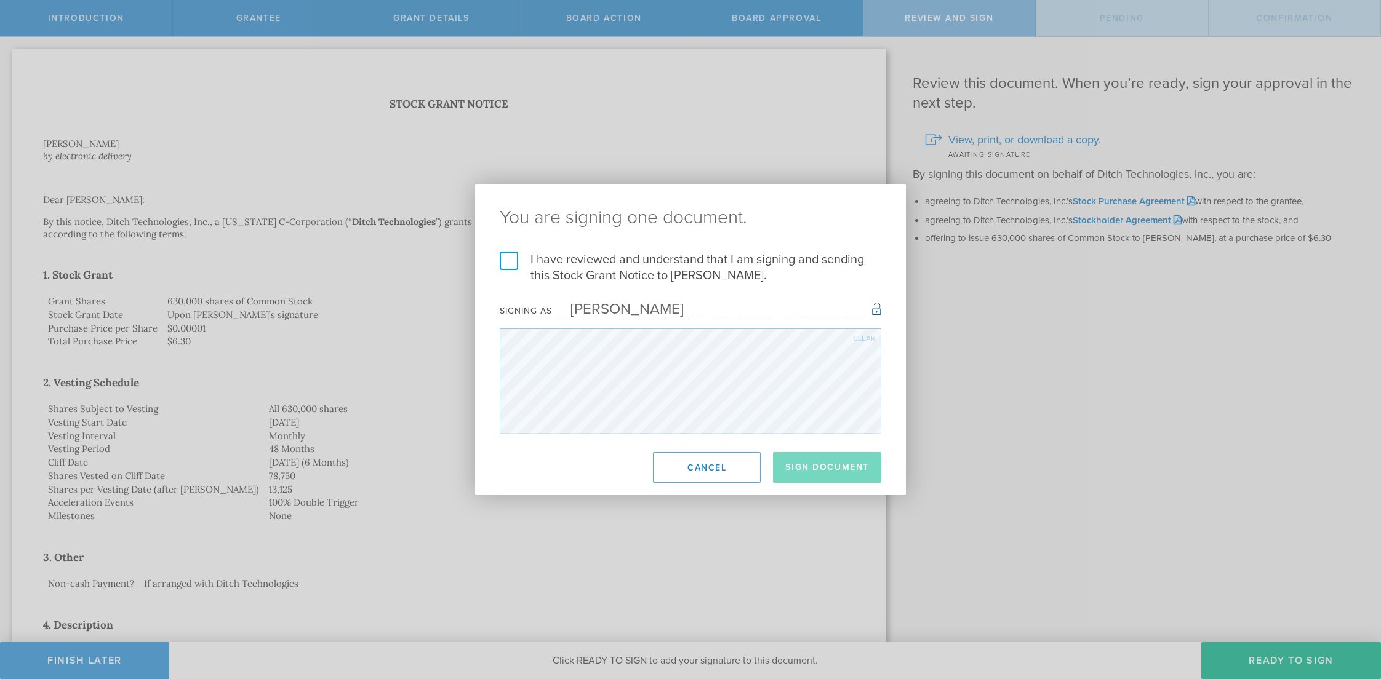
click at [506, 254] on label "I have reviewed and understand that I am signing and sending this Stock Grant N…" at bounding box center [690, 268] width 381 height 32
click at [0, 0] on input "I have reviewed and understand that I am signing and sending this Stock Grant N…" at bounding box center [0, 0] width 0 height 0
click at [815, 471] on button "Sign Document" at bounding box center [827, 467] width 108 height 31
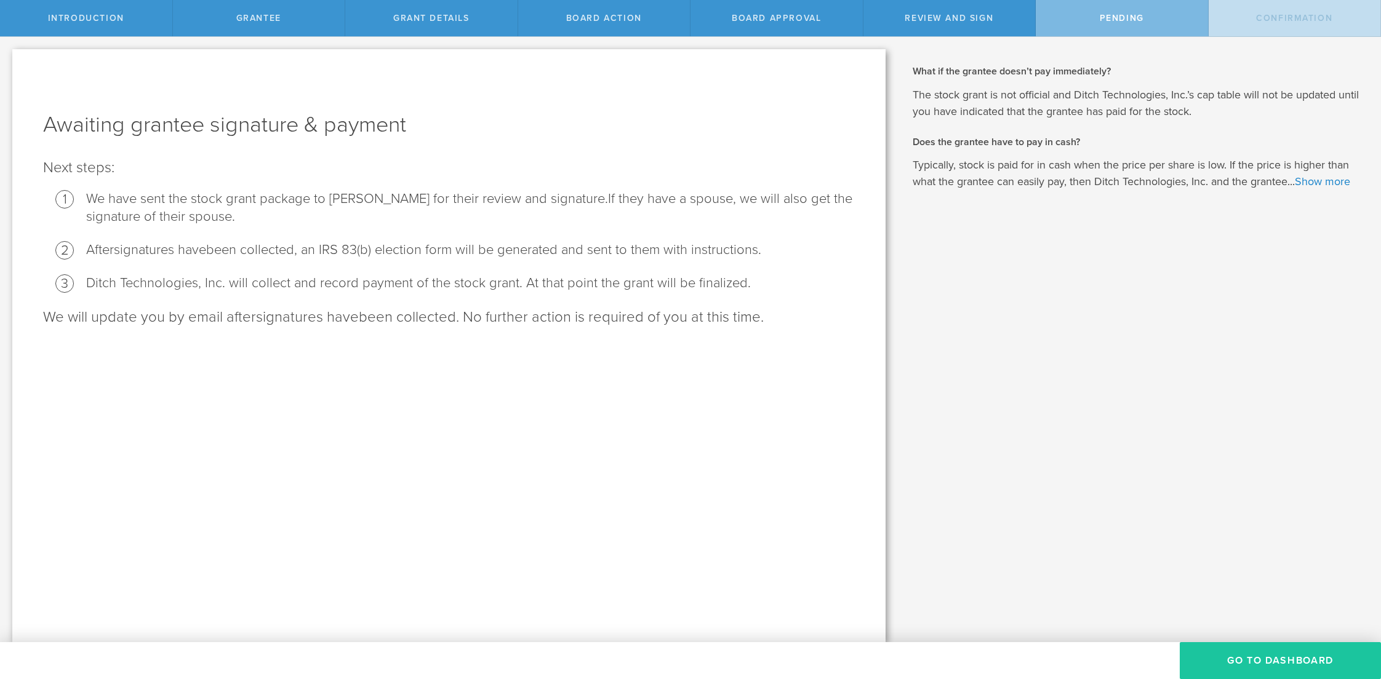
click at [1295, 658] on button "Go To Dashboard" at bounding box center [1280, 660] width 201 height 37
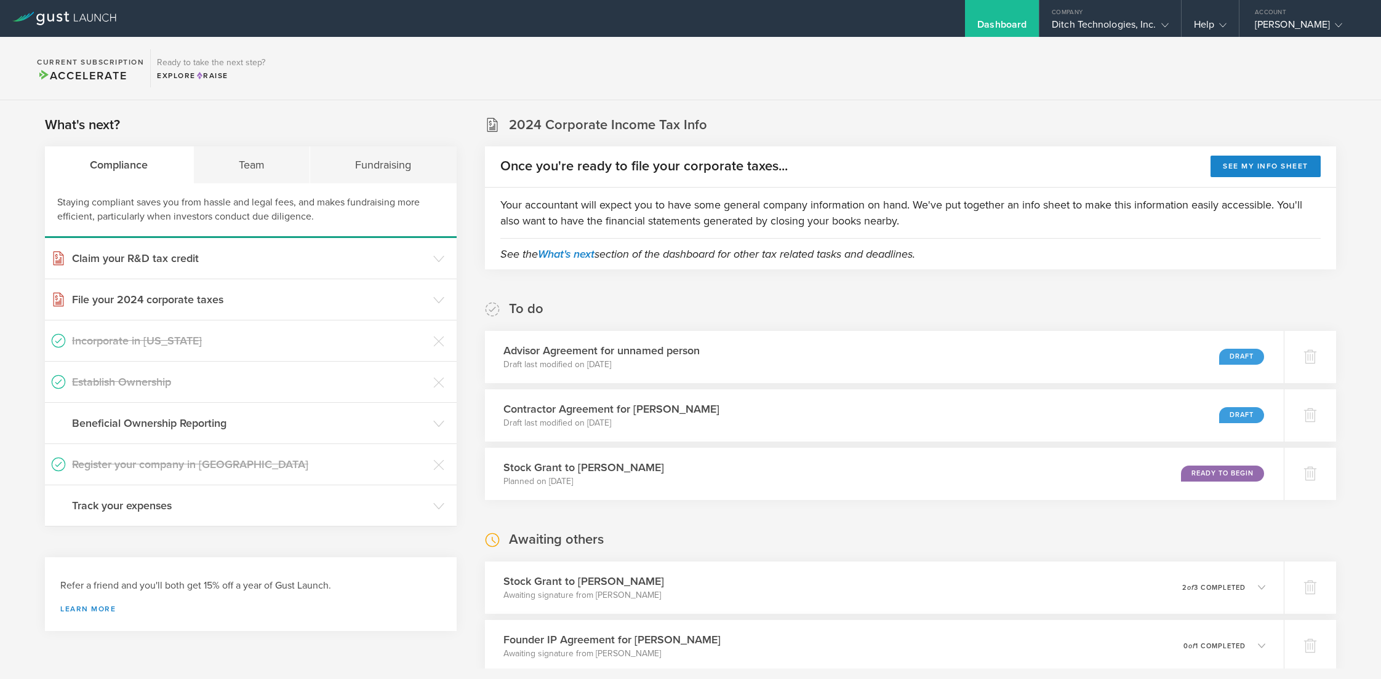
click at [721, 83] on section "Current Subscription Accelerate Ready to take the next step? Explore Raise" at bounding box center [690, 68] width 1381 height 63
